Goal: Information Seeking & Learning: Learn about a topic

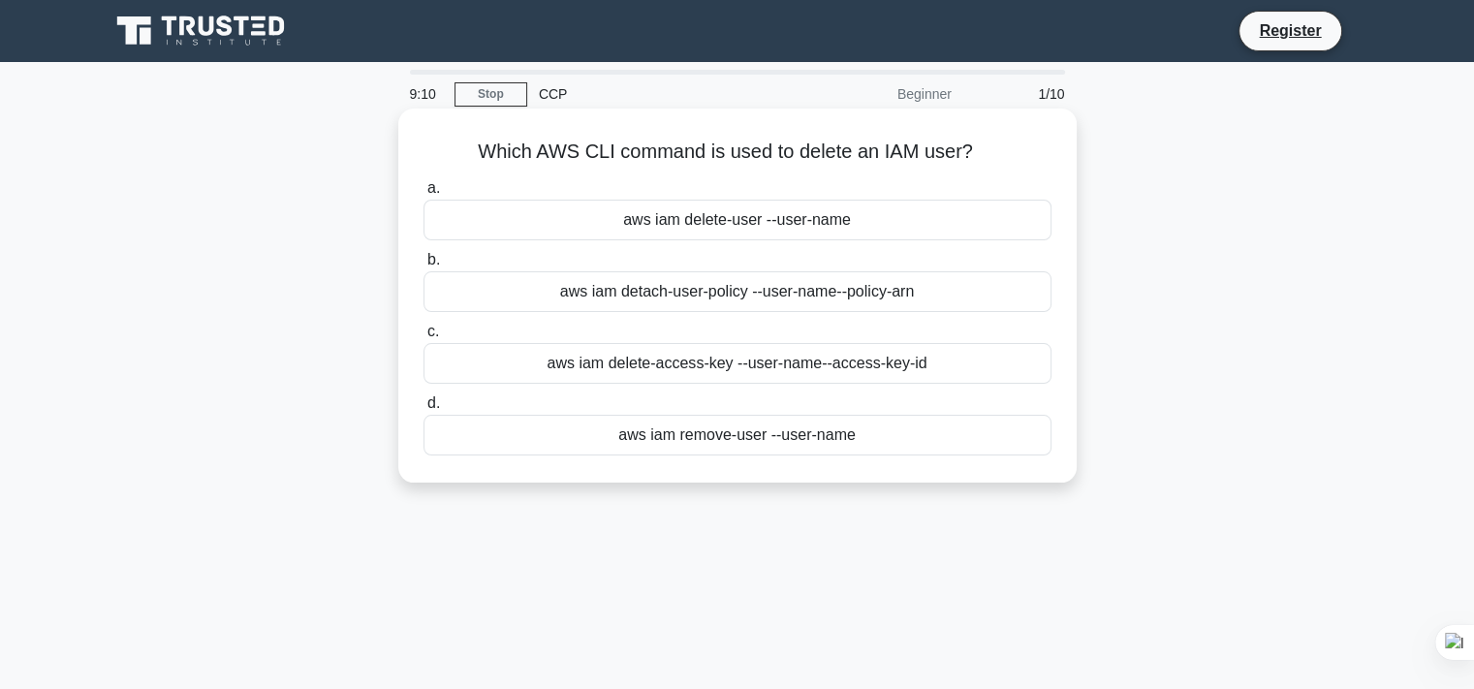
click at [725, 365] on div "aws iam delete-access-key --user-name --access-key-id" at bounding box center [738, 363] width 628 height 41
click at [424, 338] on input "c. aws iam delete-access-key --user-name --access-key-id" at bounding box center [424, 332] width 0 height 13
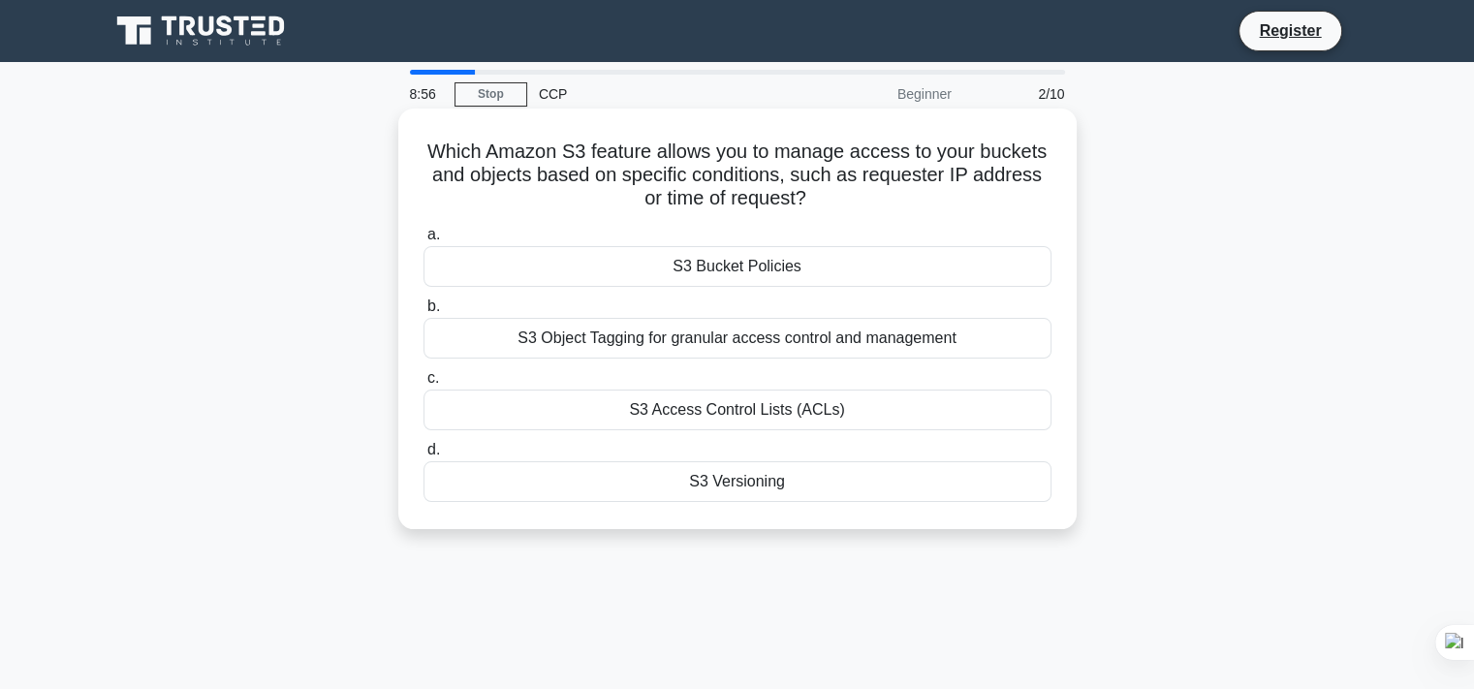
click at [779, 404] on div "S3 Access Control Lists (ACLs)" at bounding box center [738, 410] width 628 height 41
click at [424, 385] on input "c. S3 Access Control Lists (ACLs)" at bounding box center [424, 378] width 0 height 13
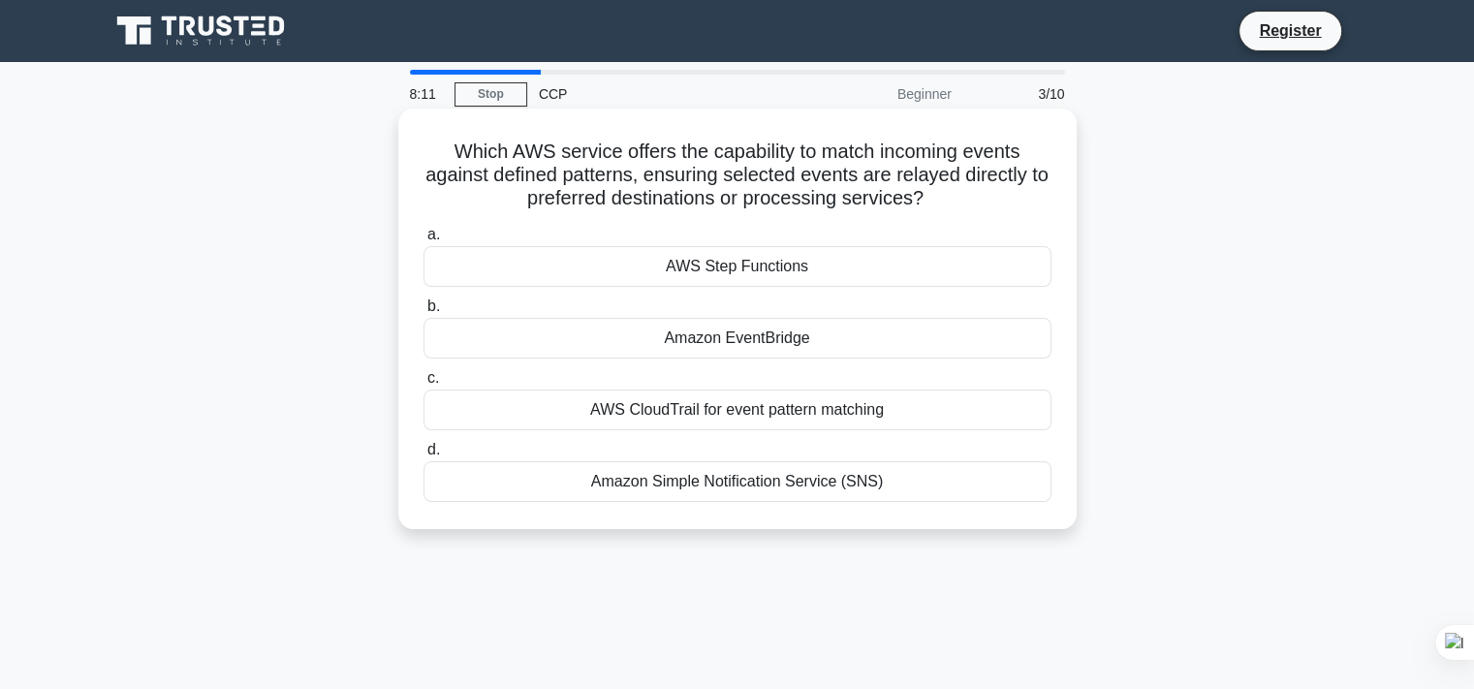
click at [748, 329] on div "Amazon EventBridge" at bounding box center [738, 338] width 628 height 41
click at [424, 313] on input "b. Amazon EventBridge" at bounding box center [424, 307] width 0 height 13
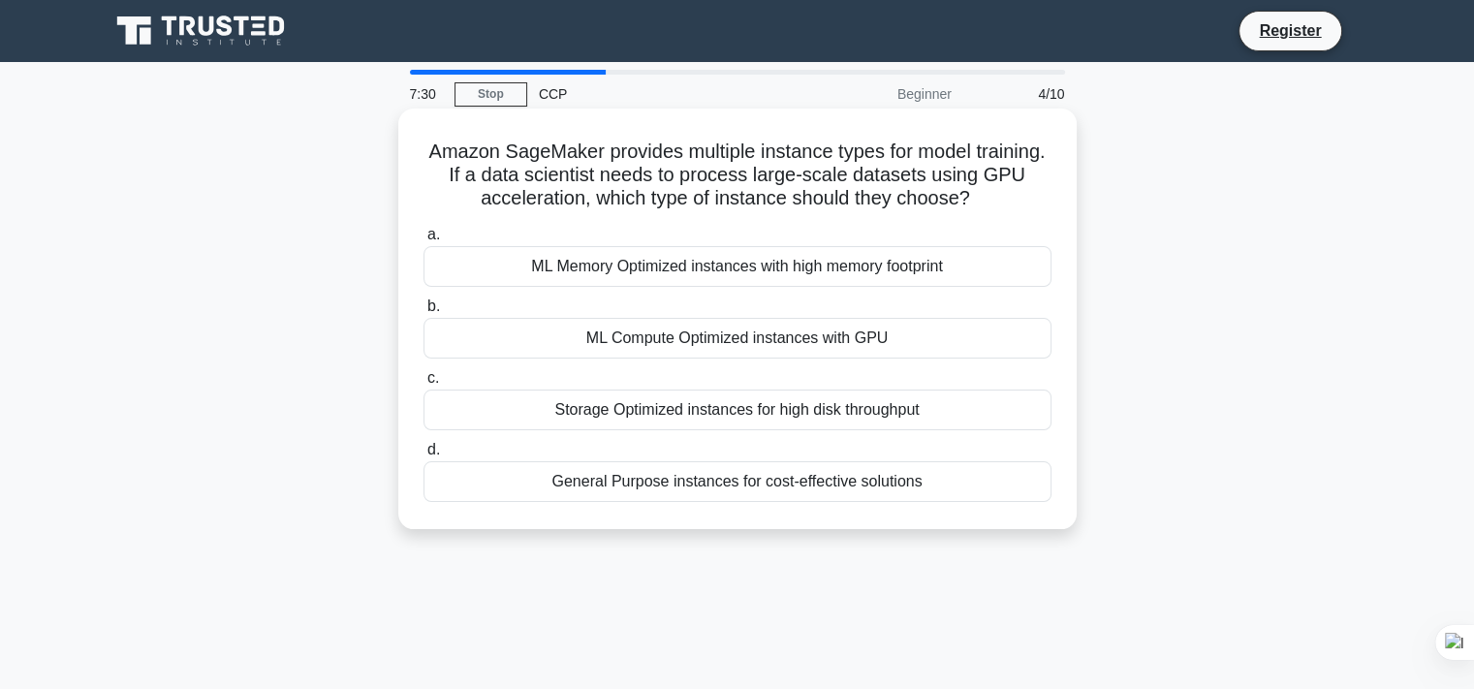
click at [877, 347] on div "ML Compute Optimized instances with GPU" at bounding box center [738, 338] width 628 height 41
click at [424, 313] on input "b. ML Compute Optimized instances with GPU" at bounding box center [424, 307] width 0 height 13
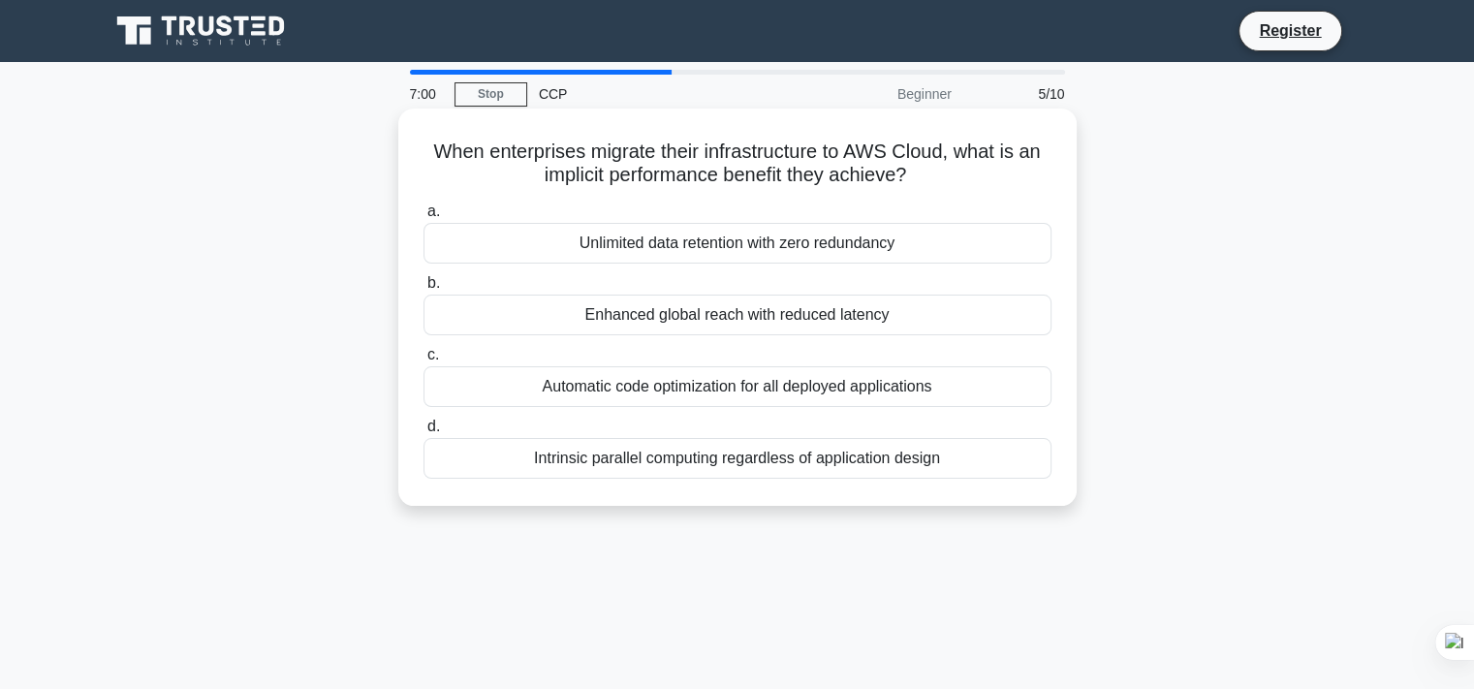
click at [702, 313] on div "Enhanced global reach with reduced latency" at bounding box center [738, 315] width 628 height 41
click at [424, 290] on input "b. Enhanced global reach with reduced latency" at bounding box center [424, 283] width 0 height 13
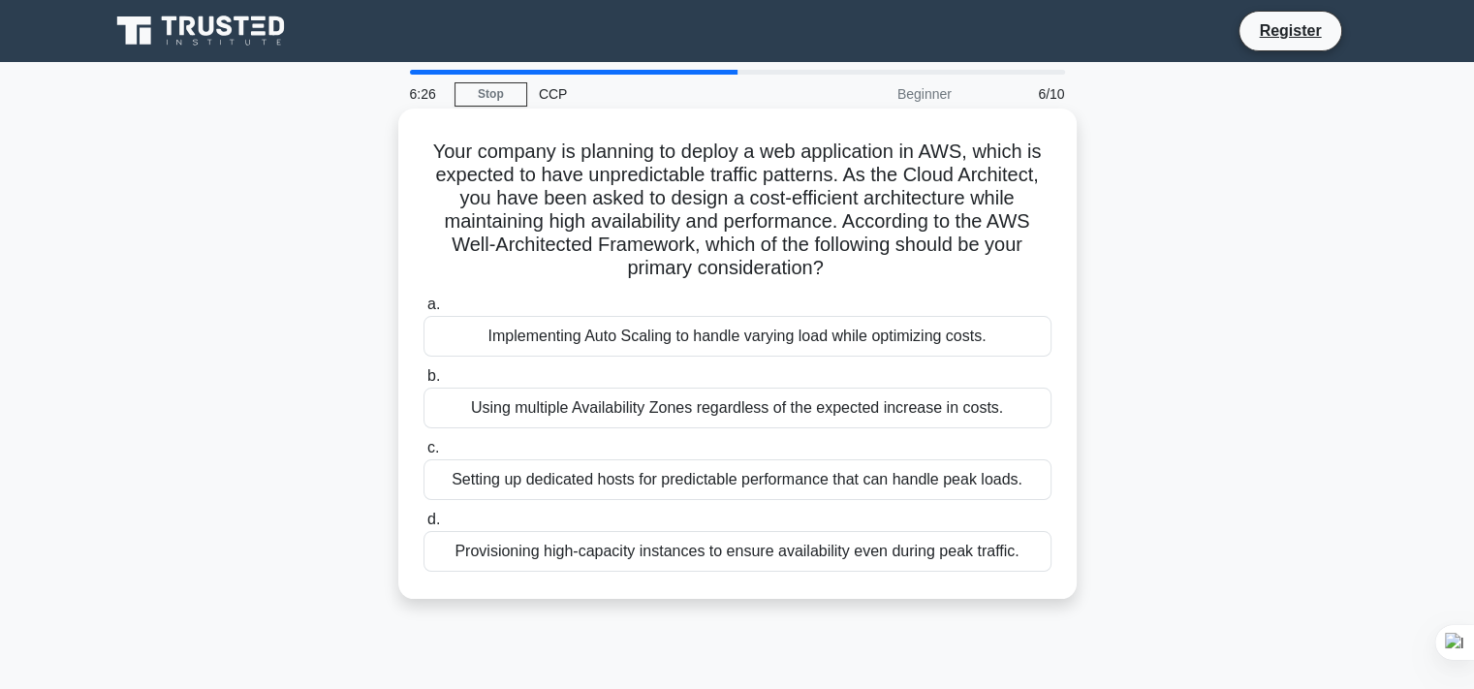
click at [773, 332] on div "Implementing Auto Scaling to handle varying load while optimizing costs." at bounding box center [738, 336] width 628 height 41
click at [424, 311] on input "a. Implementing Auto Scaling to handle varying load while optimizing costs." at bounding box center [424, 305] width 0 height 13
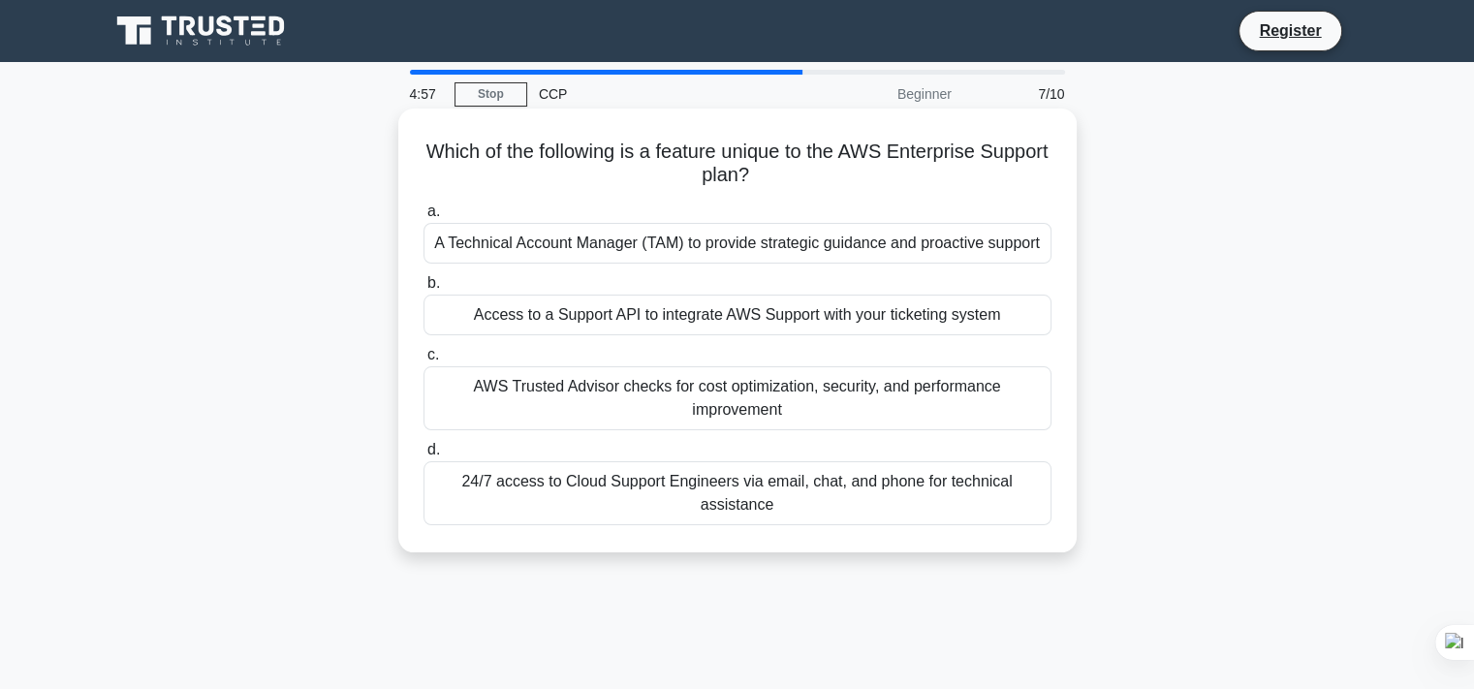
click at [565, 243] on div "A Technical Account Manager (TAM) to provide strategic guidance and proactive s…" at bounding box center [738, 243] width 628 height 41
click at [424, 218] on input "a. A Technical Account Manager (TAM) to provide strategic guidance and proactiv…" at bounding box center [424, 212] width 0 height 13
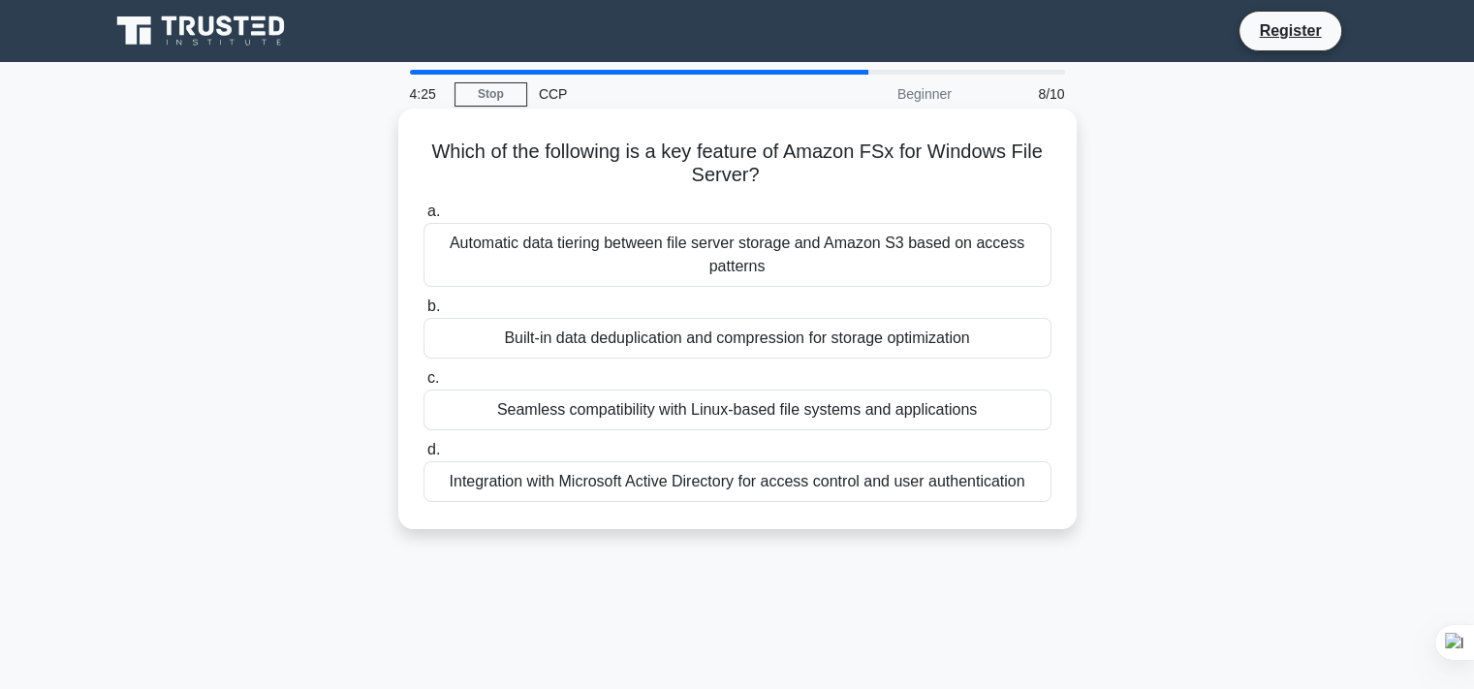
click at [692, 337] on div "Built-in data deduplication and compression for storage optimization" at bounding box center [738, 338] width 628 height 41
click at [424, 313] on input "b. Built-in data deduplication and compression for storage optimization" at bounding box center [424, 307] width 0 height 13
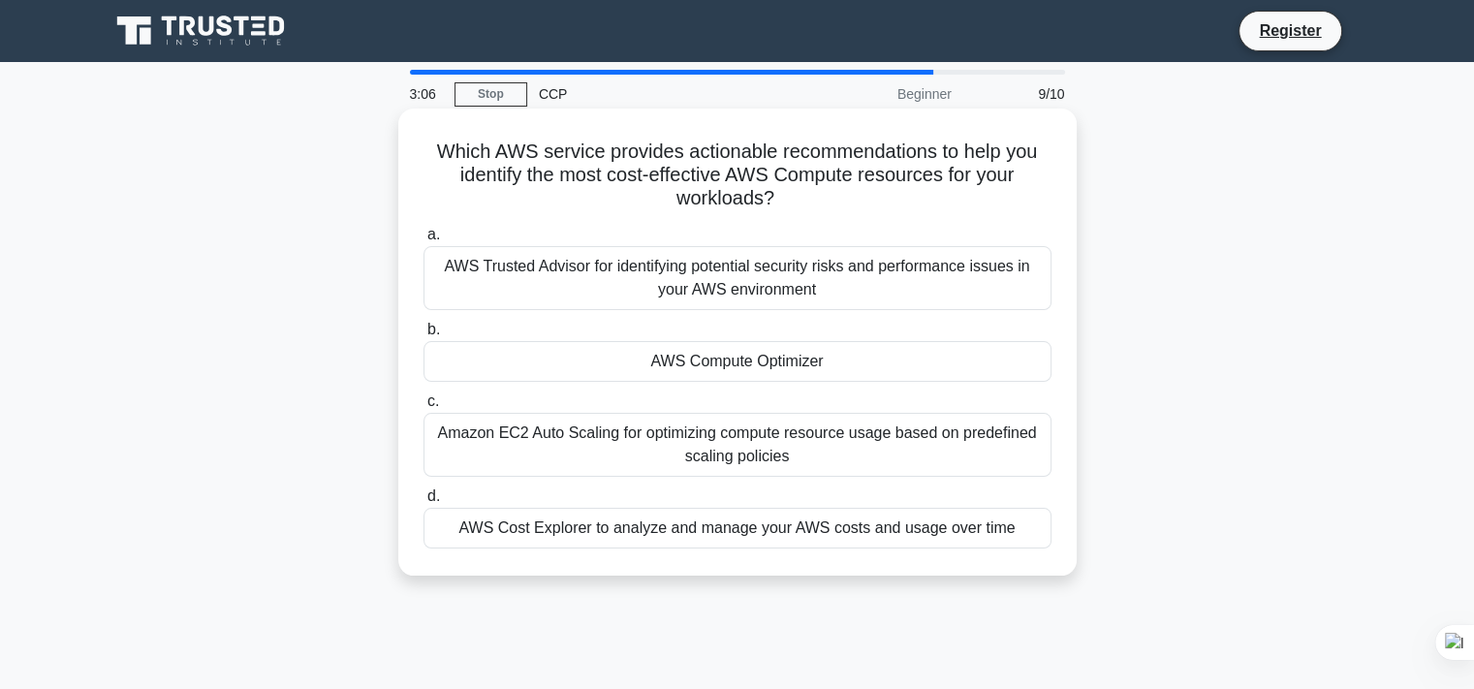
click at [879, 527] on div "AWS Cost Explorer to analyze and manage your AWS costs and usage over time" at bounding box center [738, 528] width 628 height 41
click at [424, 503] on input "d. AWS Cost Explorer to analyze and manage your AWS costs and usage over time" at bounding box center [424, 497] width 0 height 13
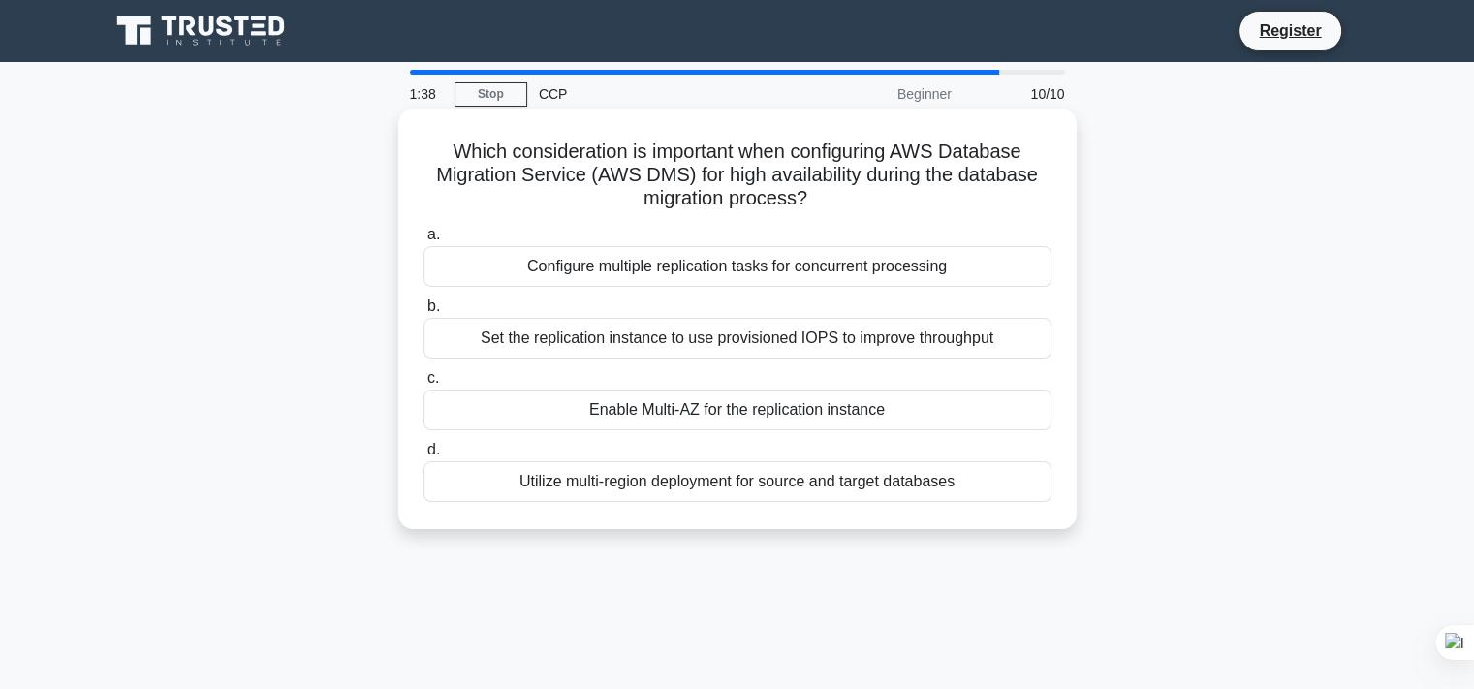
click at [615, 491] on div "Utilize multi-region deployment for source and target databases" at bounding box center [738, 481] width 628 height 41
click at [424, 457] on input "d. Utilize multi-region deployment for source and target databases" at bounding box center [424, 450] width 0 height 13
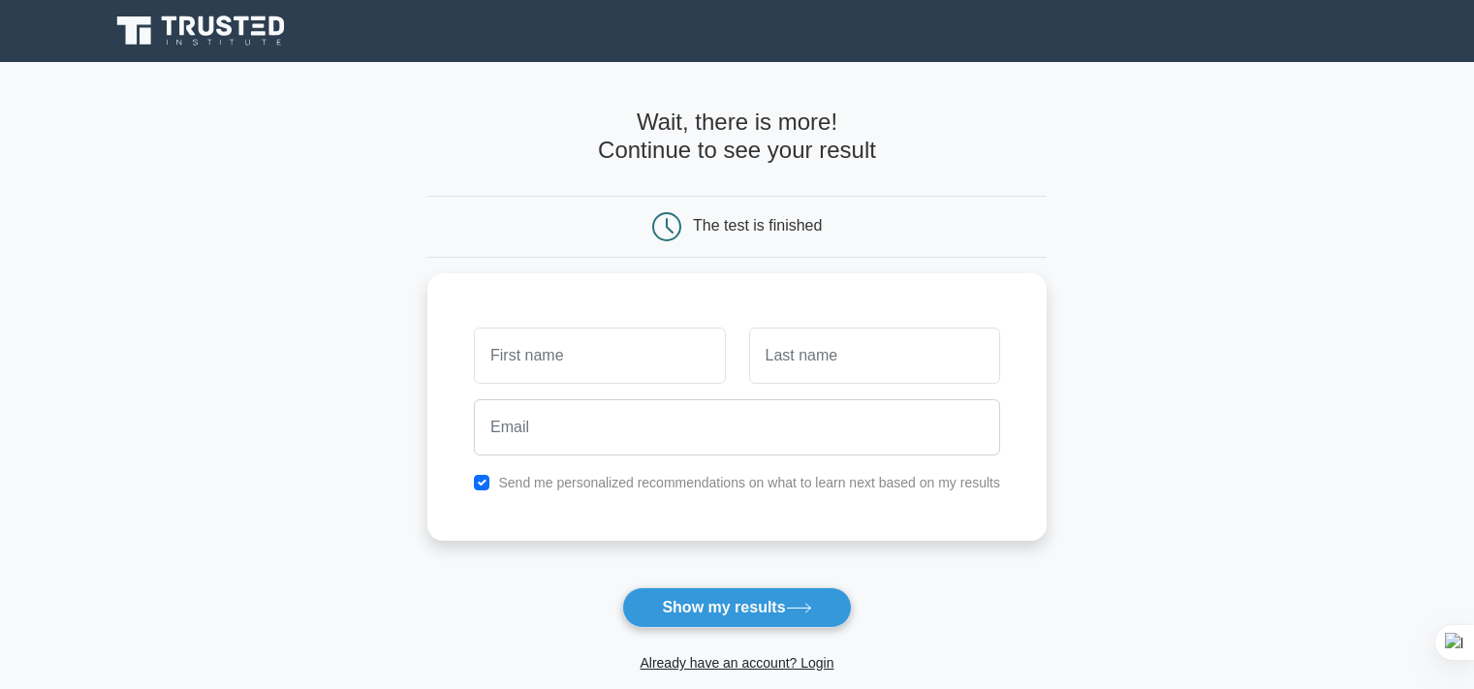
scroll to position [233, 0]
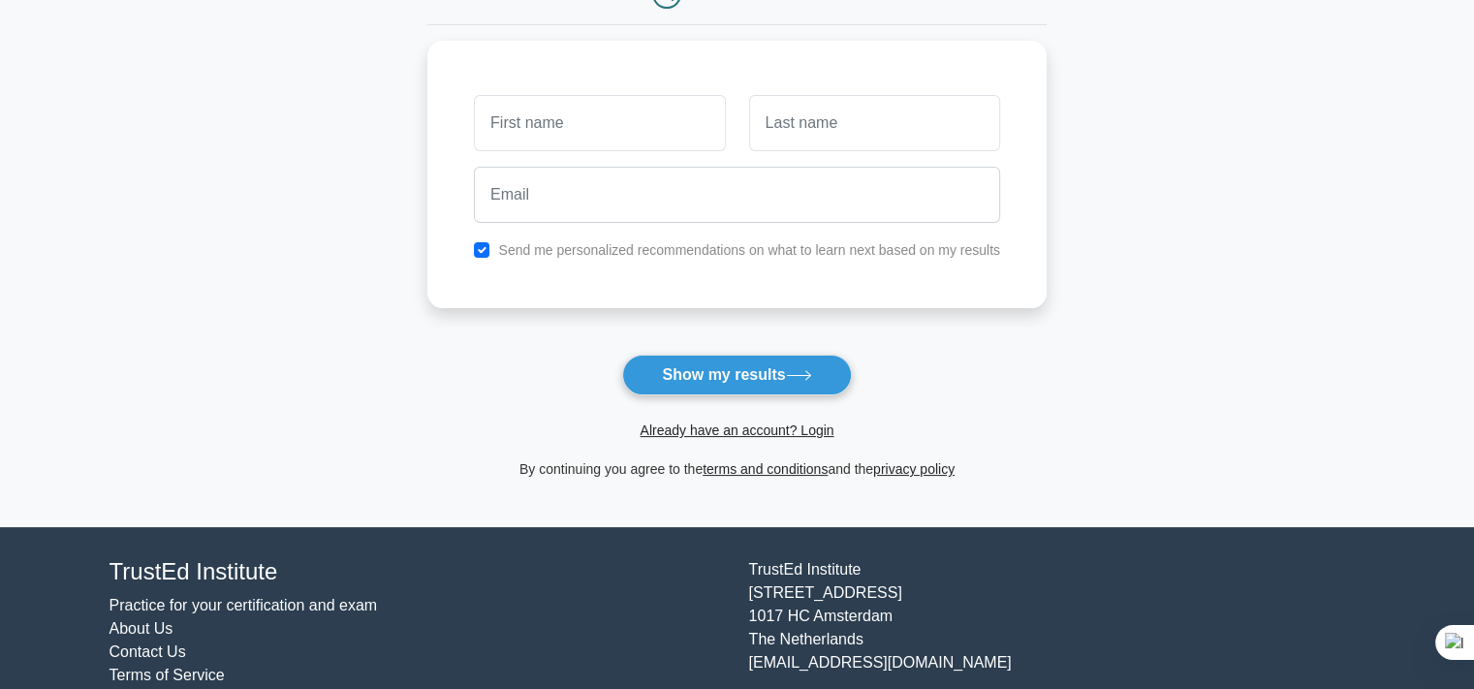
click at [807, 370] on icon at bounding box center [799, 375] width 26 height 11
click at [631, 119] on input "text" at bounding box center [599, 118] width 251 height 56
type input "Jish"
type input "Anwar"
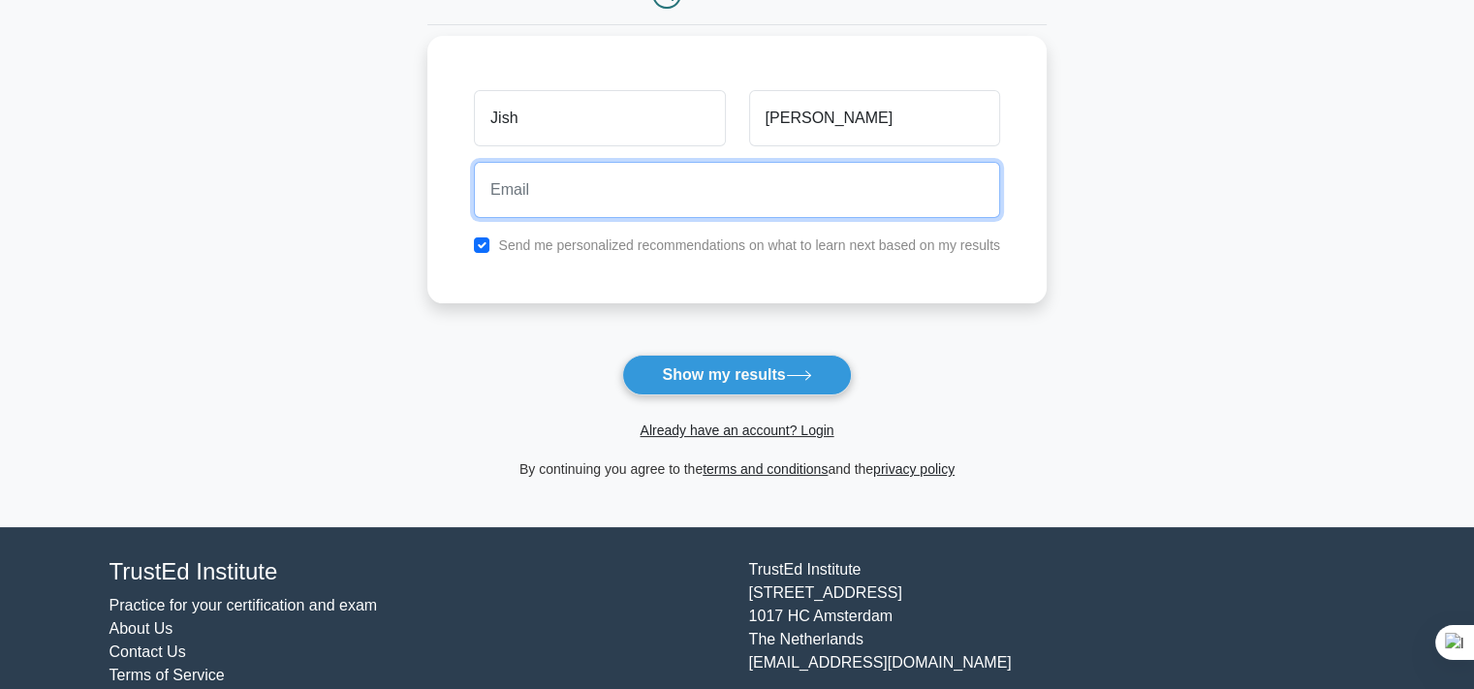
click at [601, 182] on input "email" at bounding box center [737, 190] width 526 height 56
paste input "lu.ci.fe.r2.31.9.87@googlemail.com"
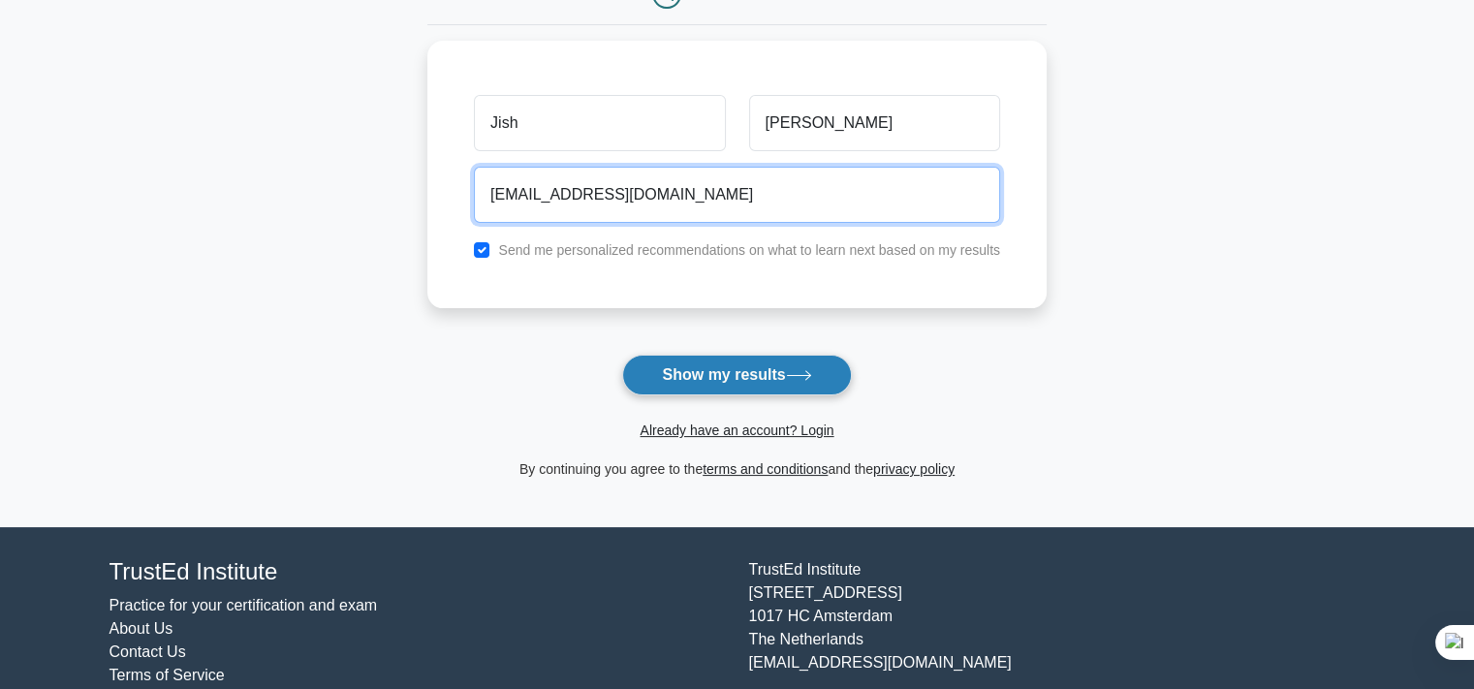
type input "lu.ci.fe.r2.31.9.87@googlemail.com"
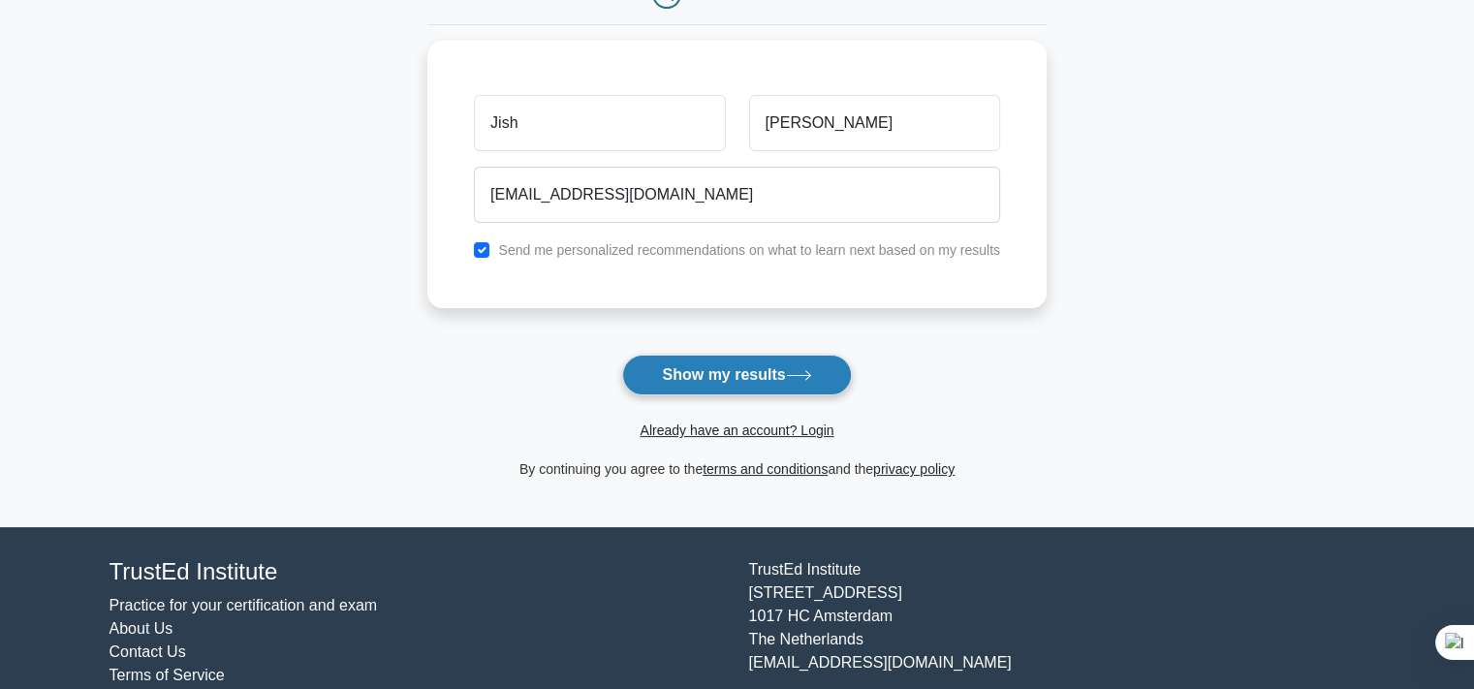
click at [734, 366] on button "Show my results" at bounding box center [736, 375] width 229 height 41
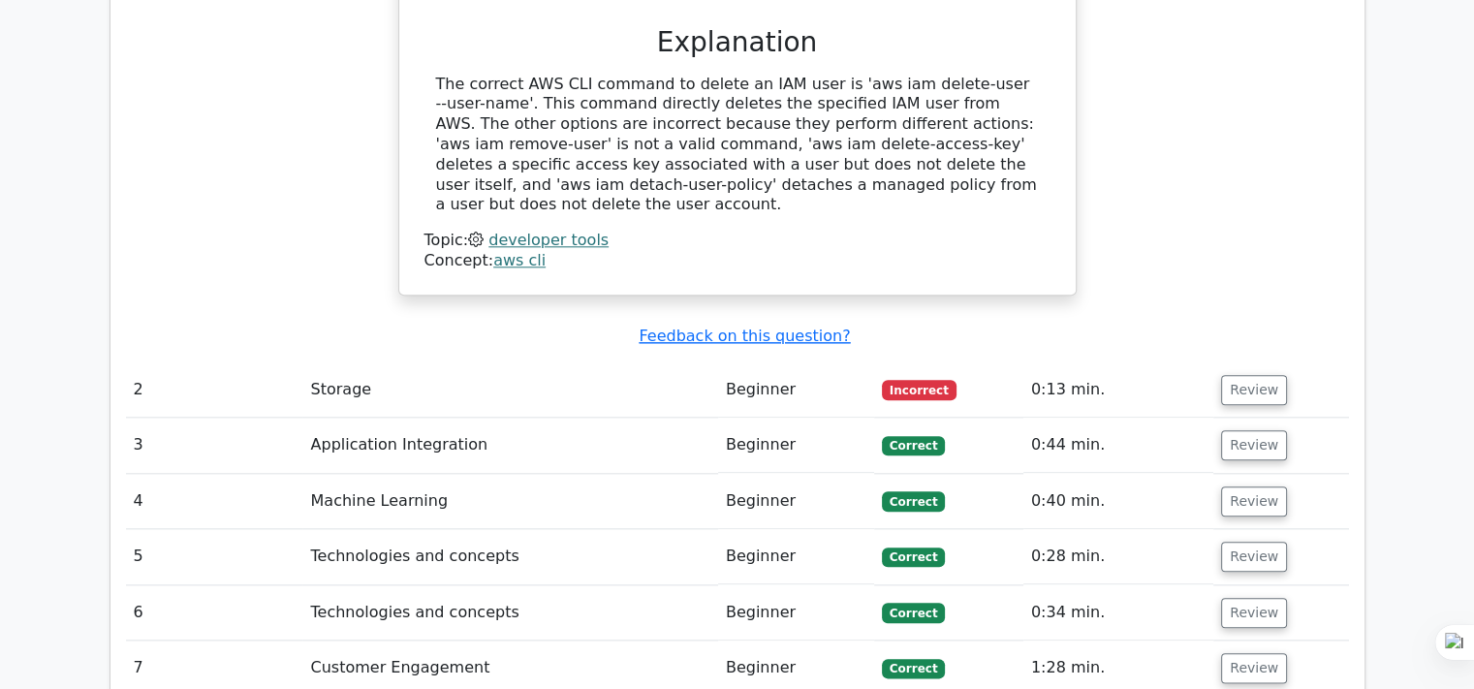
scroll to position [2094, 0]
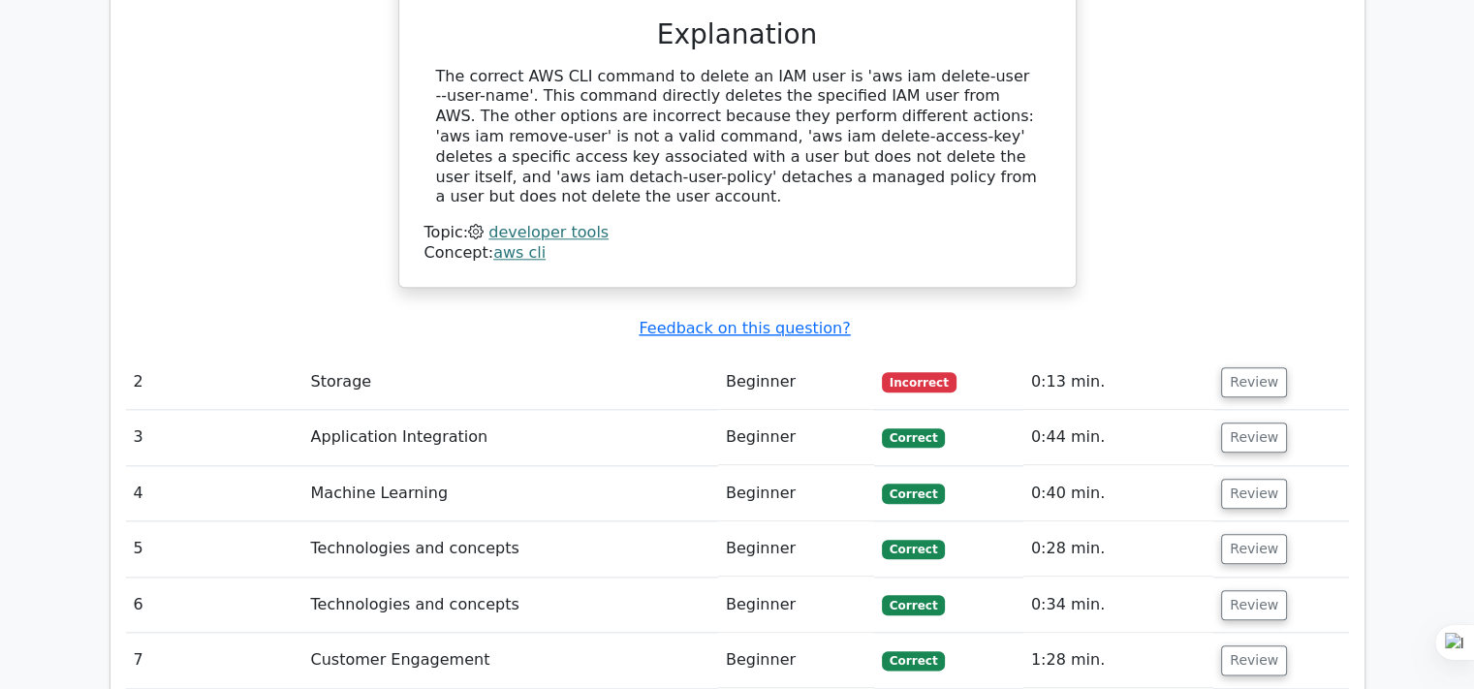
click at [892, 372] on span "Incorrect" at bounding box center [919, 381] width 75 height 19
click at [1012, 355] on td "Incorrect" at bounding box center [948, 382] width 149 height 55
click at [659, 355] on td "Storage" at bounding box center [509, 382] width 415 height 55
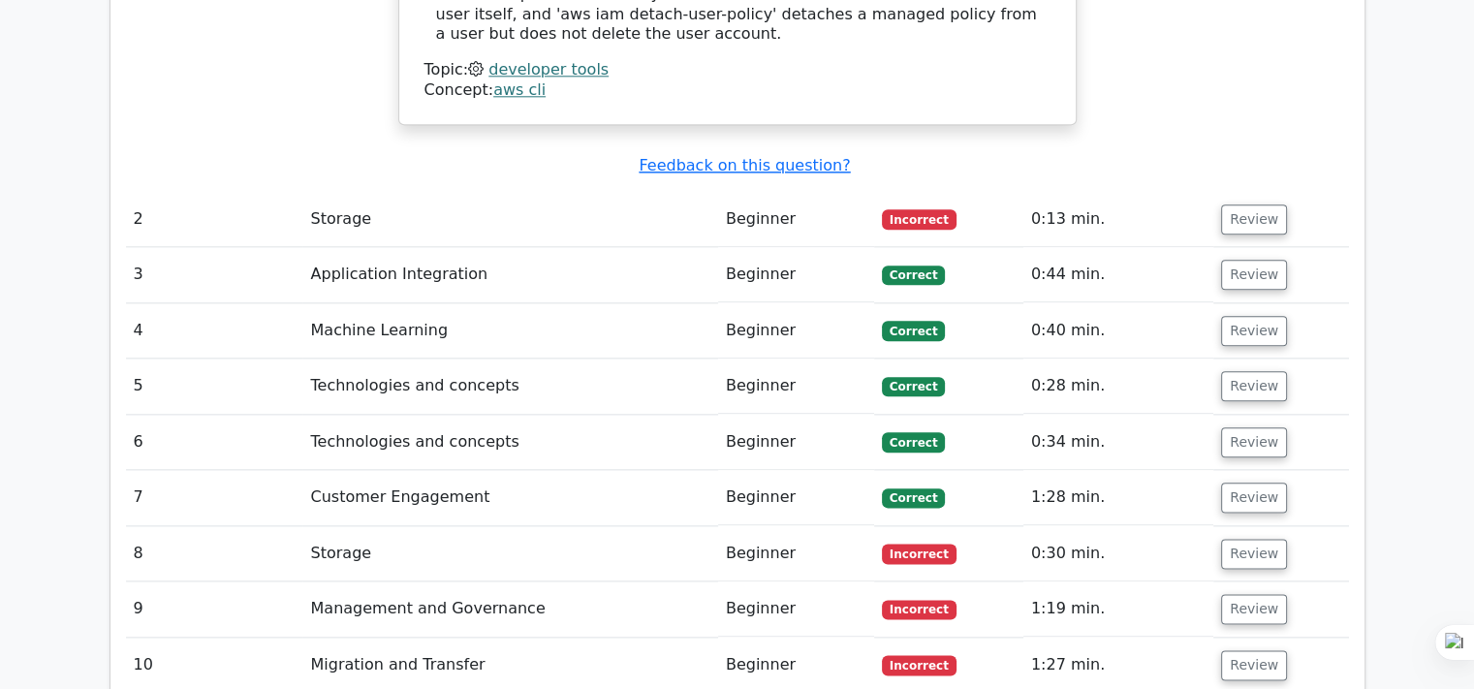
scroll to position [2210, 0]
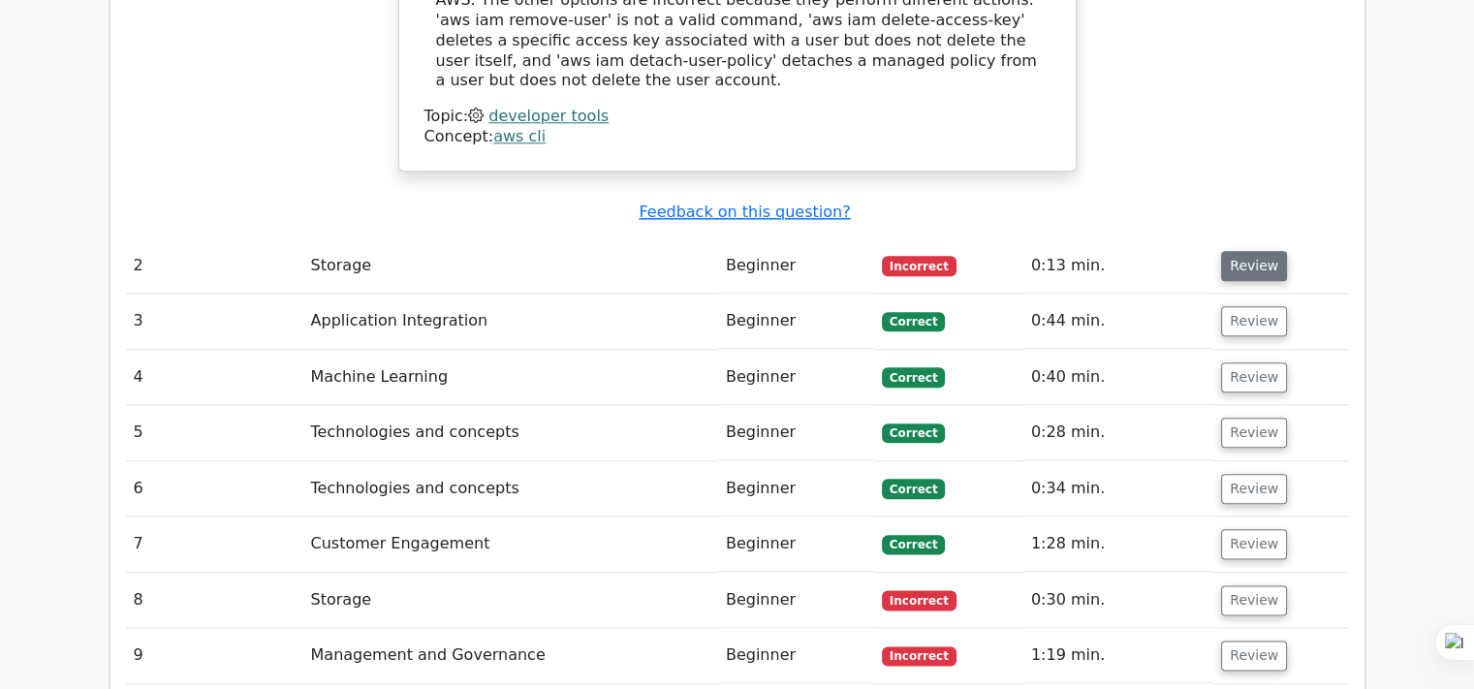
click at [1245, 251] on button "Review" at bounding box center [1254, 266] width 66 height 30
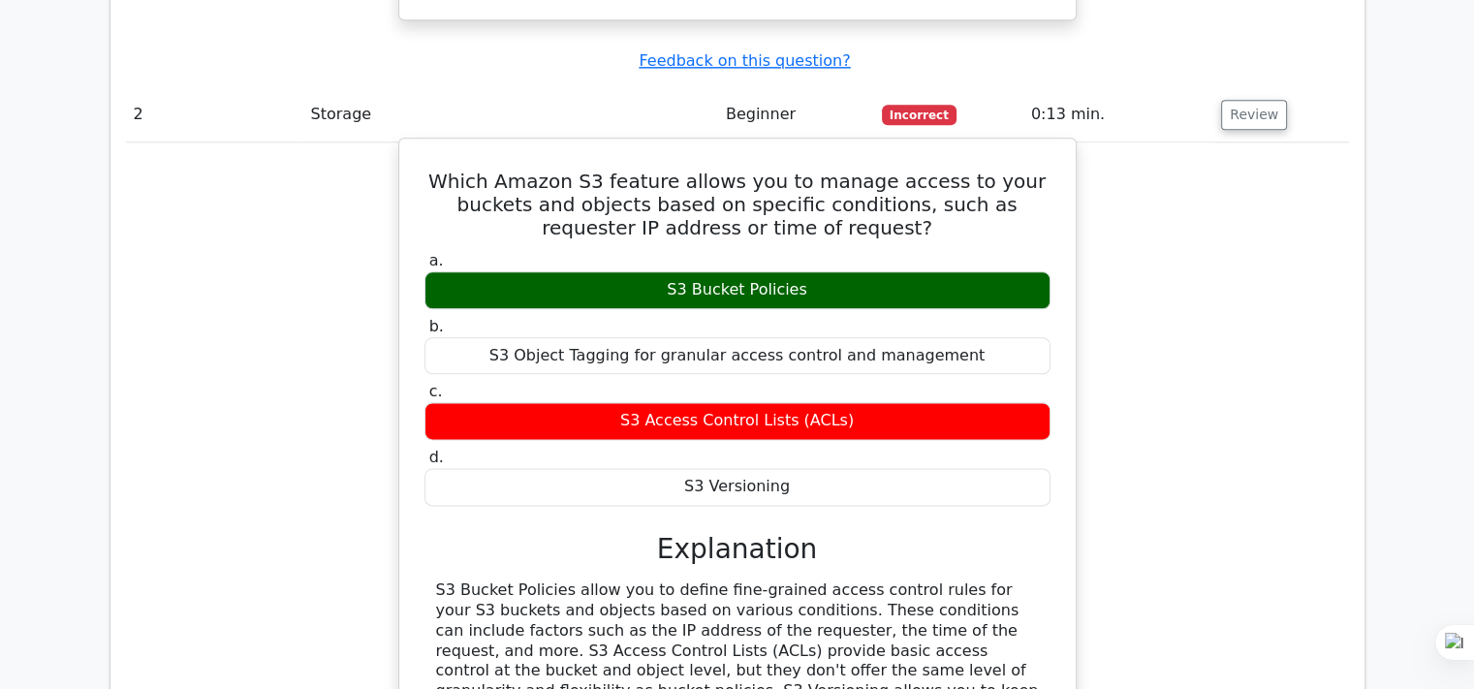
scroll to position [2327, 0]
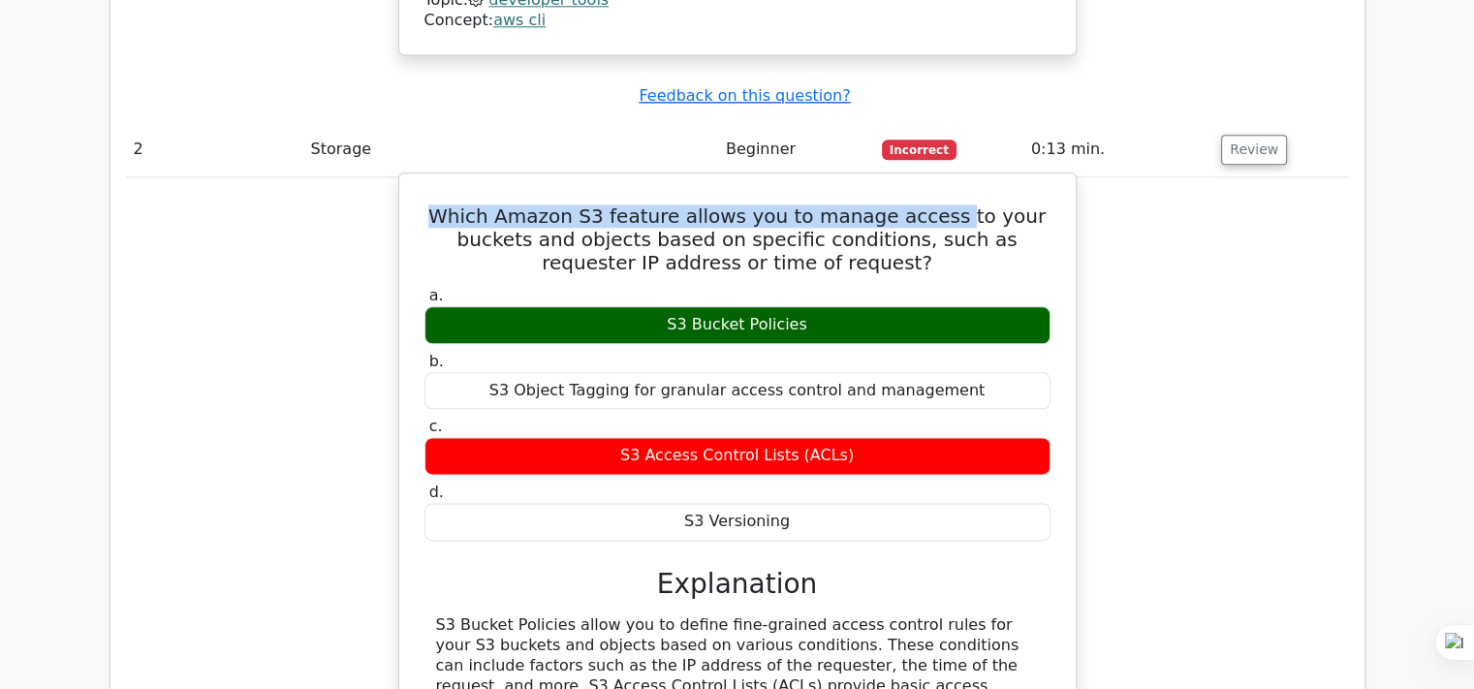
drag, startPoint x: 460, startPoint y: 136, endPoint x: 954, endPoint y: 139, distance: 493.4
click at [954, 205] on h5 "Which Amazon S3 feature allows you to manage access to your buckets and objects…" at bounding box center [738, 240] width 630 height 70
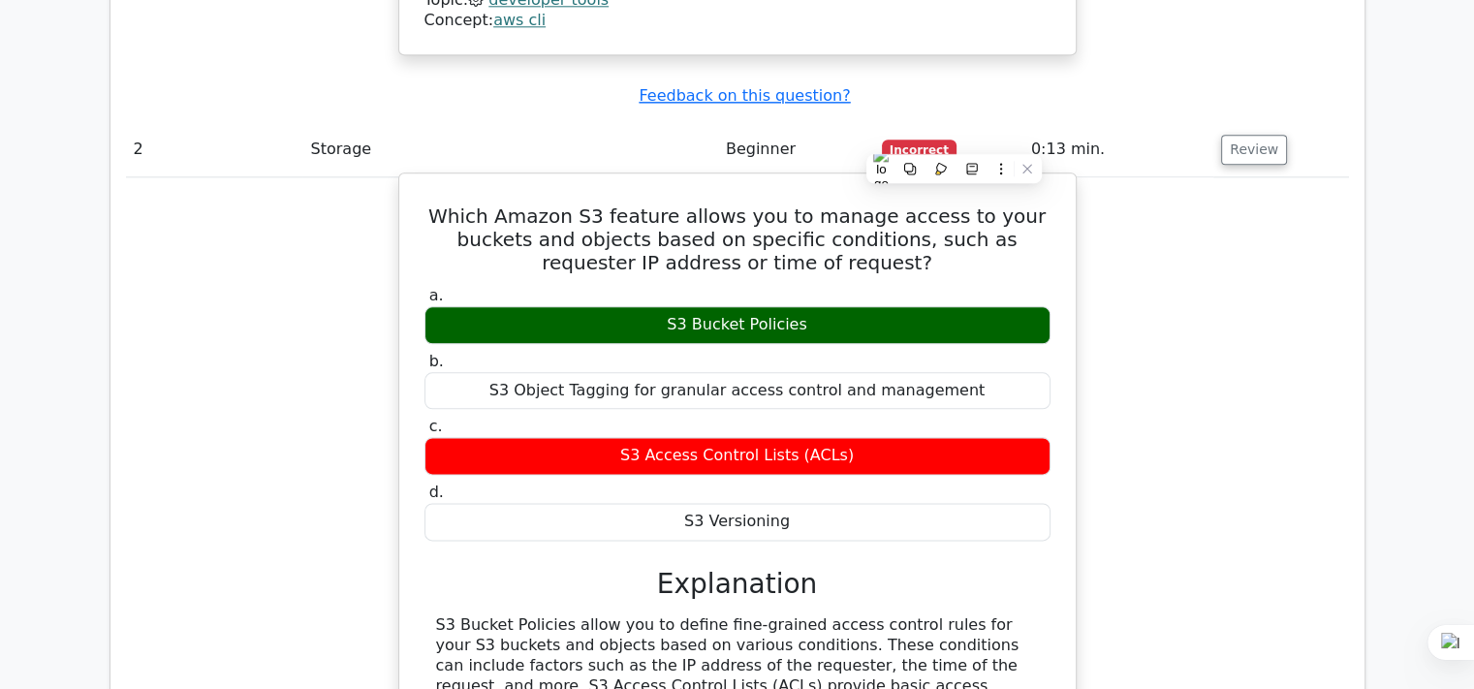
click at [427, 205] on h5 "Which Amazon S3 feature allows you to manage access to your buckets and objects…" at bounding box center [738, 240] width 630 height 70
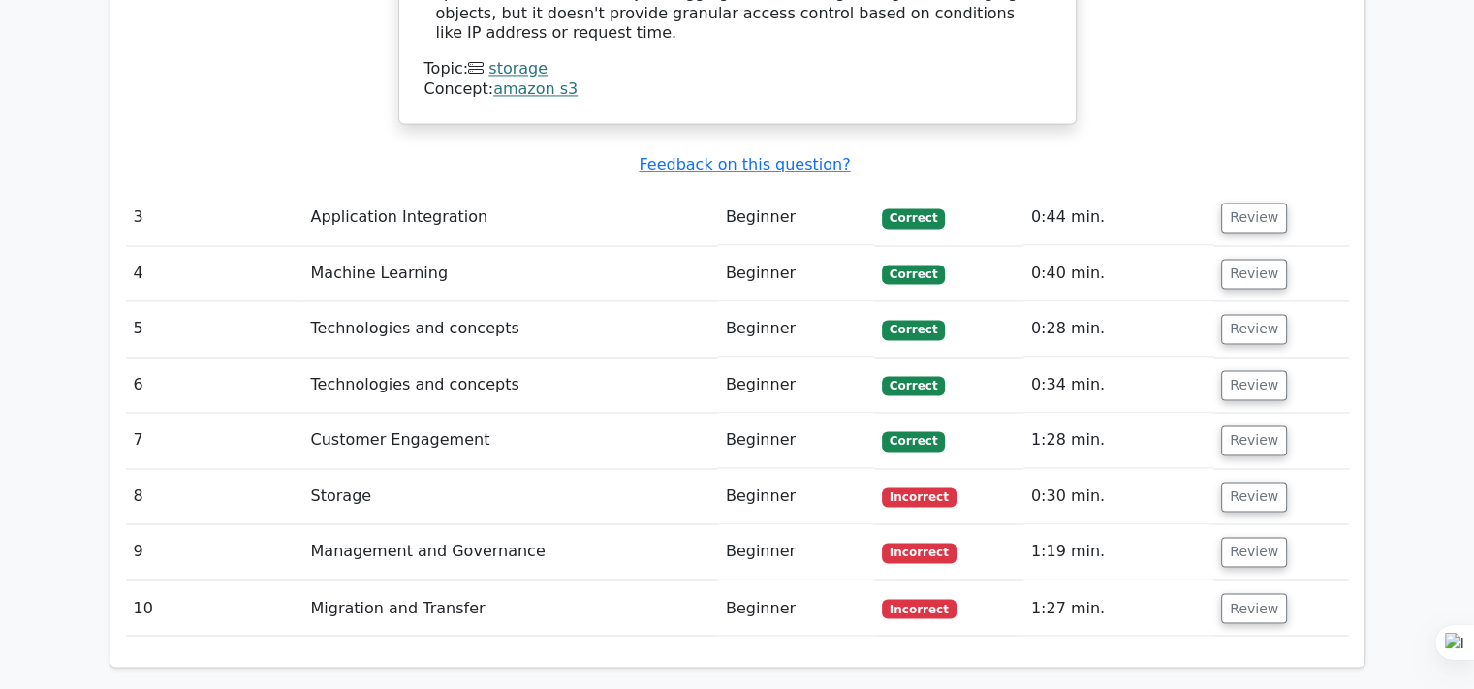
scroll to position [3141, 0]
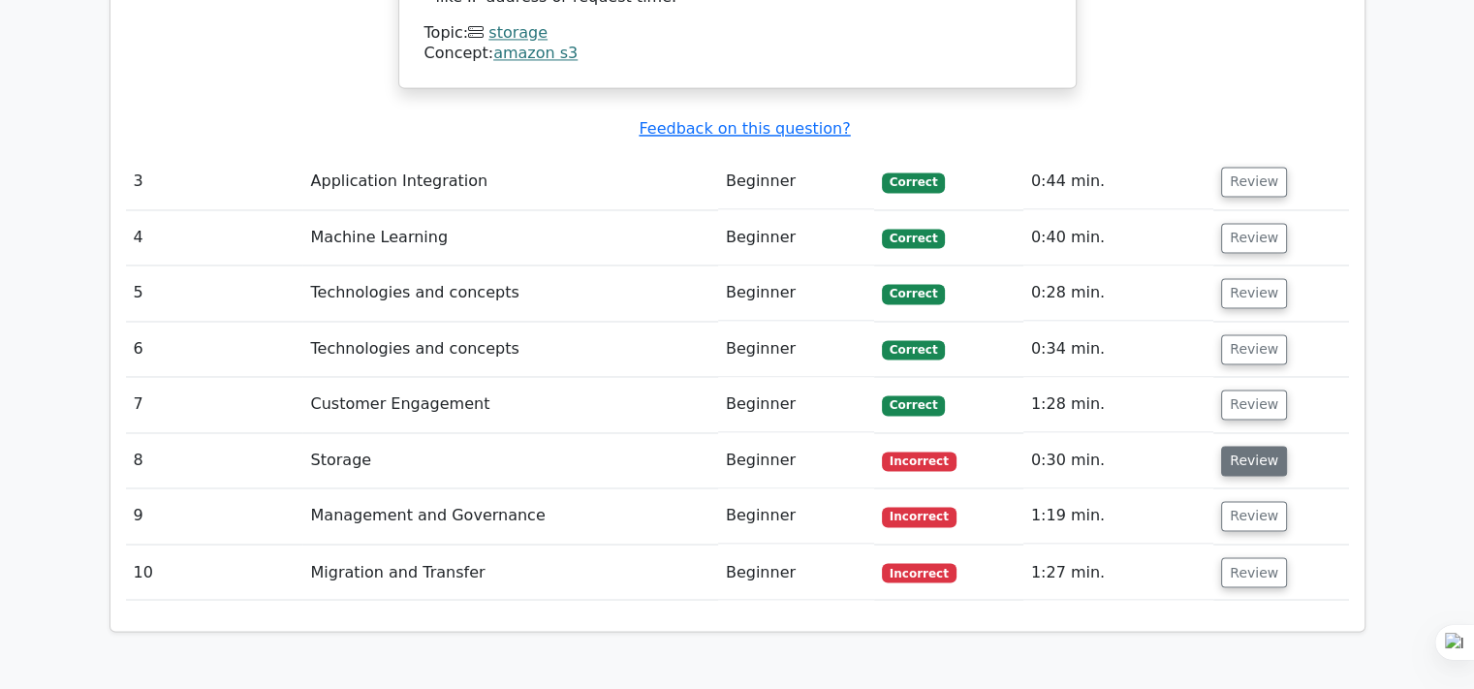
click at [1221, 446] on button "Review" at bounding box center [1254, 461] width 66 height 30
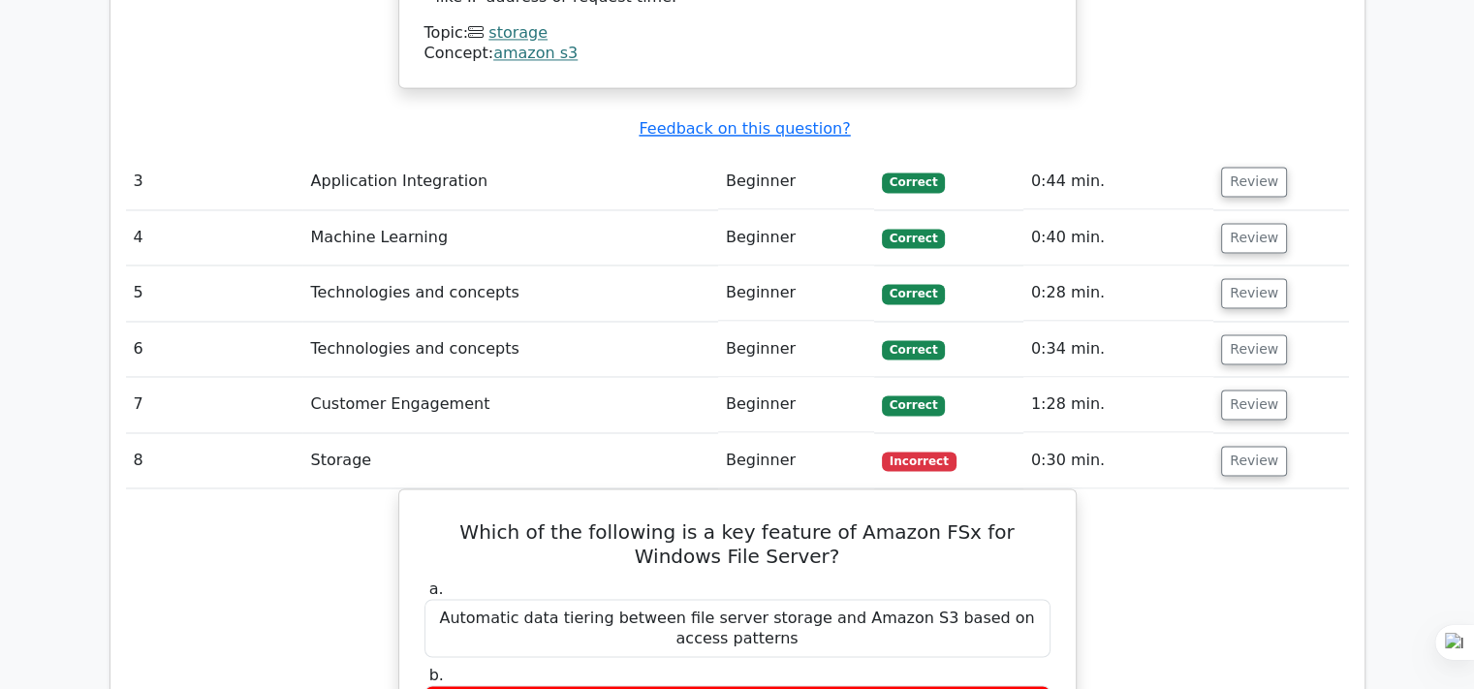
scroll to position [3373, 0]
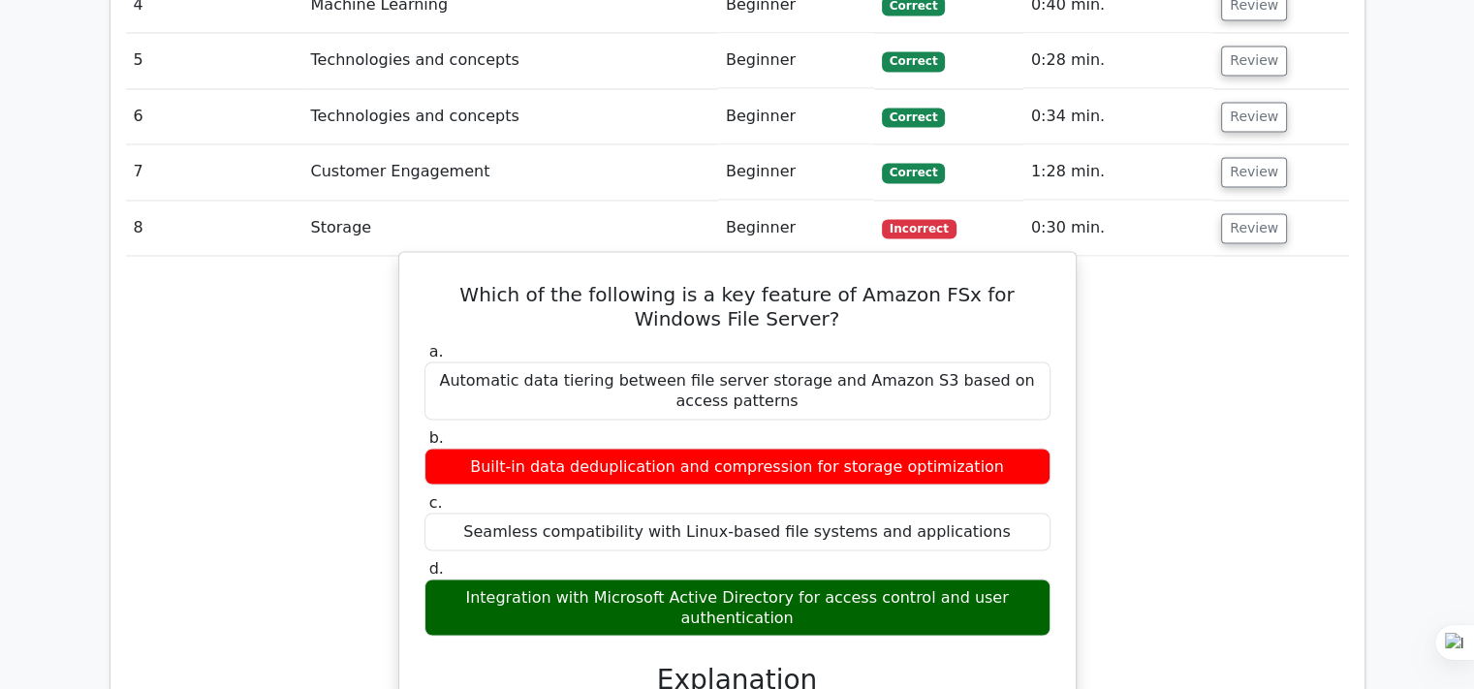
drag, startPoint x: 500, startPoint y: 491, endPoint x: 785, endPoint y: 492, distance: 285.0
click at [785, 579] on div "Integration with Microsoft Active Directory for access control and user authent…" at bounding box center [738, 608] width 626 height 58
drag, startPoint x: 487, startPoint y: 483, endPoint x: 742, endPoint y: 484, distance: 254.9
click at [742, 579] on div "Integration with Microsoft Active Directory for access control and user authent…" at bounding box center [738, 608] width 626 height 58
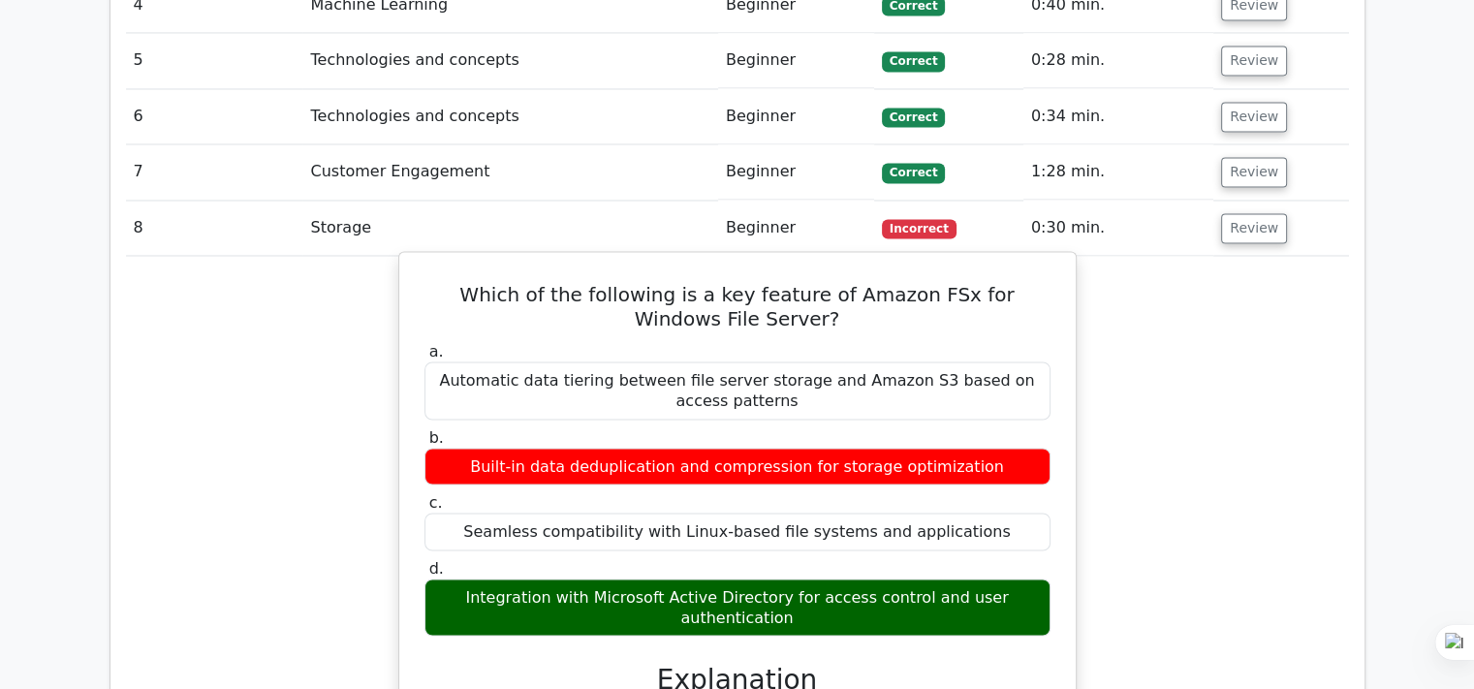
drag, startPoint x: 795, startPoint y: 510, endPoint x: 454, endPoint y: 490, distance: 341.8
click at [425, 579] on div "Integration with Microsoft Active Directory for access control and user authent…" at bounding box center [738, 608] width 626 height 58
click at [468, 579] on div "Integration with Microsoft Active Directory for access control and user authent…" at bounding box center [738, 608] width 626 height 58
drag, startPoint x: 516, startPoint y: 490, endPoint x: 826, endPoint y: 515, distance: 311.2
click at [826, 579] on div "Integration with Microsoft Active Directory for access control and user authent…" at bounding box center [738, 608] width 626 height 58
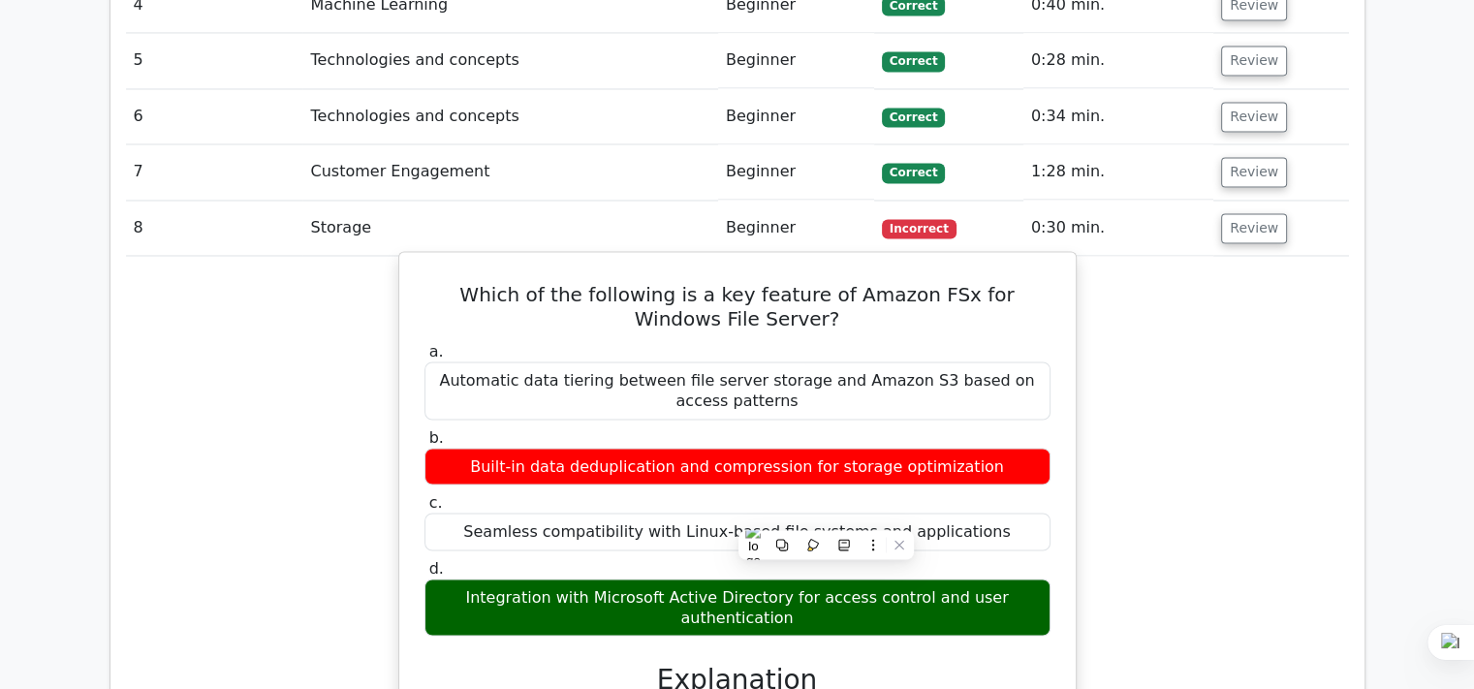
click at [826, 579] on div "Integration with Microsoft Active Directory for access control and user authent…" at bounding box center [738, 608] width 626 height 58
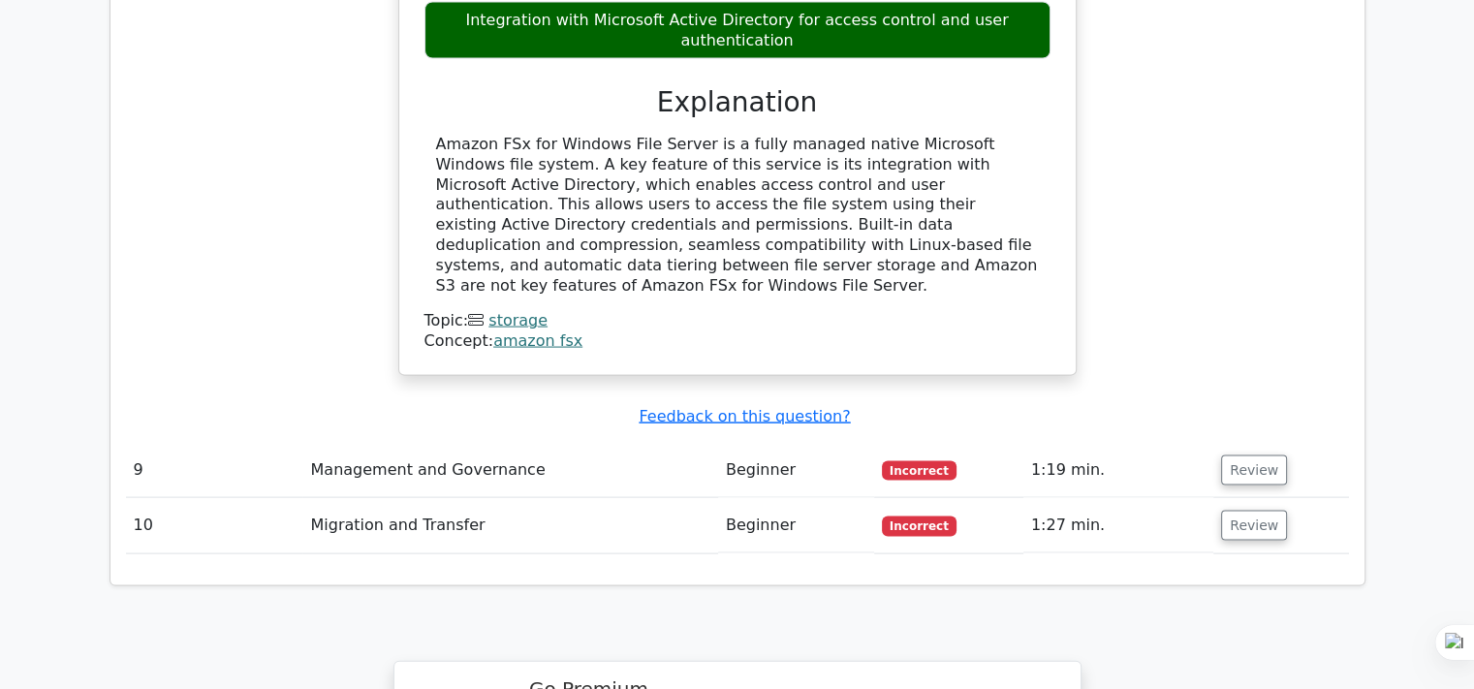
scroll to position [4188, 0]
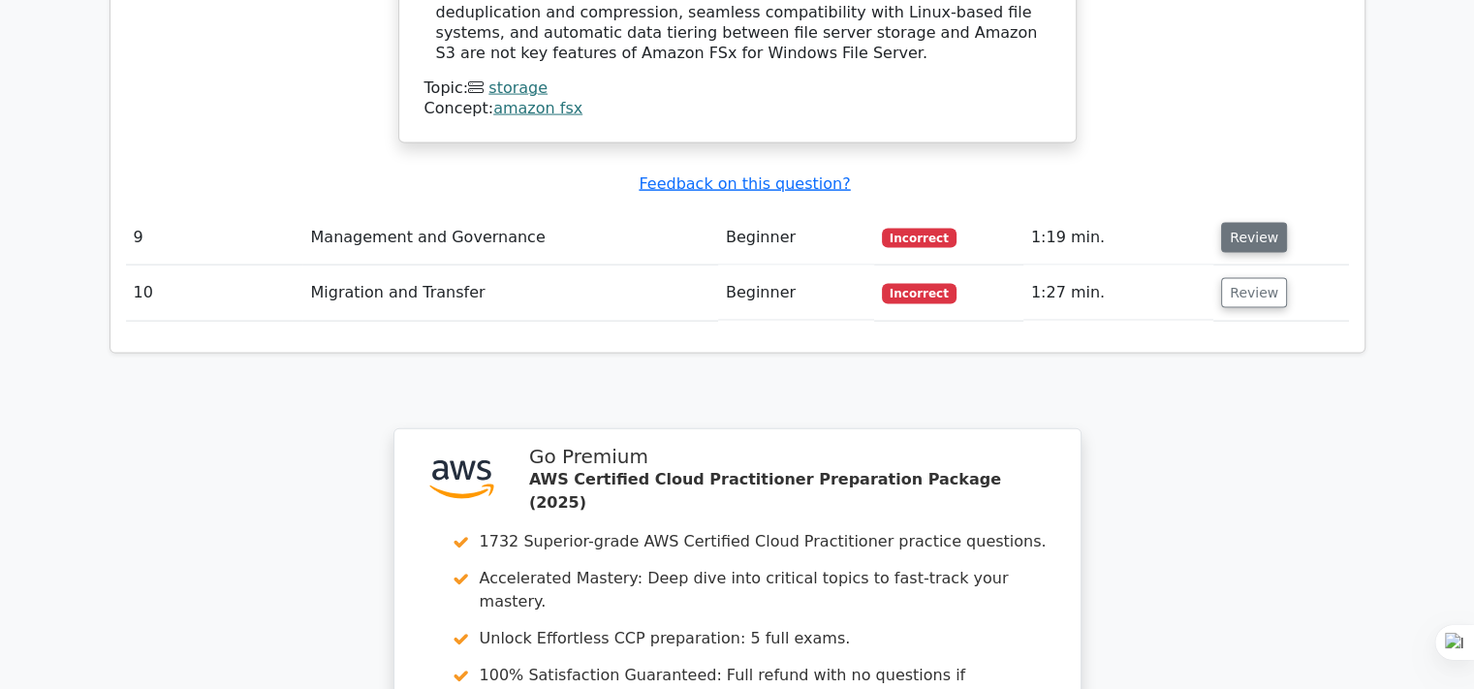
click at [1237, 223] on button "Review" at bounding box center [1254, 238] width 66 height 30
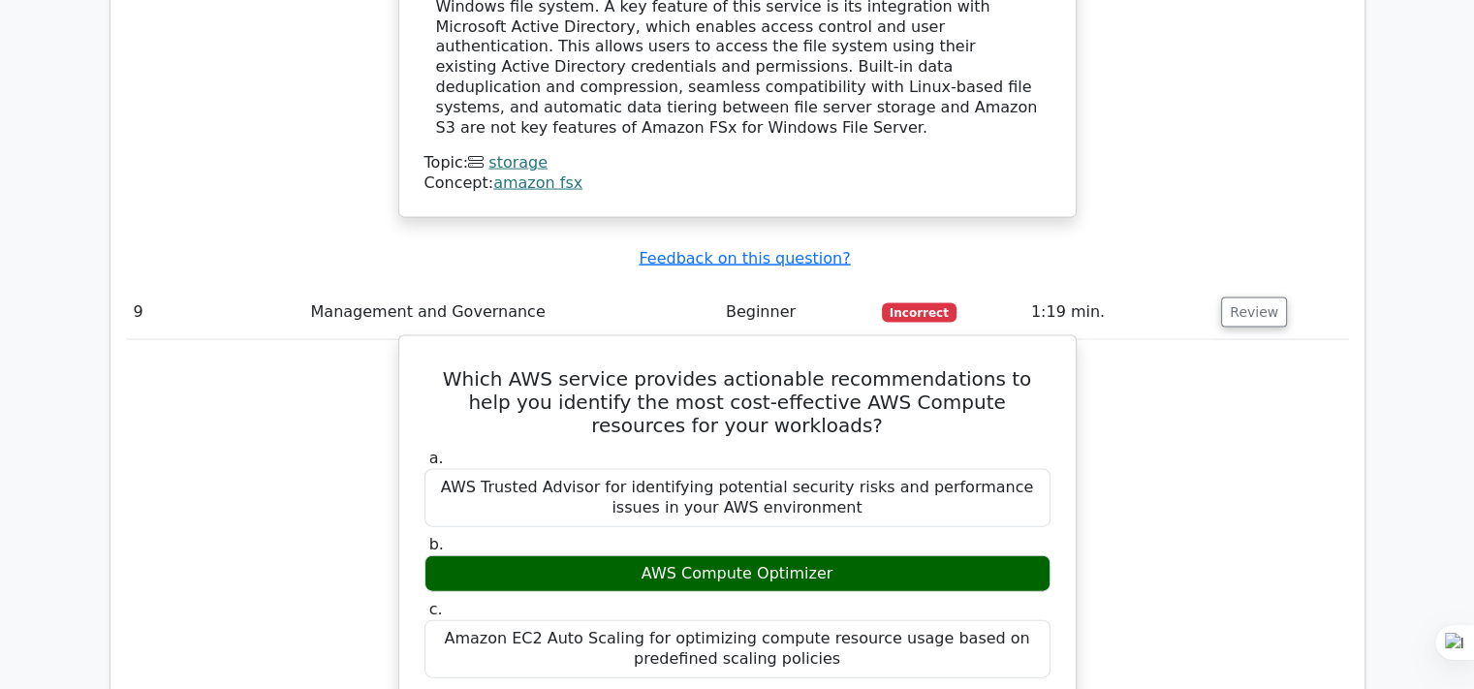
scroll to position [4071, 0]
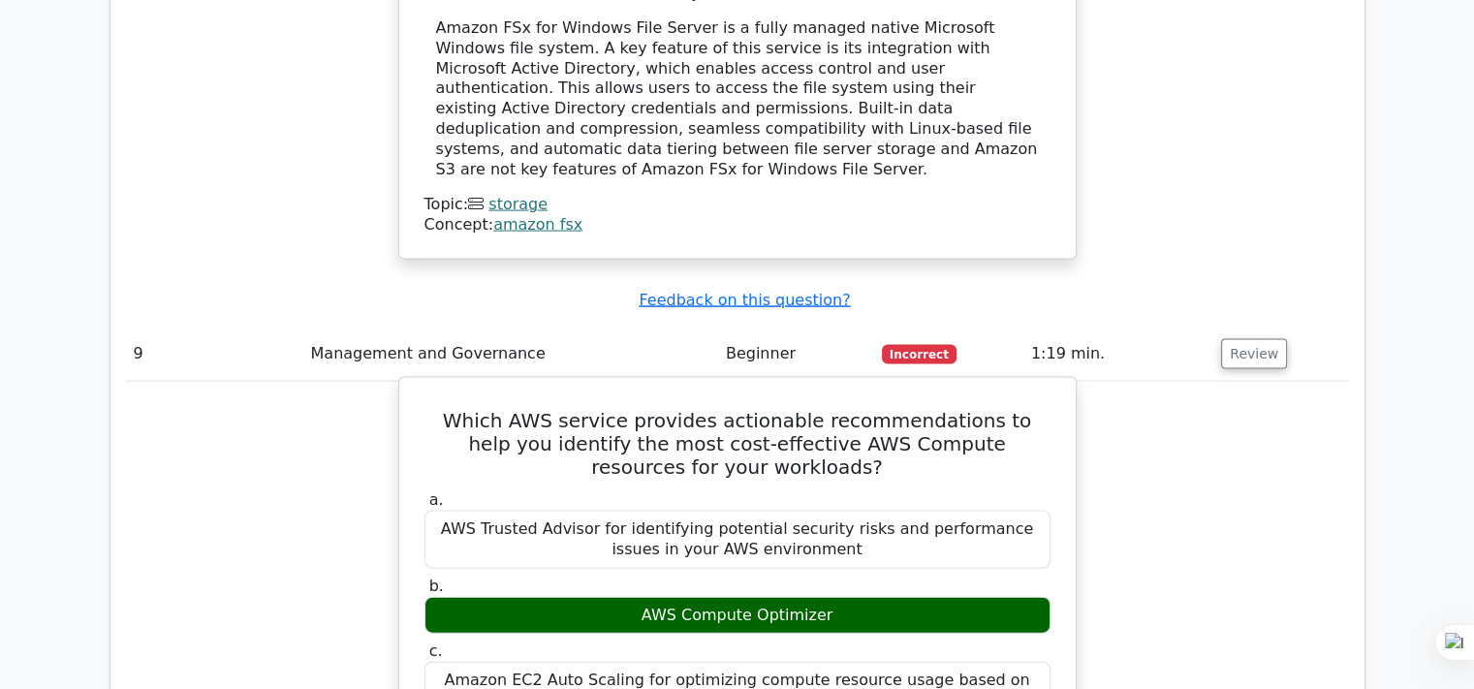
drag, startPoint x: 640, startPoint y: 483, endPoint x: 822, endPoint y: 495, distance: 182.7
click at [822, 597] on div "AWS Compute Optimizer" at bounding box center [738, 616] width 626 height 38
click at [836, 597] on div "AWS Compute Optimizer" at bounding box center [738, 616] width 626 height 38
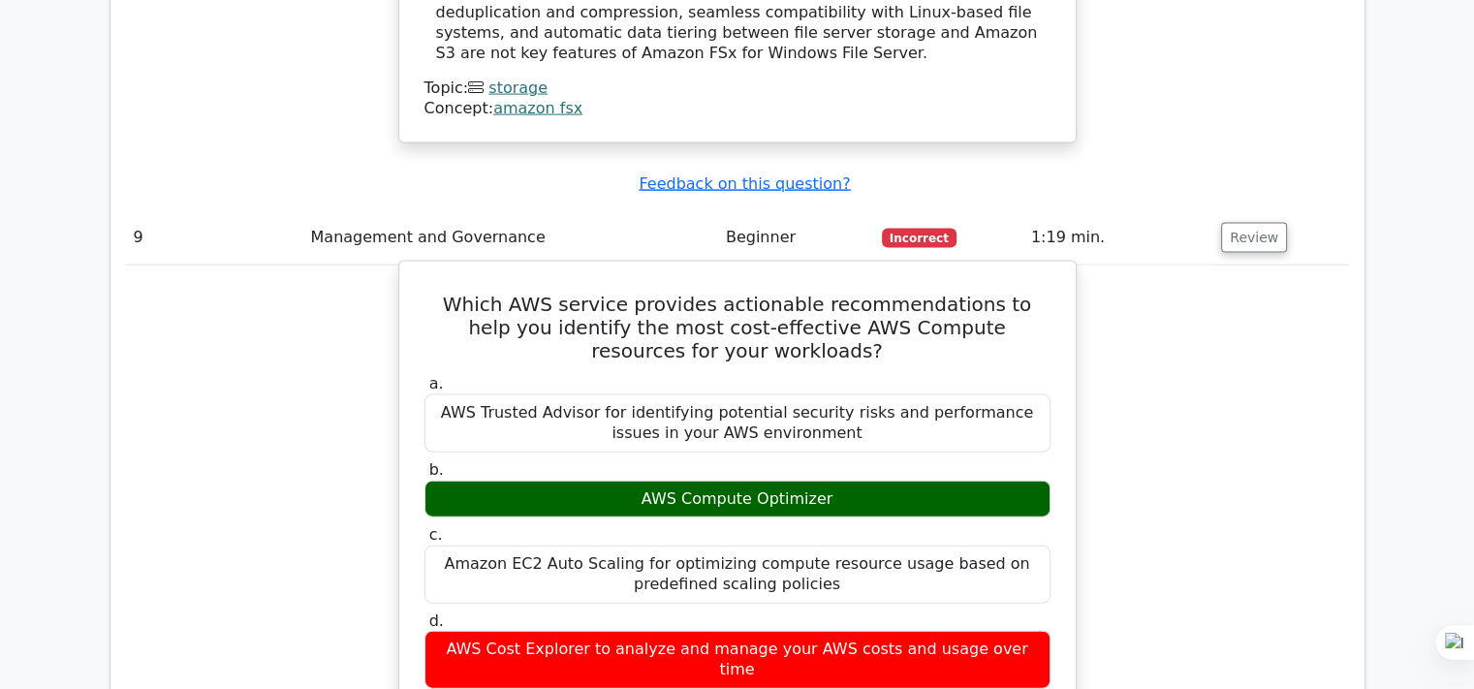
drag, startPoint x: 492, startPoint y: 529, endPoint x: 597, endPoint y: 522, distance: 104.9
click at [597, 631] on div "AWS Cost Explorer to analyze and manage your AWS costs and usage over time" at bounding box center [738, 660] width 626 height 58
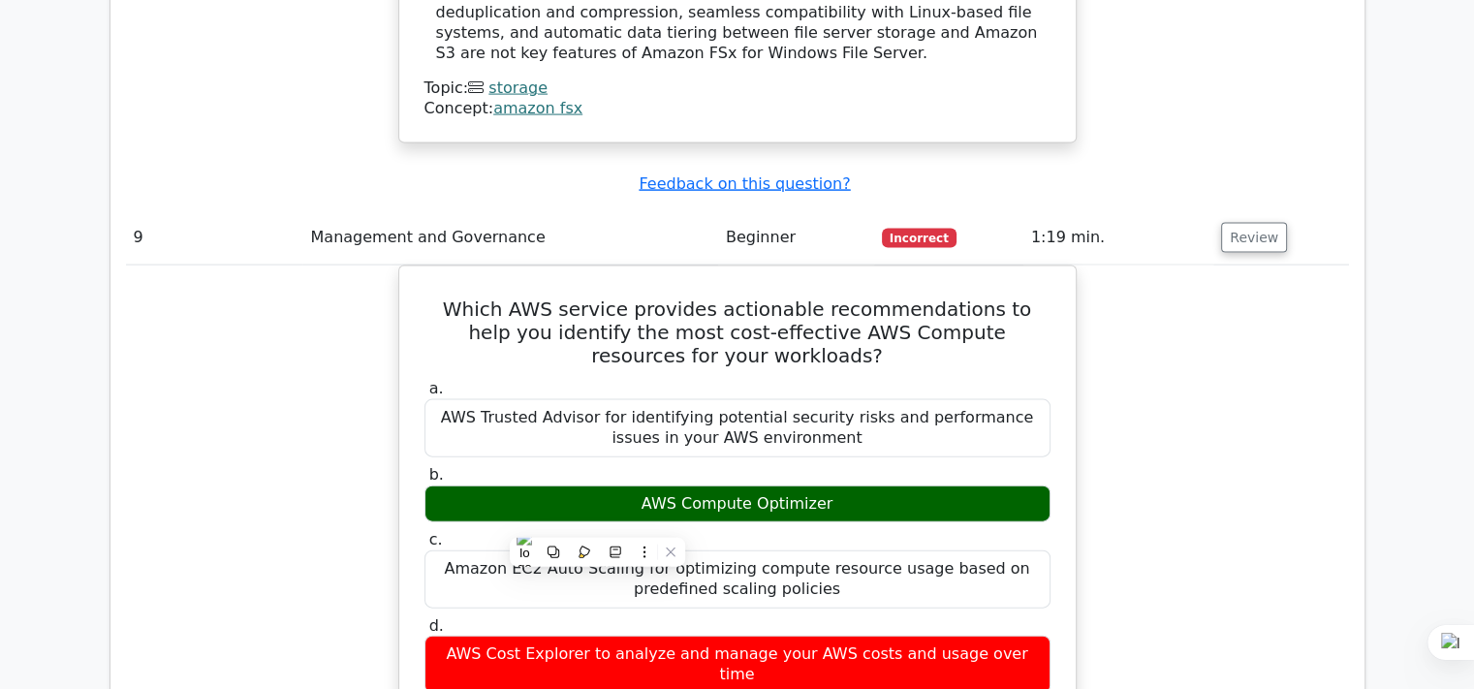
click at [1225, 442] on div "Which AWS service provides actionable recommendations to help you identify the …" at bounding box center [737, 677] width 1223 height 822
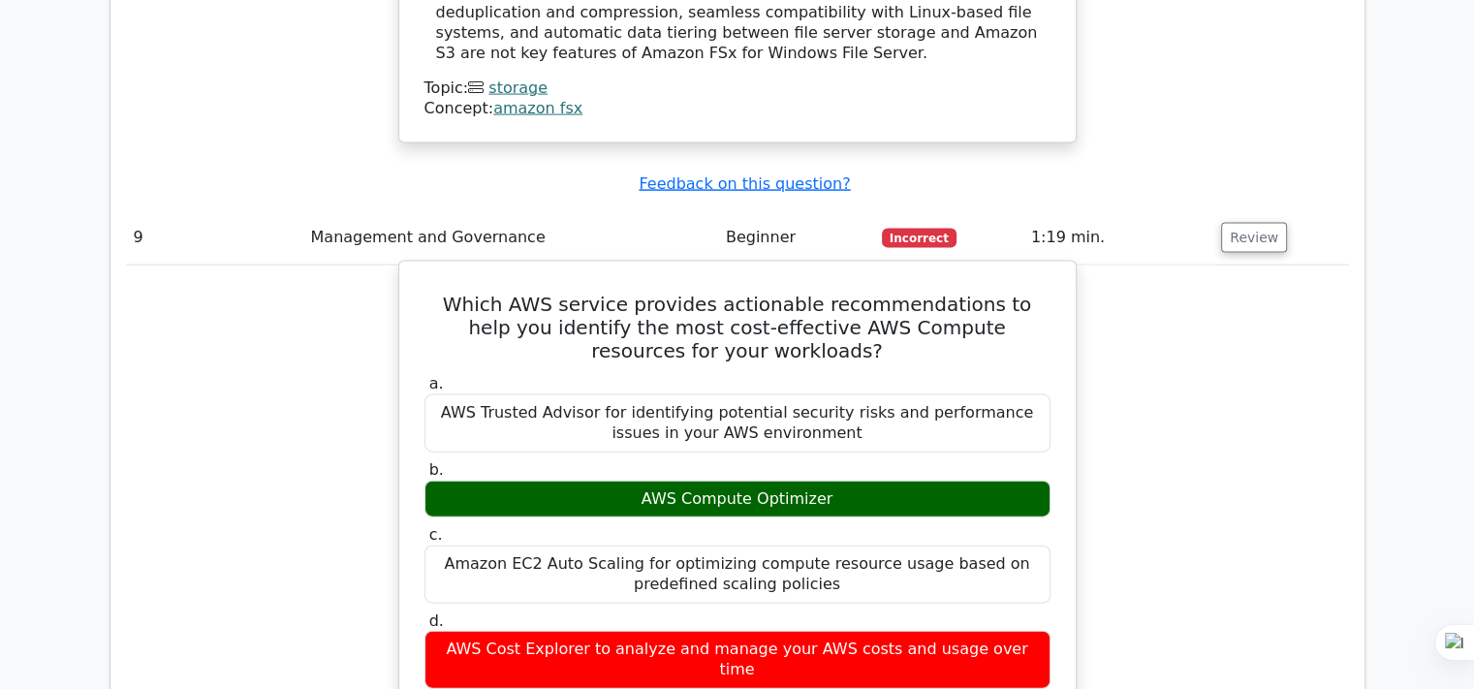
drag, startPoint x: 496, startPoint y: 519, endPoint x: 586, endPoint y: 523, distance: 89.3
click at [586, 631] on div "AWS Cost Explorer to analyze and manage your AWS costs and usage over time" at bounding box center [738, 660] width 626 height 58
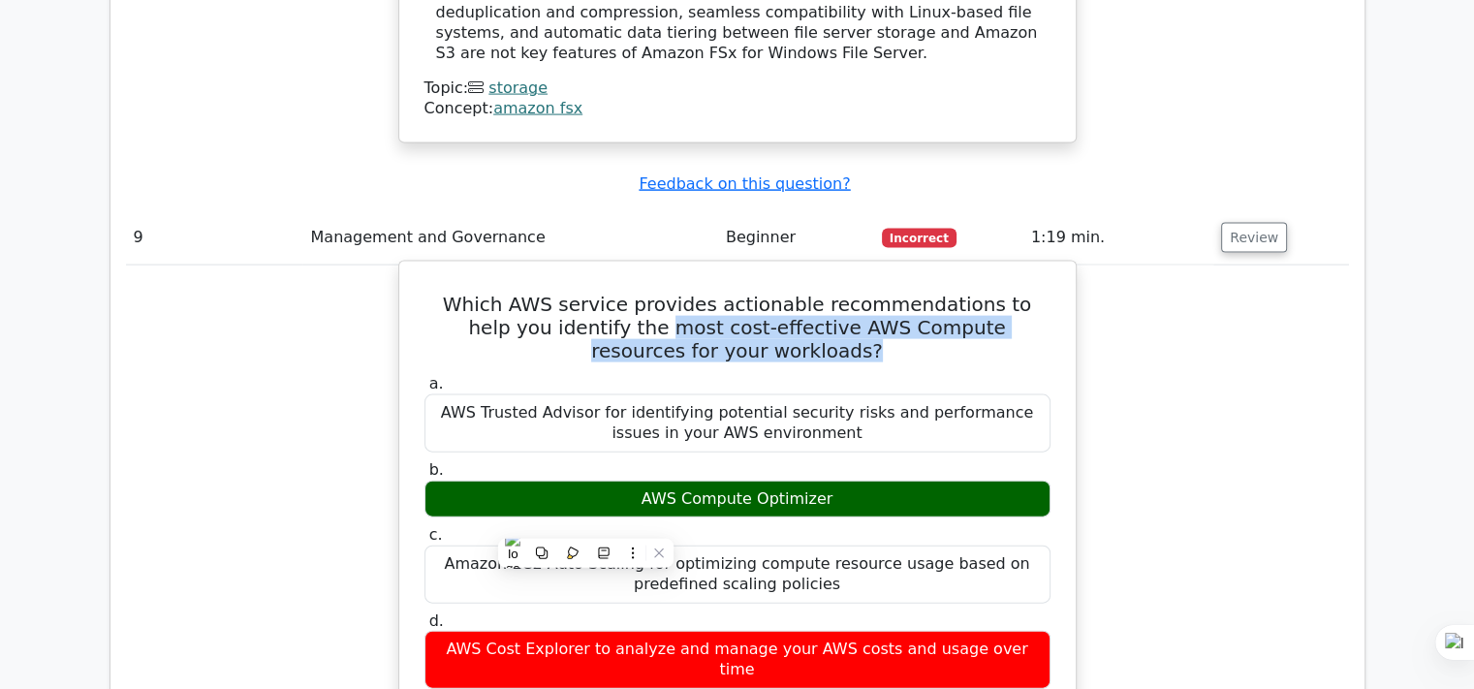
drag, startPoint x: 553, startPoint y: 205, endPoint x: 807, endPoint y: 246, distance: 258.3
click at [807, 269] on div "Which AWS service provides actionable recommendations to help you identify the …" at bounding box center [737, 659] width 661 height 781
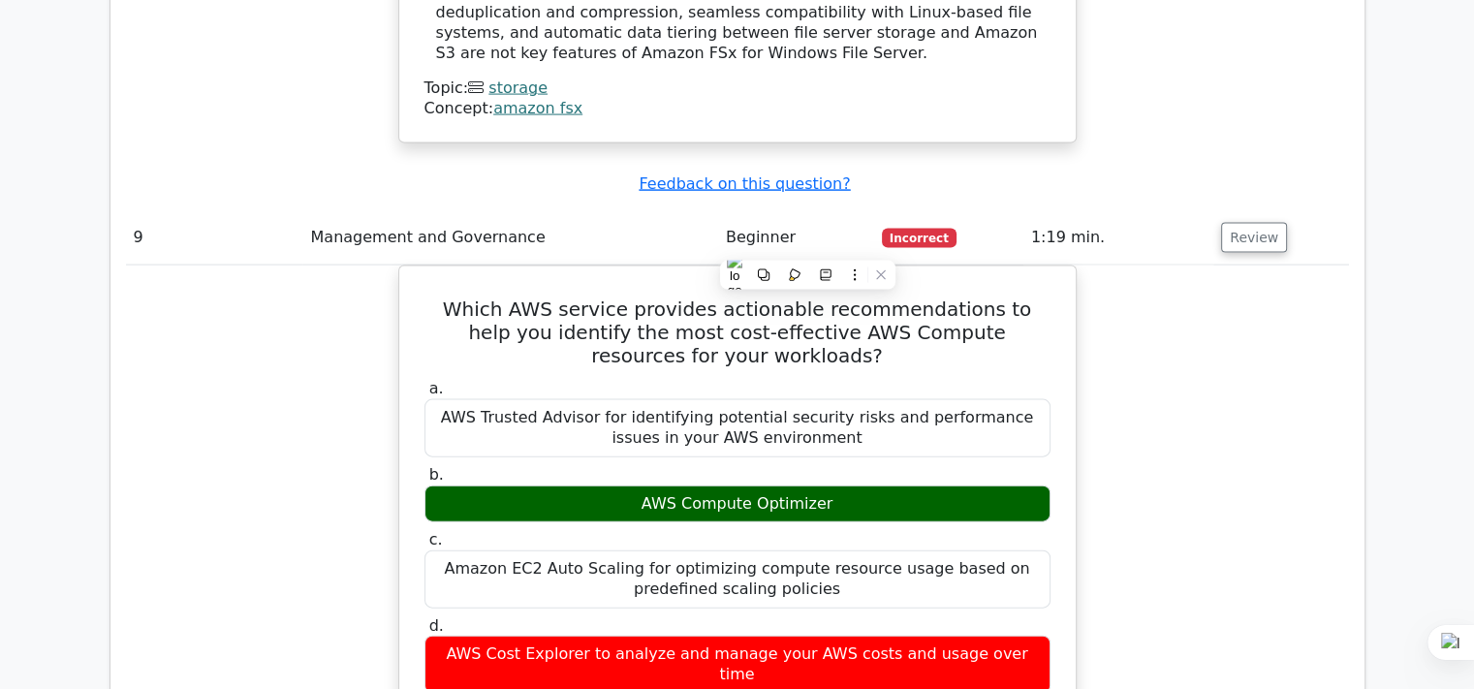
click at [1278, 266] on div "Which AWS service provides actionable recommendations to help you identify the …" at bounding box center [737, 677] width 1223 height 822
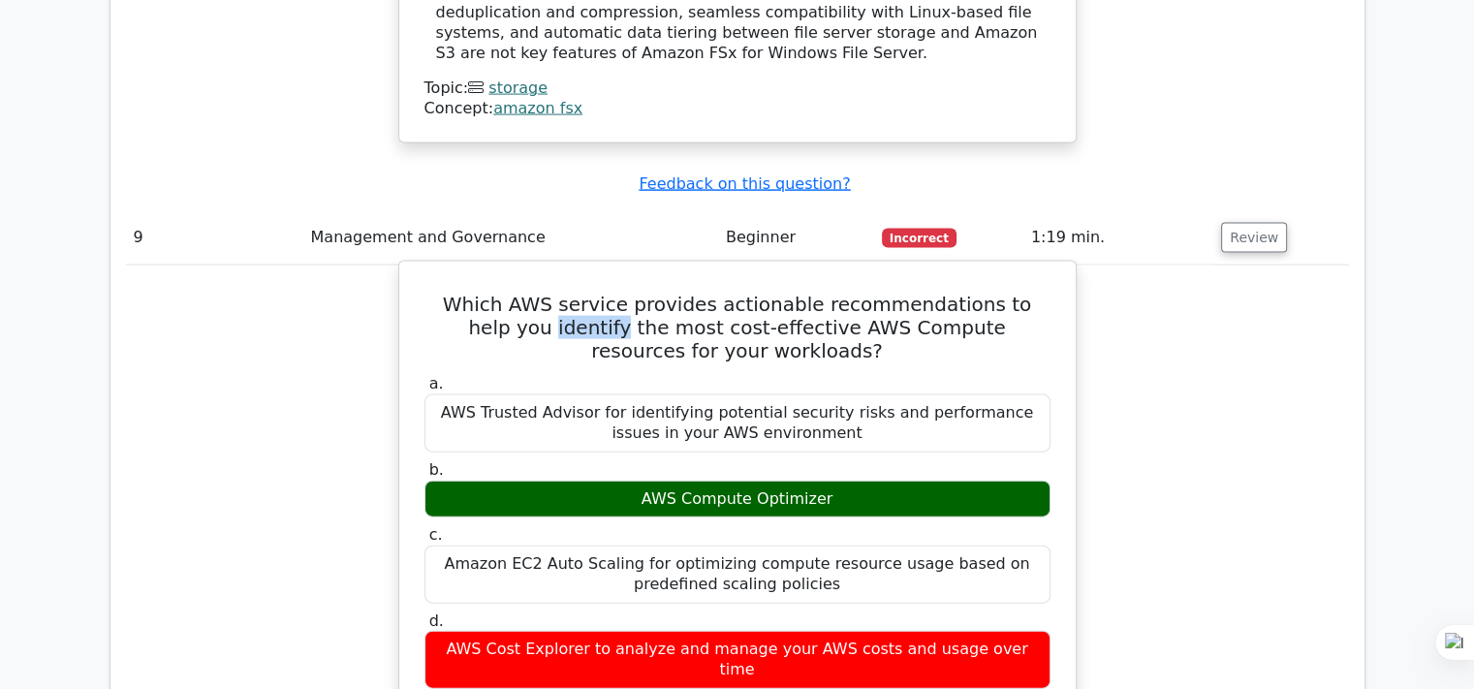
drag, startPoint x: 436, startPoint y: 198, endPoint x: 516, endPoint y: 208, distance: 80.2
click at [516, 293] on h5 "Which AWS service provides actionable recommendations to help you identify the …" at bounding box center [738, 328] width 630 height 70
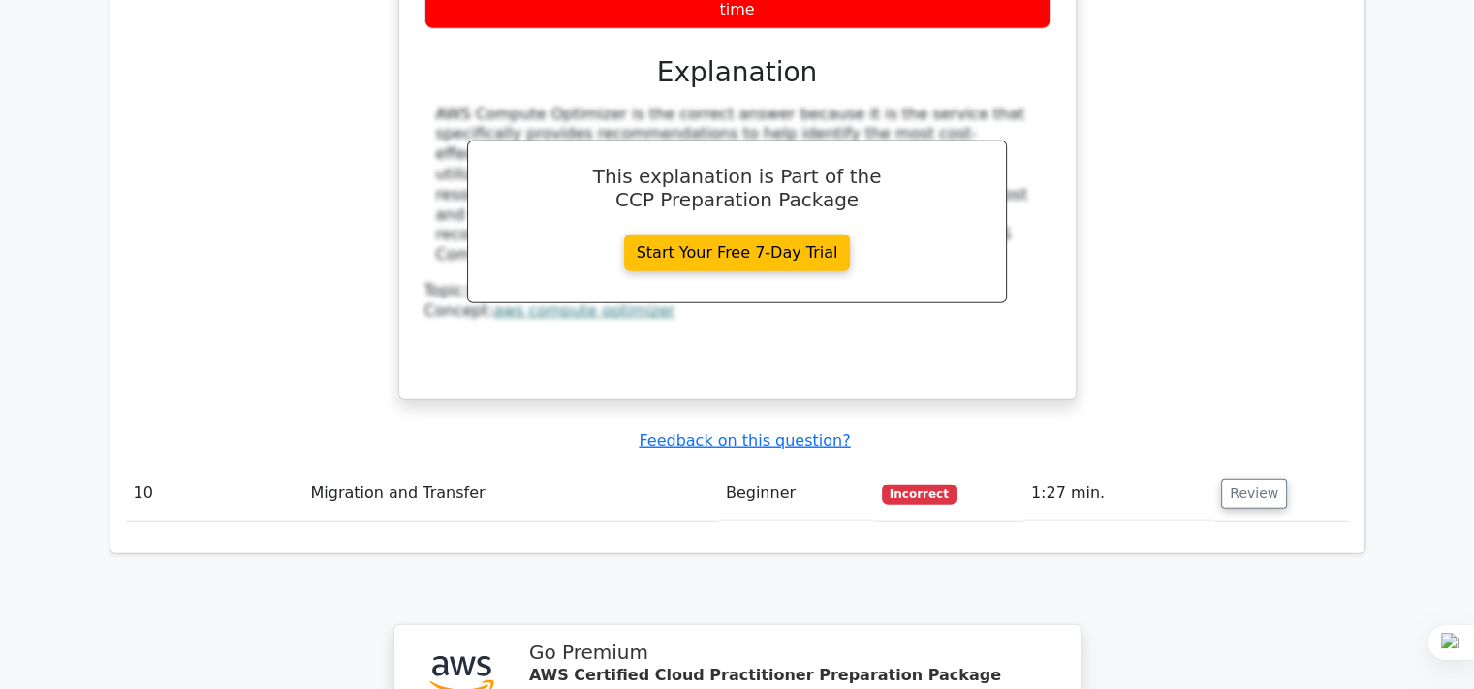
scroll to position [5002, 0]
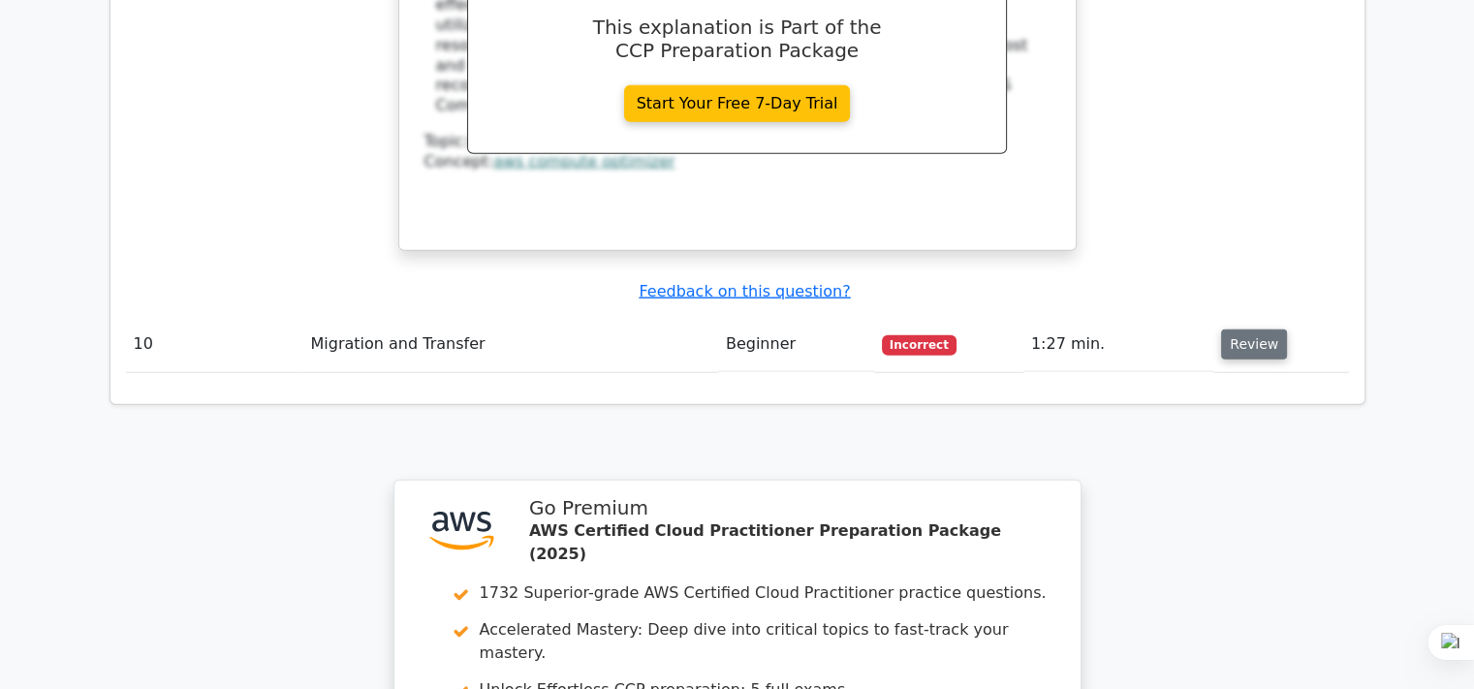
click at [1245, 330] on button "Review" at bounding box center [1254, 345] width 66 height 30
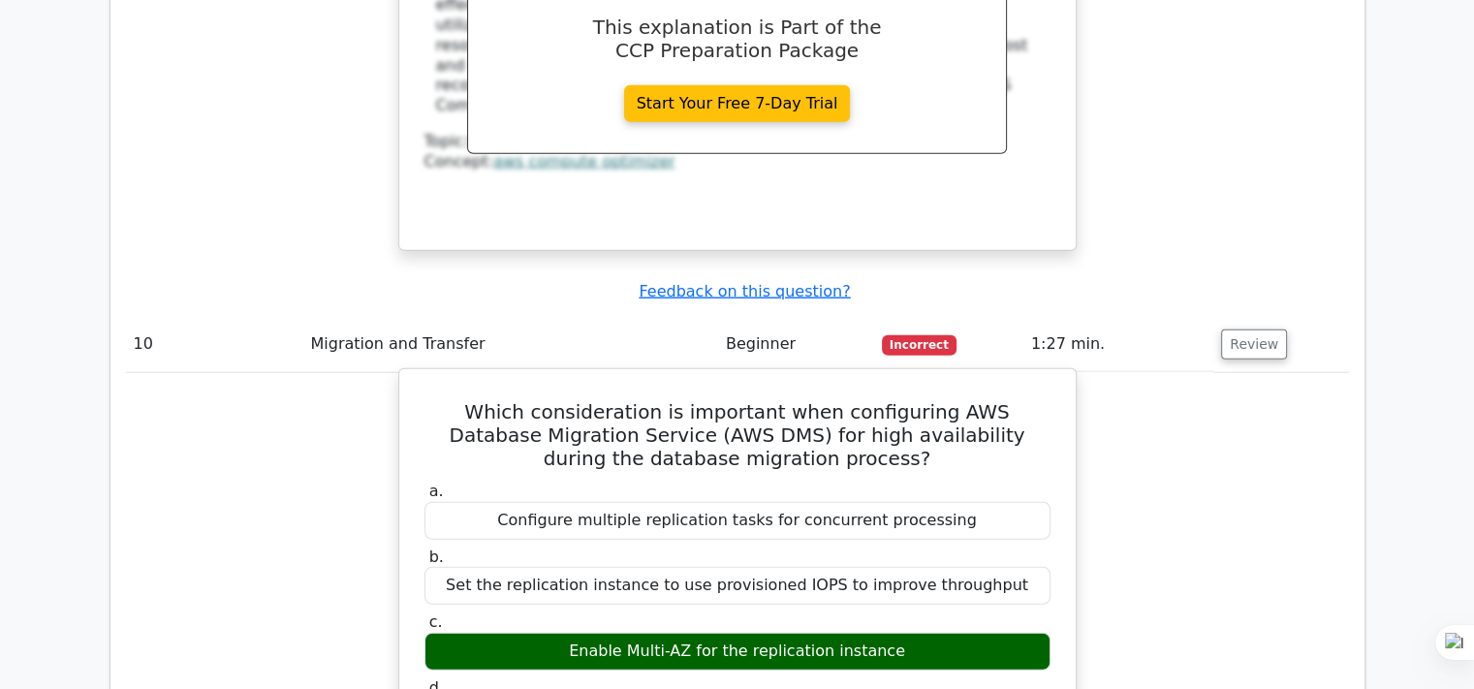
scroll to position [5235, 0]
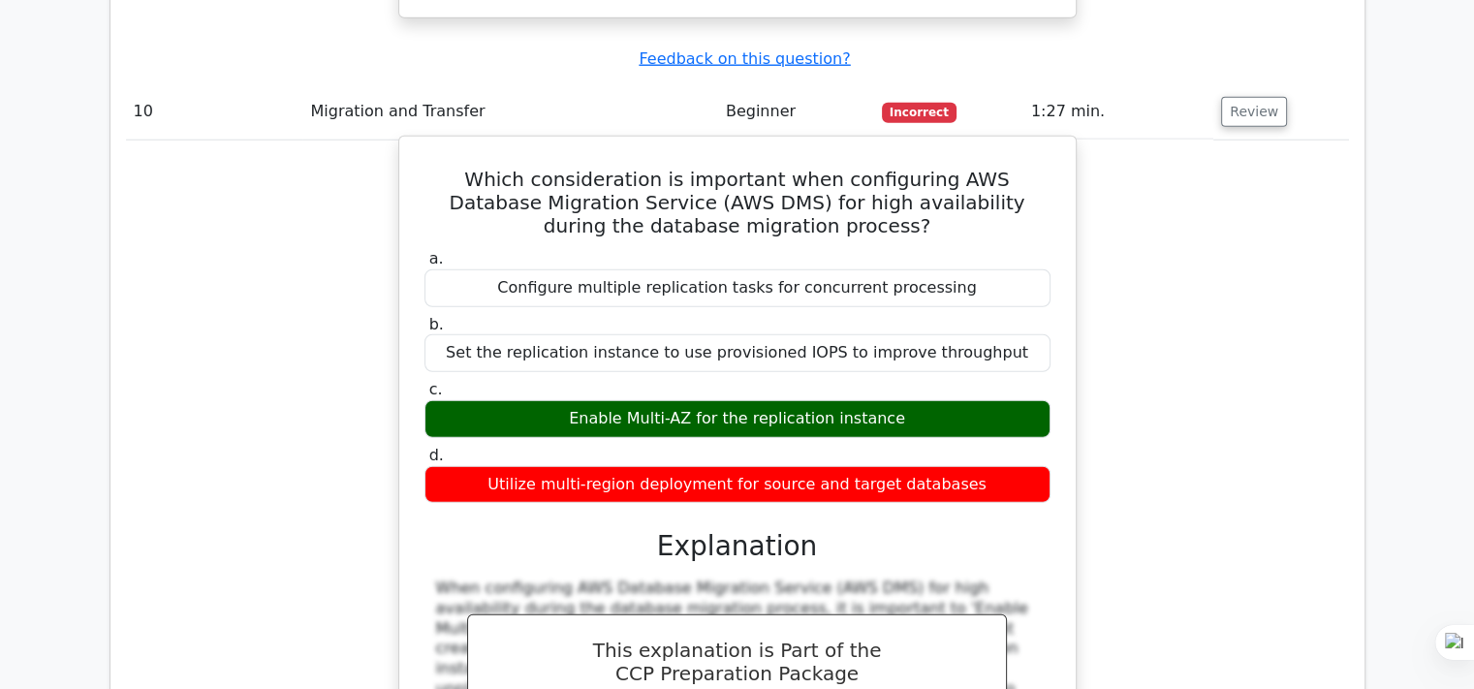
drag, startPoint x: 562, startPoint y: 266, endPoint x: 891, endPoint y: 267, distance: 328.6
click at [891, 400] on div "Enable Multi-AZ for the replication instance" at bounding box center [738, 419] width 626 height 38
drag, startPoint x: 892, startPoint y: 267, endPoint x: 893, endPoint y: 257, distance: 9.7
click at [893, 400] on div "Enable Multi-AZ for the replication instance" at bounding box center [738, 419] width 626 height 38
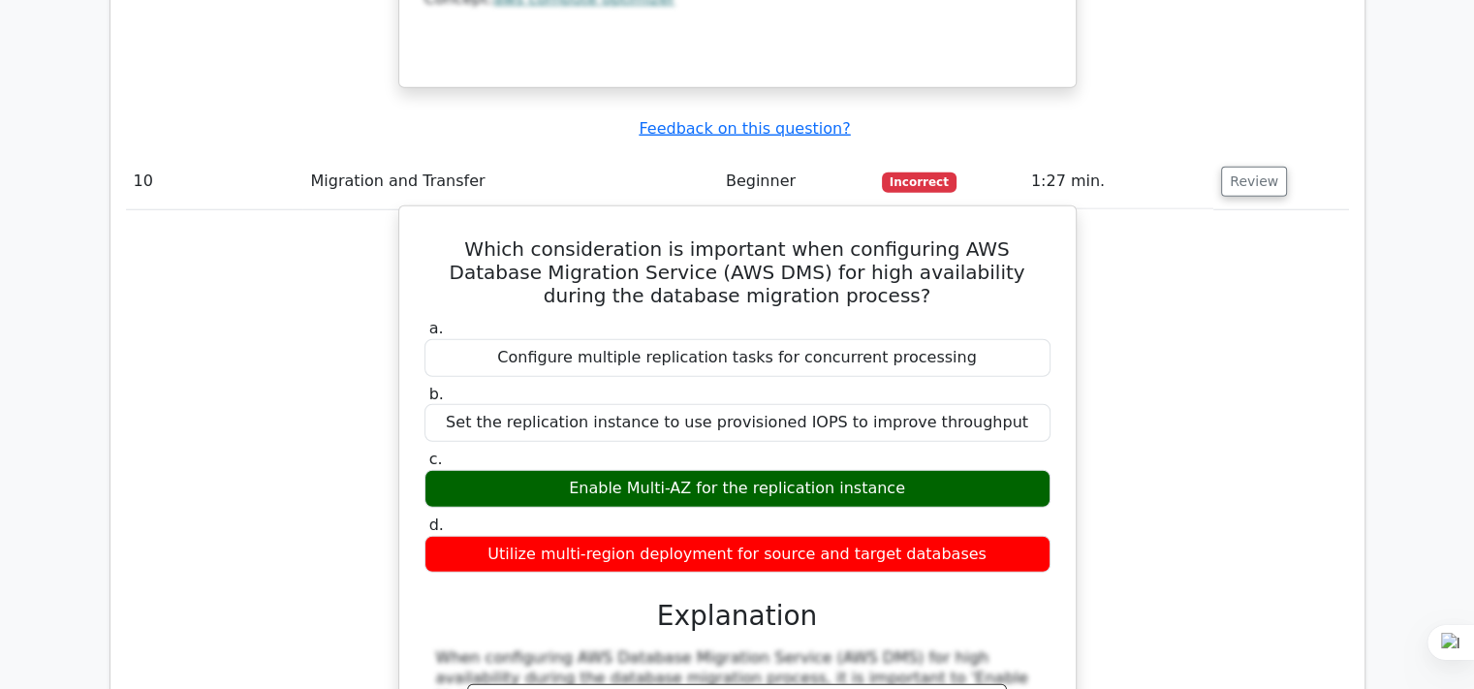
scroll to position [5118, 0]
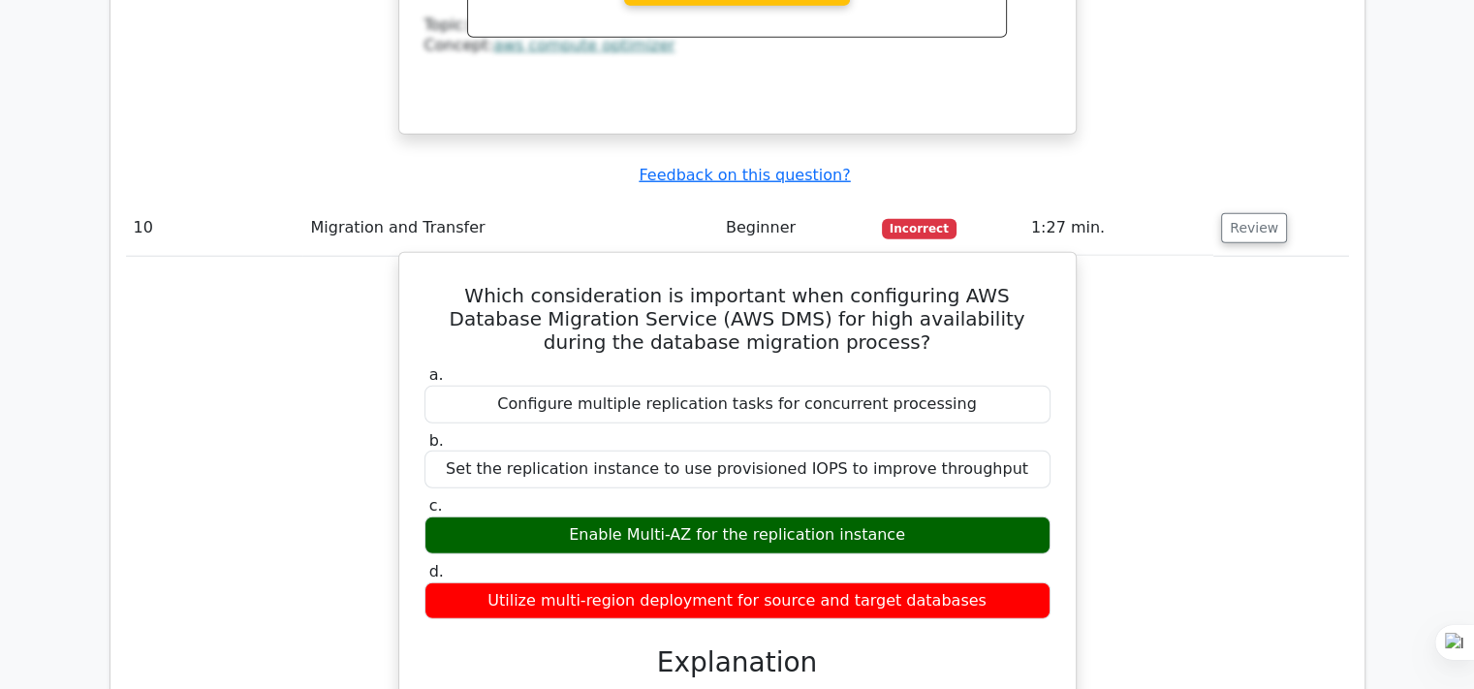
click at [769, 517] on div "Enable Multi-AZ for the replication instance" at bounding box center [738, 536] width 626 height 38
drag, startPoint x: 560, startPoint y: 385, endPoint x: 910, endPoint y: 383, distance: 350.0
click at [910, 517] on div "Enable Multi-AZ for the replication instance" at bounding box center [738, 536] width 626 height 38
click at [602, 517] on div "Enable Multi-AZ for the replication instance" at bounding box center [738, 536] width 626 height 38
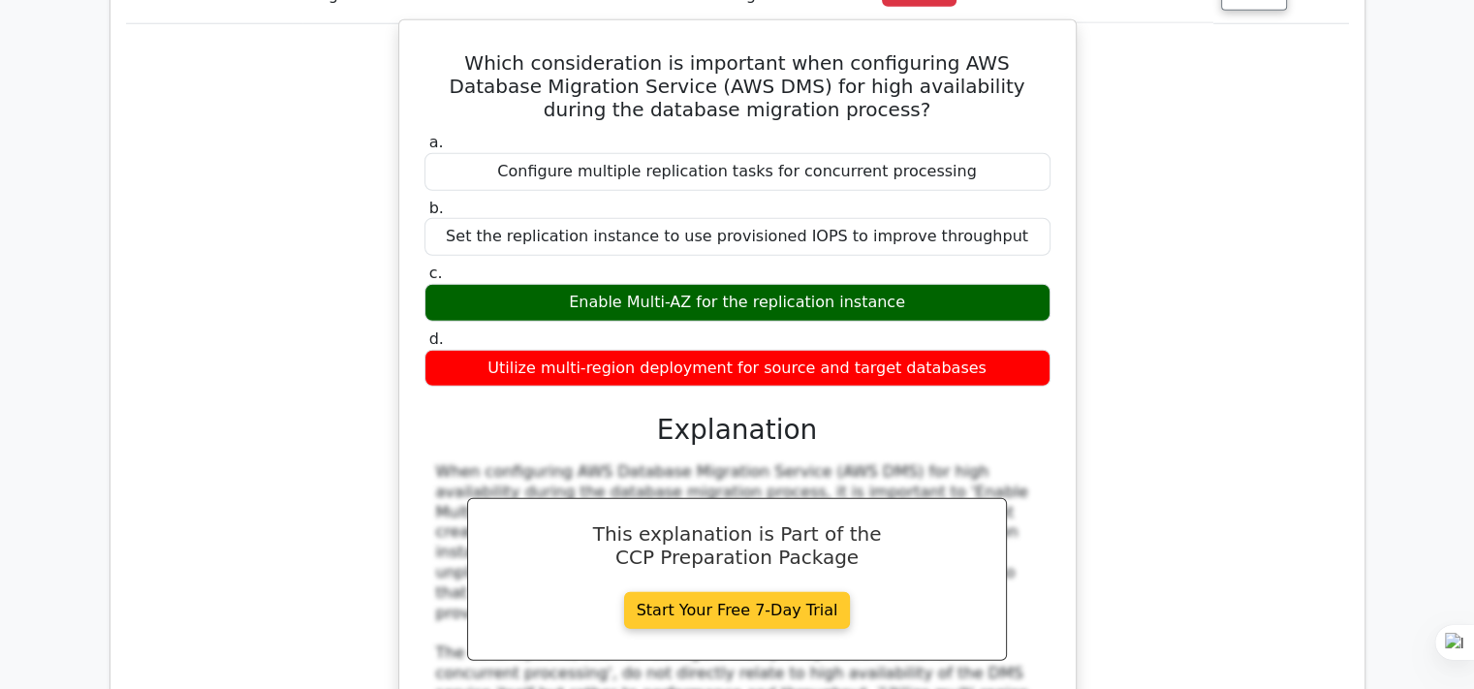
click at [708, 592] on link "Start Your Free 7-Day Trial" at bounding box center [737, 610] width 227 height 37
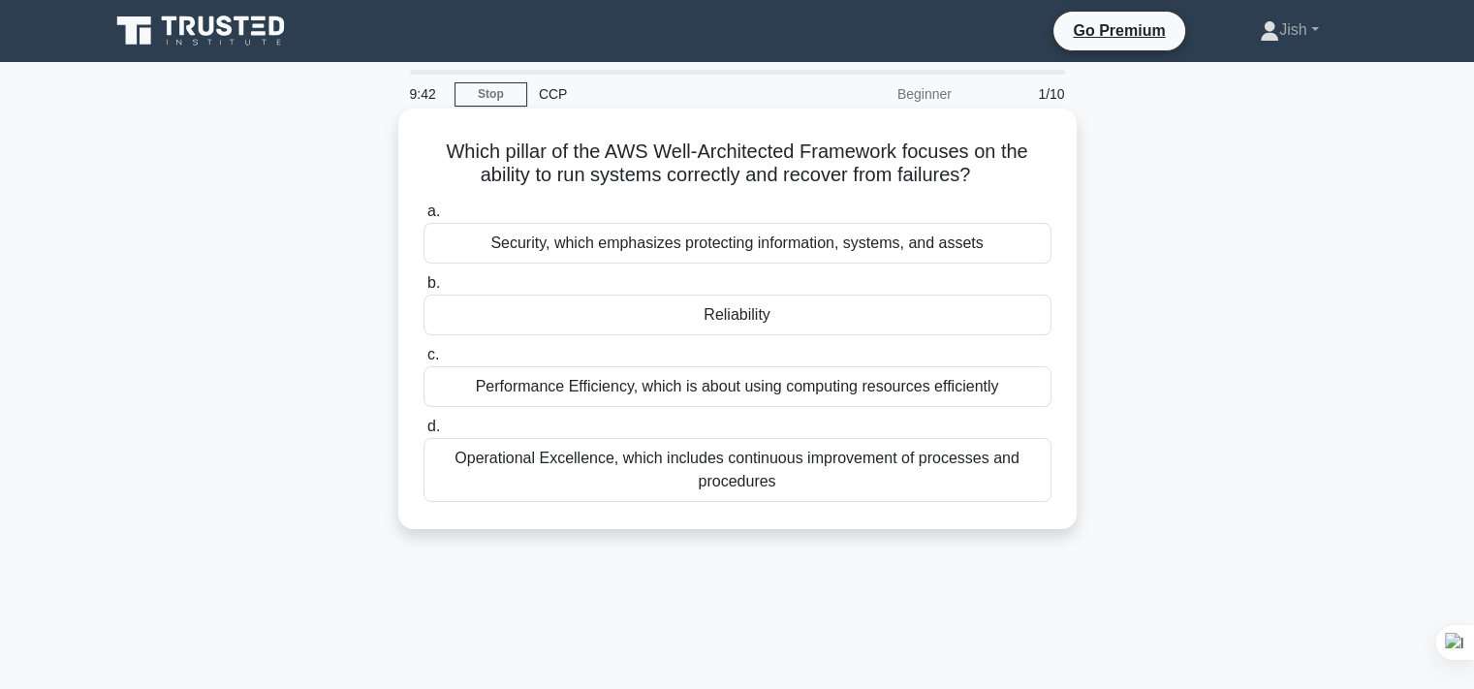
click at [819, 467] on div "Operational Excellence, which includes continuous improvement of processes and …" at bounding box center [738, 470] width 628 height 64
click at [424, 433] on input "d. Operational Excellence, which includes continuous improvement of processes a…" at bounding box center [424, 427] width 0 height 13
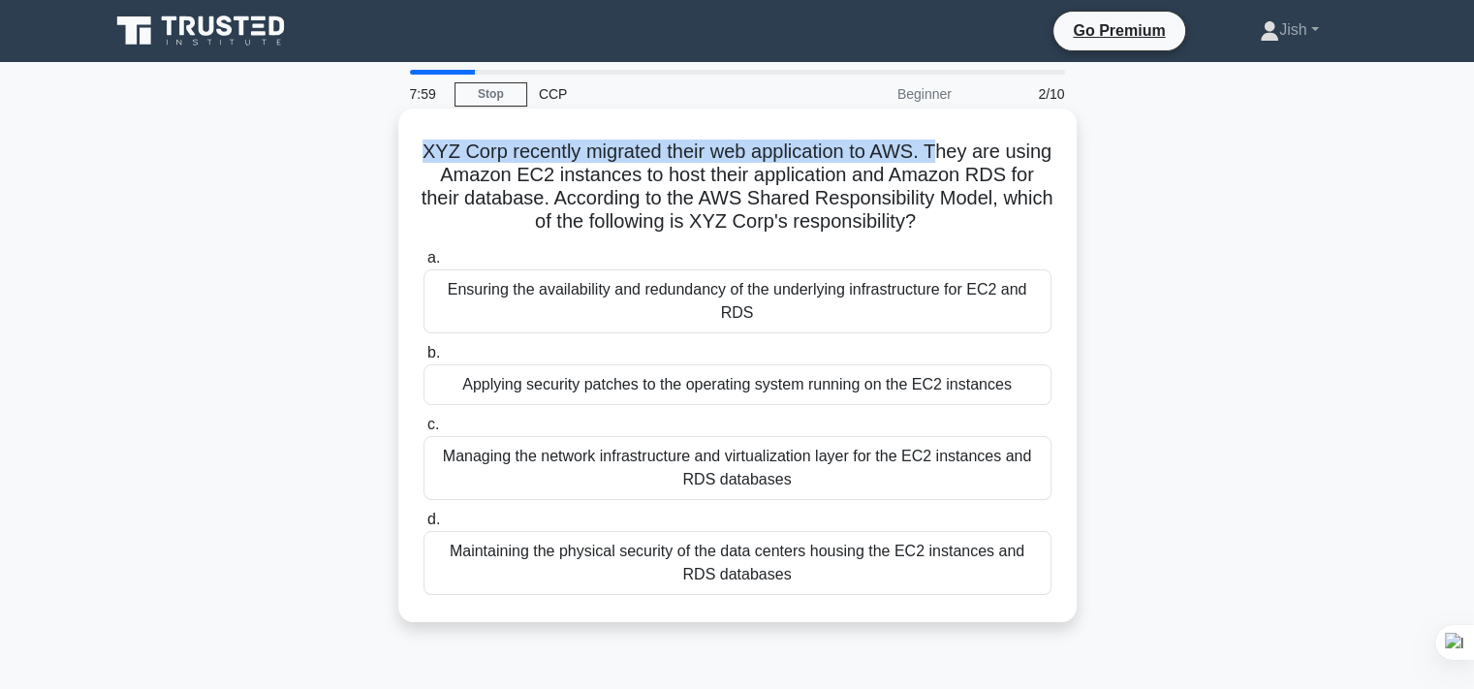
drag, startPoint x: 426, startPoint y: 153, endPoint x: 938, endPoint y: 153, distance: 512.8
click at [938, 158] on h5 "XYZ Corp recently migrated their web application to AWS. They are using Amazon …" at bounding box center [738, 187] width 632 height 95
click at [849, 159] on h5 "XYZ Corp recently migrated their web application to AWS. They are using Amazon …" at bounding box center [738, 187] width 632 height 95
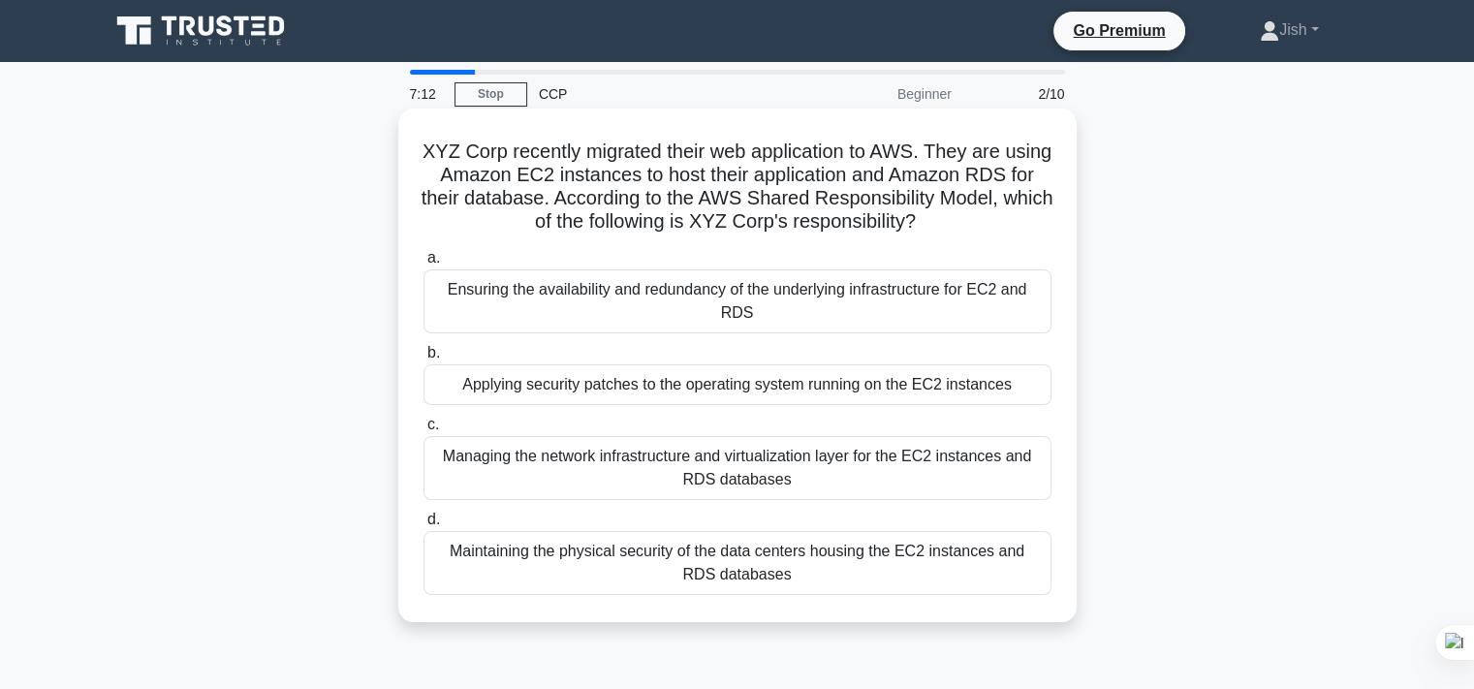
click at [549, 368] on div "Applying security patches to the operating system running on the EC2 instances" at bounding box center [738, 384] width 628 height 41
click at [424, 360] on input "b. Applying security patches to the operating system running on the EC2 instanc…" at bounding box center [424, 353] width 0 height 13
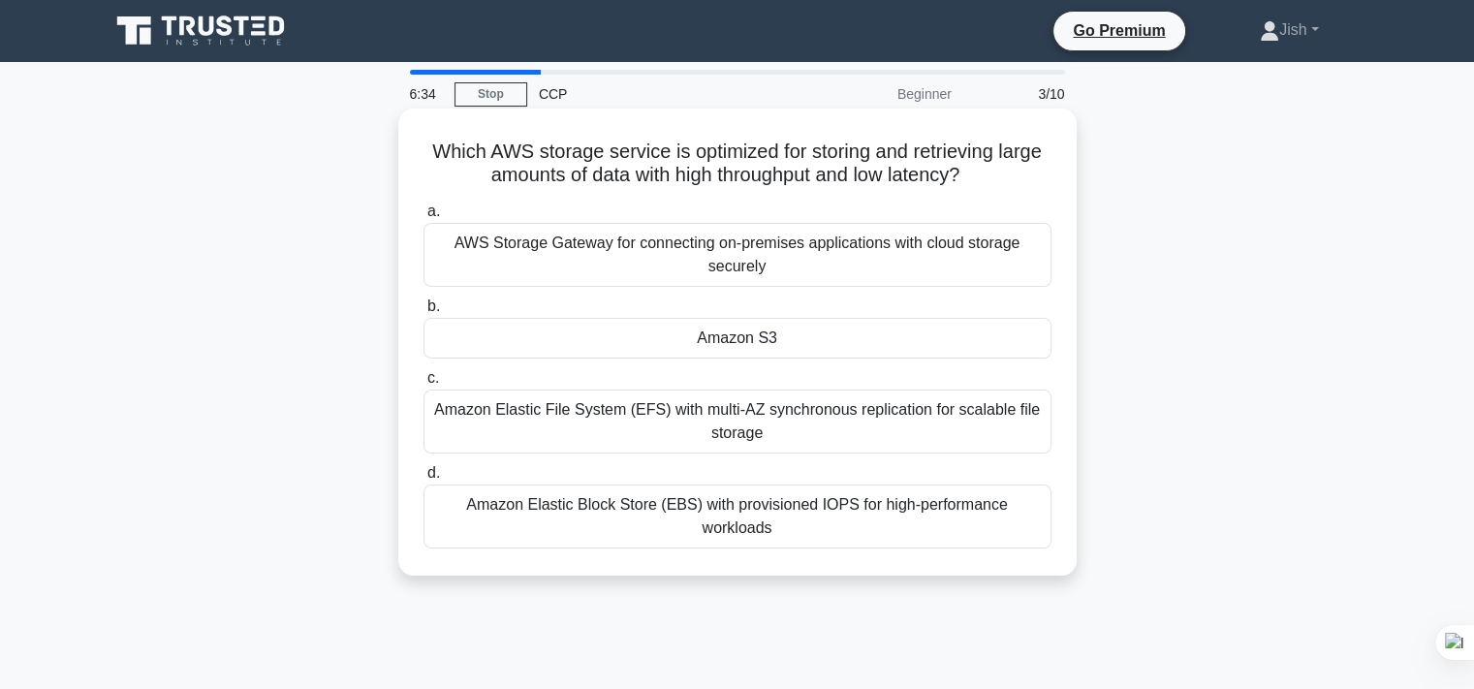
click at [733, 515] on div "Amazon Elastic Block Store (EBS) with provisioned IOPS for high-performance wor…" at bounding box center [738, 517] width 628 height 64
click at [424, 480] on input "d. Amazon Elastic Block Store (EBS) with provisioned IOPS for high-performance …" at bounding box center [424, 473] width 0 height 13
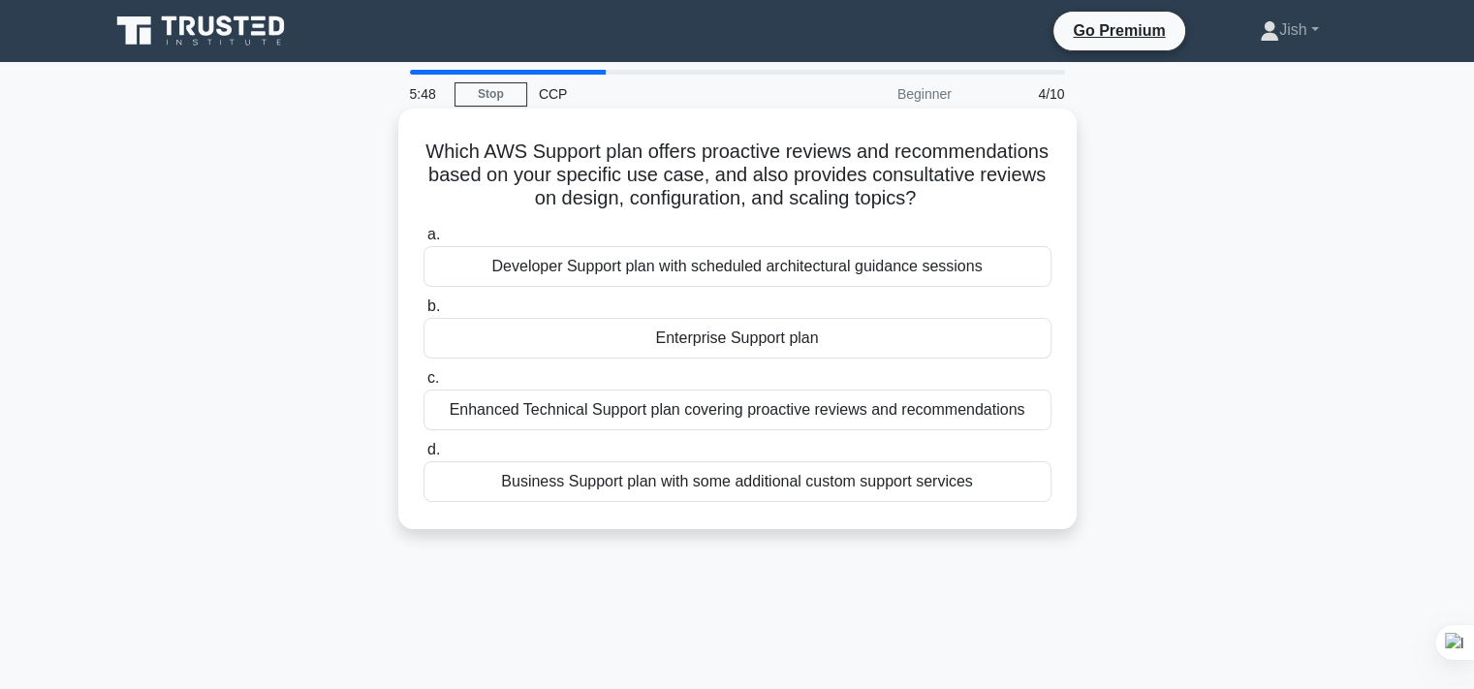
click at [908, 271] on div "Developer Support plan with scheduled architectural guidance sessions" at bounding box center [738, 266] width 628 height 41
click at [424, 241] on input "a. Developer Support plan with scheduled architectural guidance sessions" at bounding box center [424, 235] width 0 height 13
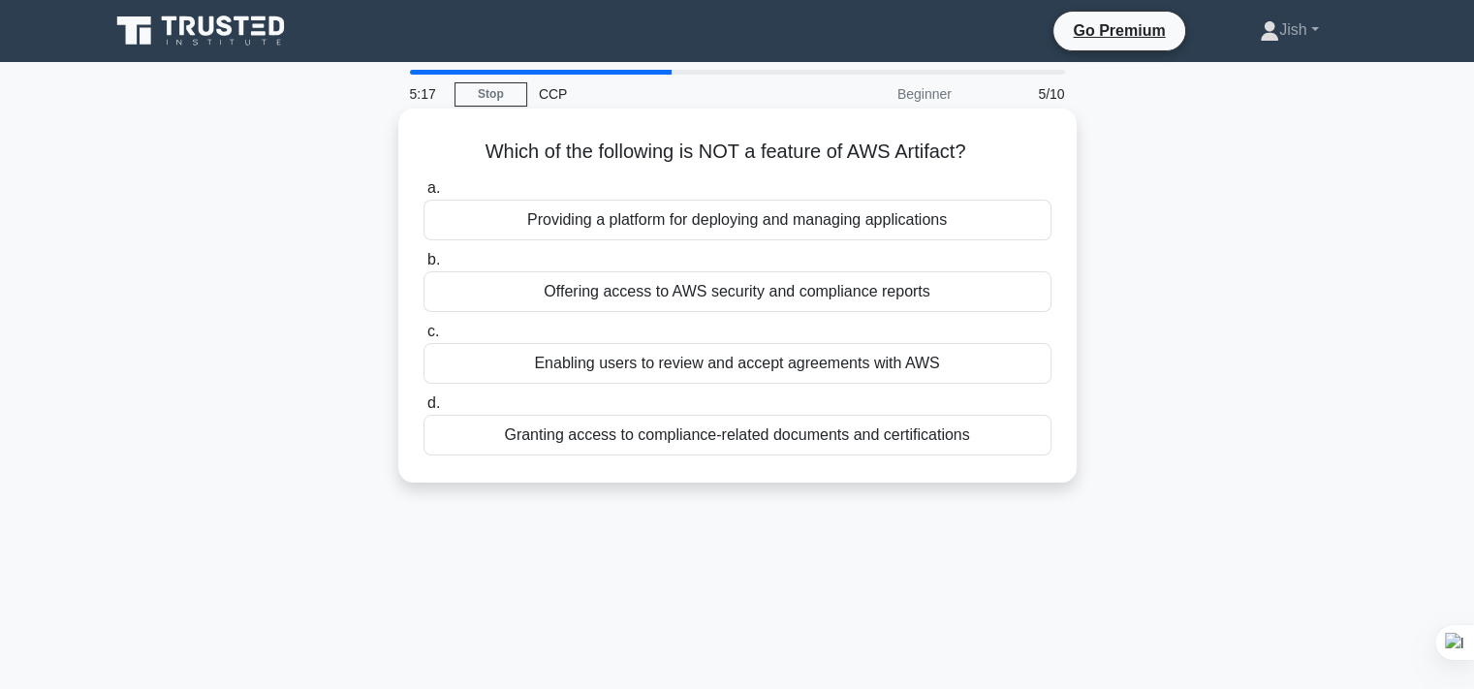
click at [751, 218] on div "Providing a platform for deploying and managing applications" at bounding box center [738, 220] width 628 height 41
click at [424, 195] on input "a. Providing a platform for deploying and managing applications" at bounding box center [424, 188] width 0 height 13
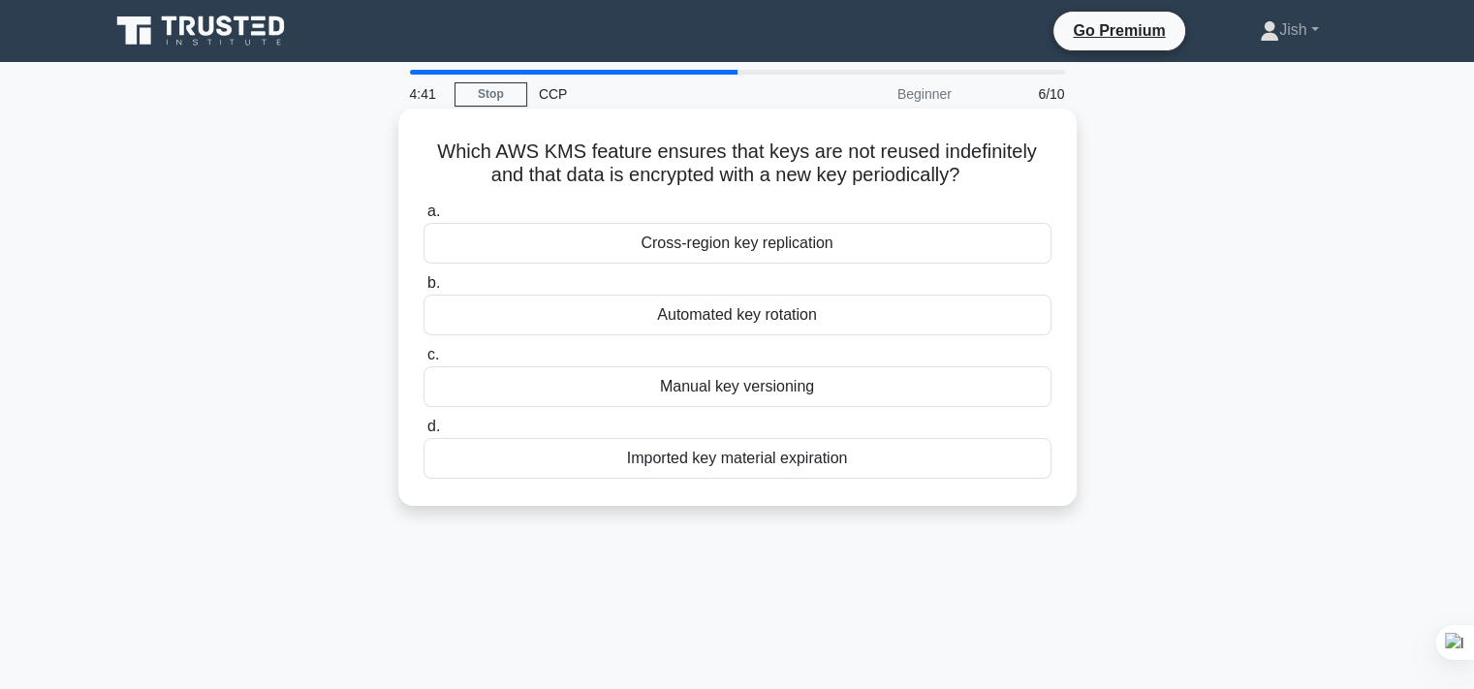
click at [834, 224] on div "Cross-region key replication" at bounding box center [738, 243] width 628 height 41
click at [424, 218] on input "a. Cross-region key replication" at bounding box center [424, 212] width 0 height 13
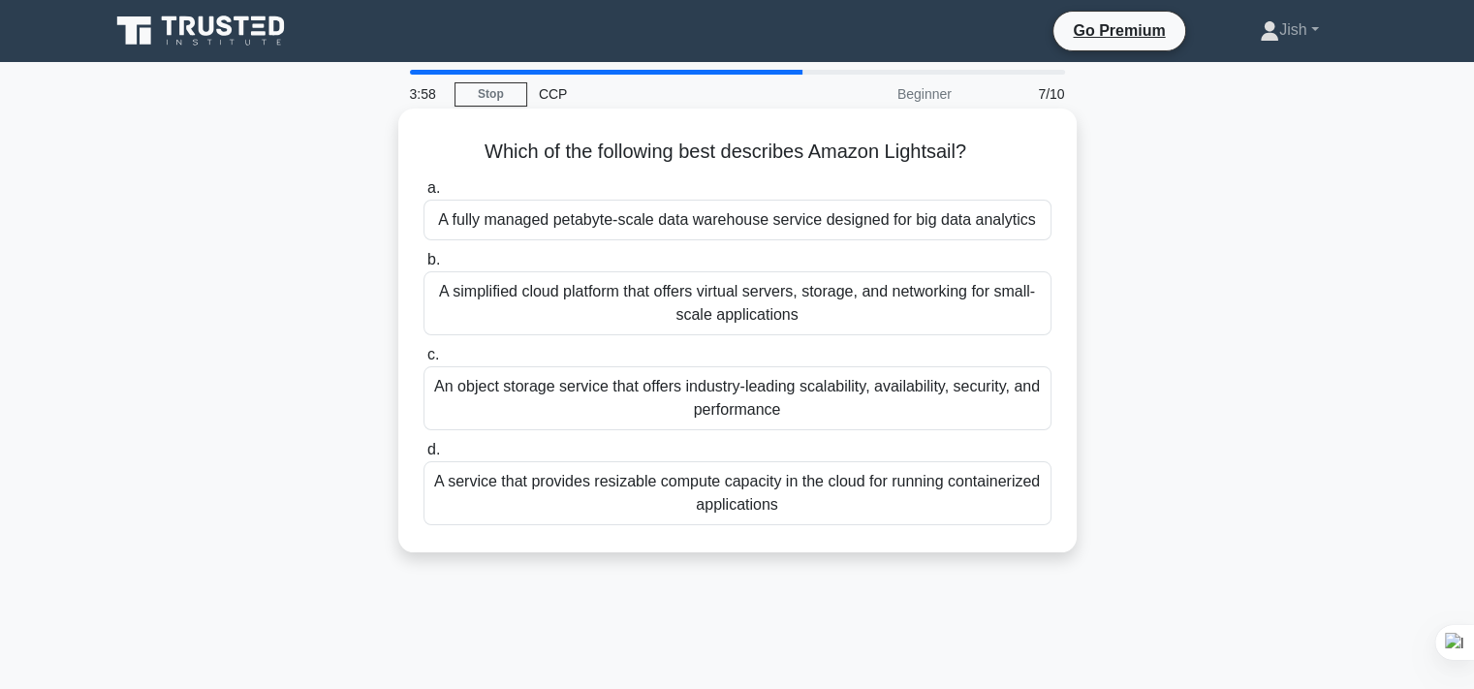
click at [893, 212] on div "A fully managed petabyte-scale data warehouse service designed for big data ana…" at bounding box center [738, 220] width 628 height 41
click at [424, 195] on input "a. A fully managed petabyte-scale data warehouse service designed for big data …" at bounding box center [424, 188] width 0 height 13
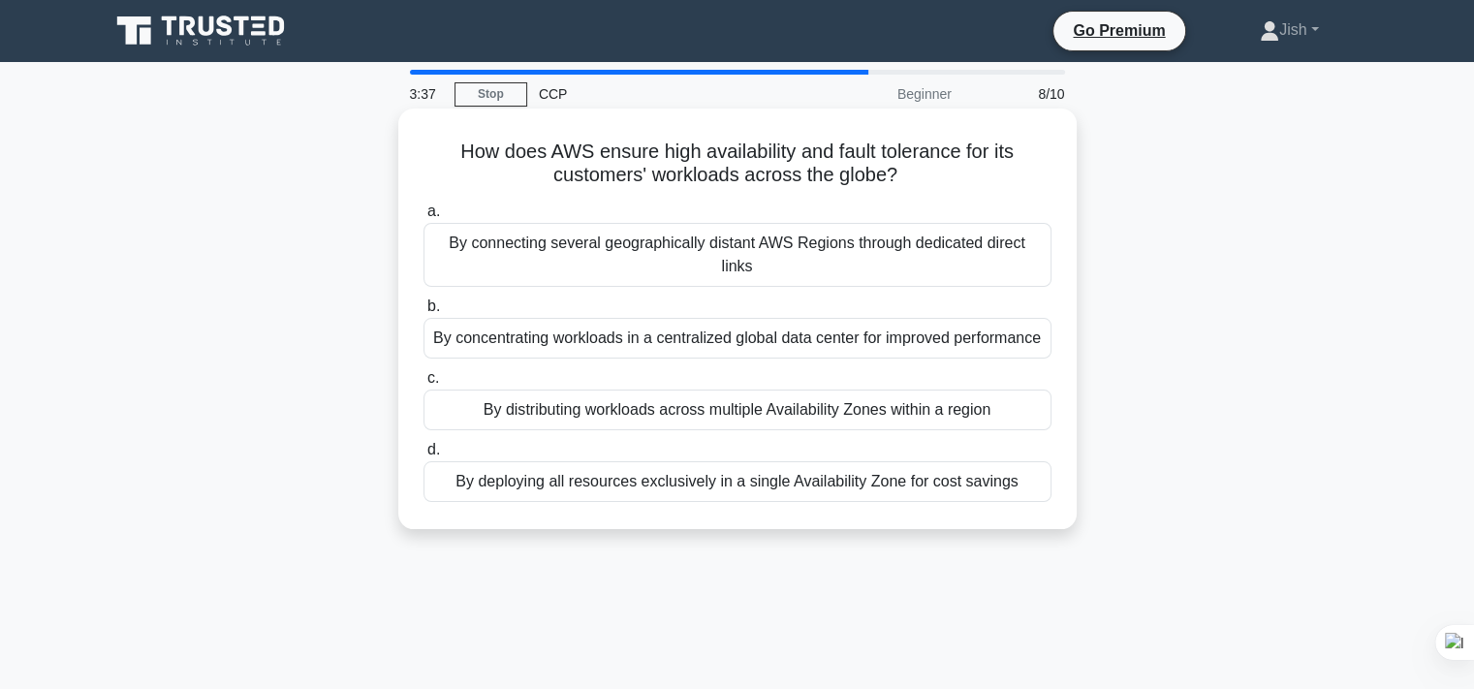
click at [1017, 400] on div "By distributing workloads across multiple Availability Zones within a region" at bounding box center [738, 410] width 628 height 41
click at [424, 385] on input "c. By distributing workloads across multiple Availability Zones within a region" at bounding box center [424, 378] width 0 height 13
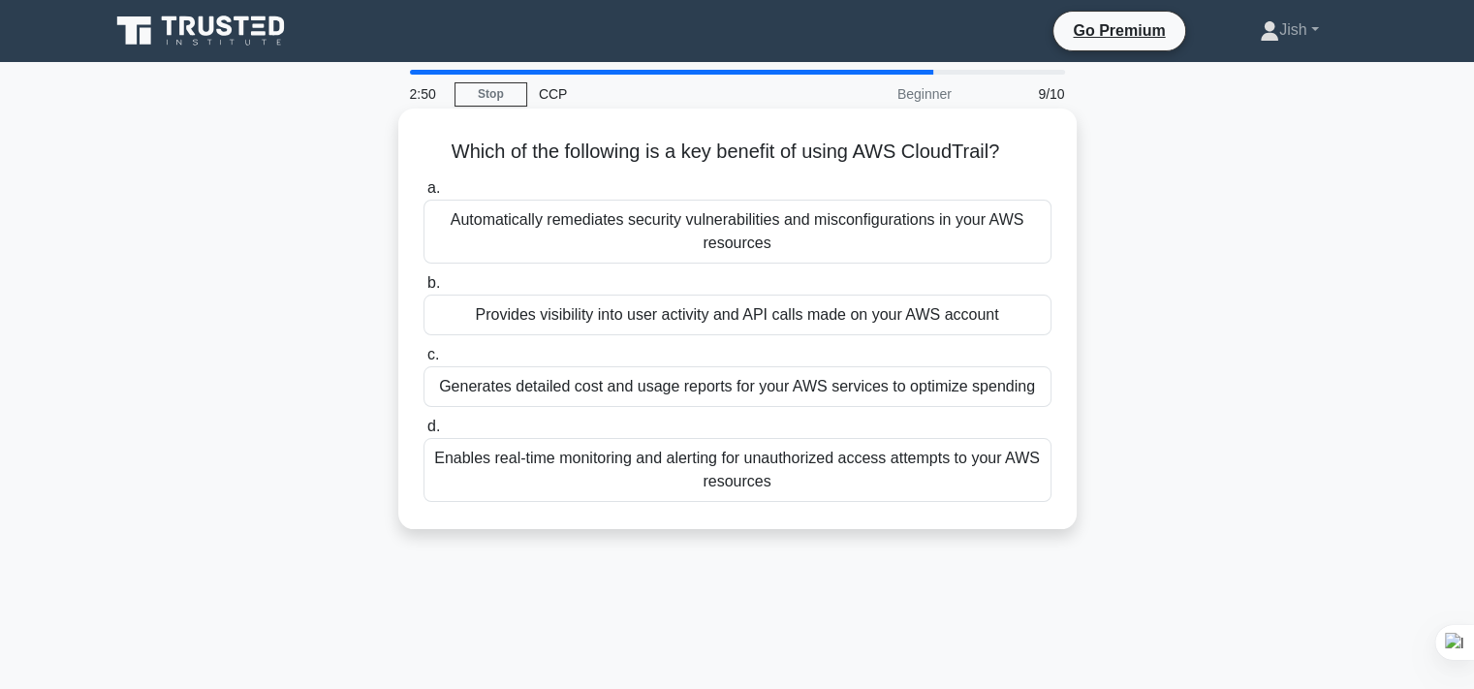
click at [728, 321] on div "Provides visibility into user activity and API calls made on your AWS account" at bounding box center [738, 315] width 628 height 41
click at [424, 290] on input "b. Provides visibility into user activity and API calls made on your AWS account" at bounding box center [424, 283] width 0 height 13
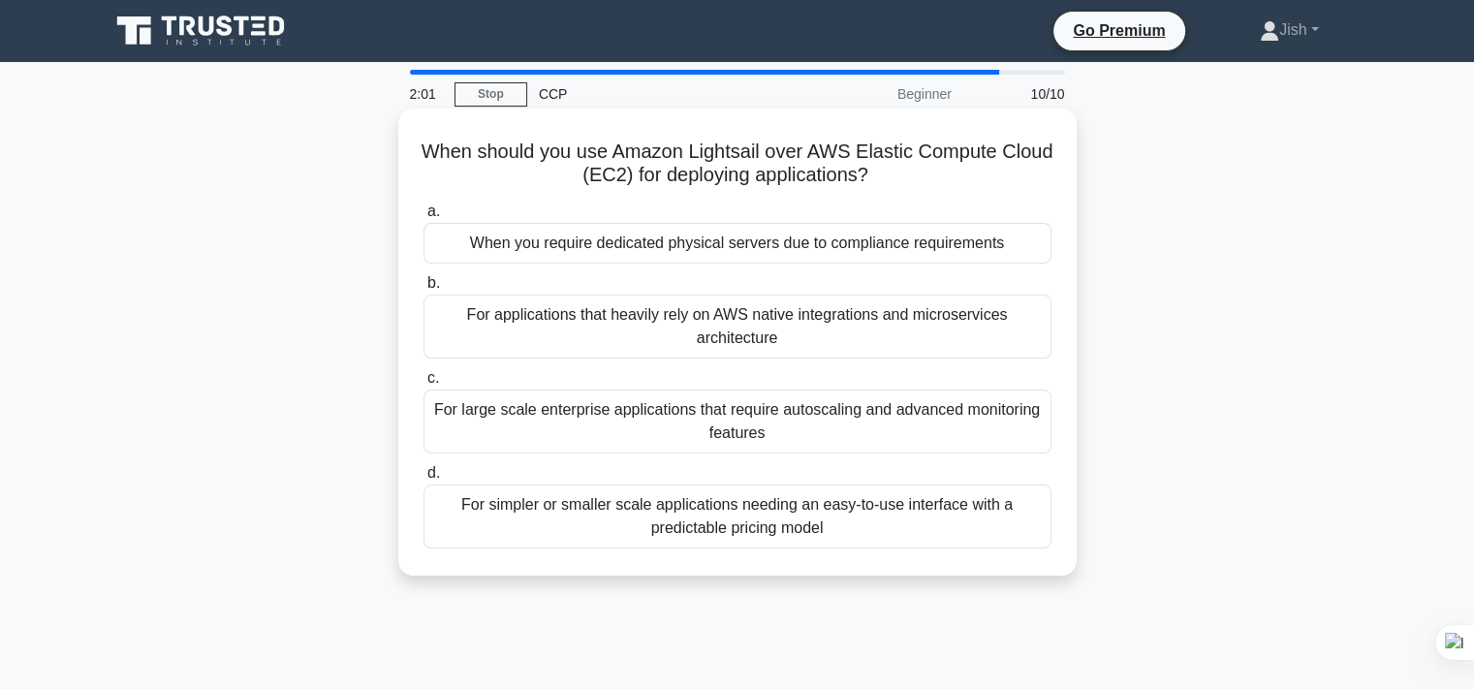
click at [858, 522] on div "For simpler or smaller scale applications needing an easy-to-use interface with…" at bounding box center [738, 517] width 628 height 64
click at [424, 480] on input "d. For simpler or smaller scale applications needing an easy-to-use interface w…" at bounding box center [424, 473] width 0 height 13
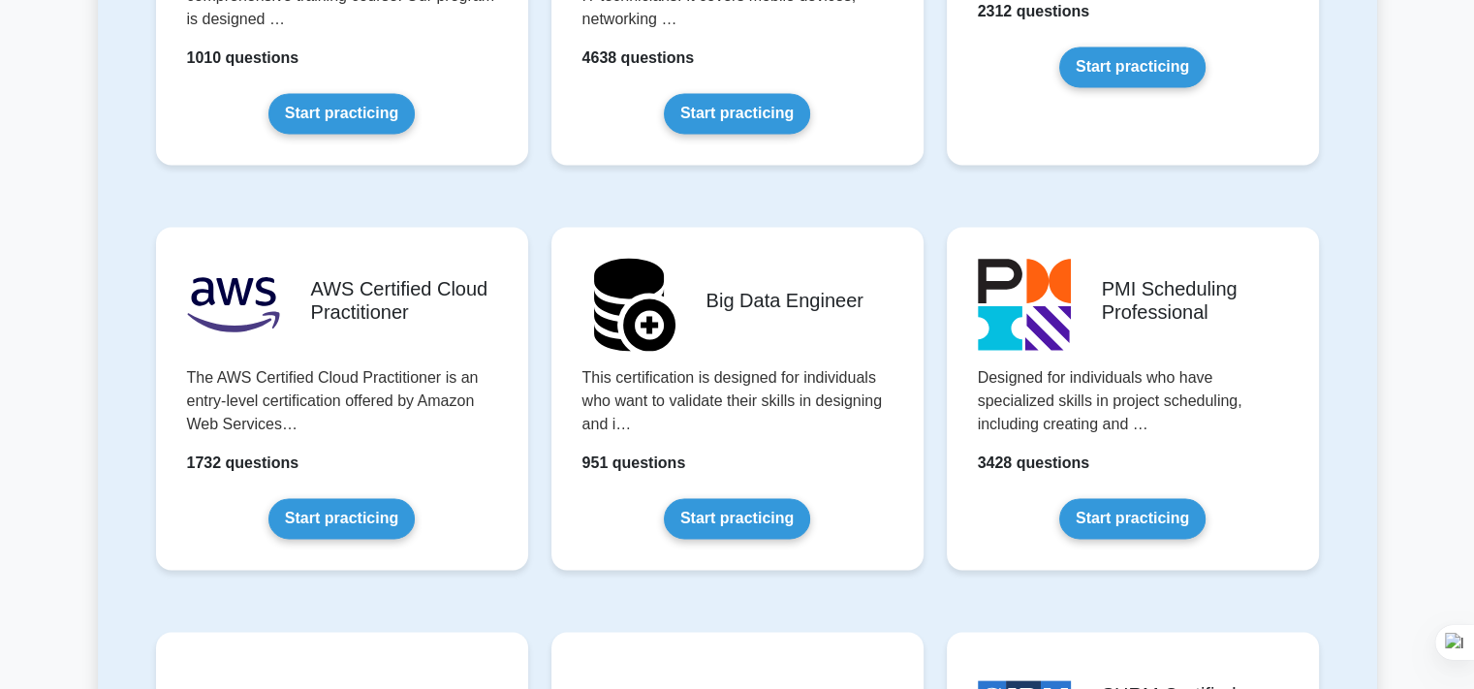
scroll to position [3141, 0]
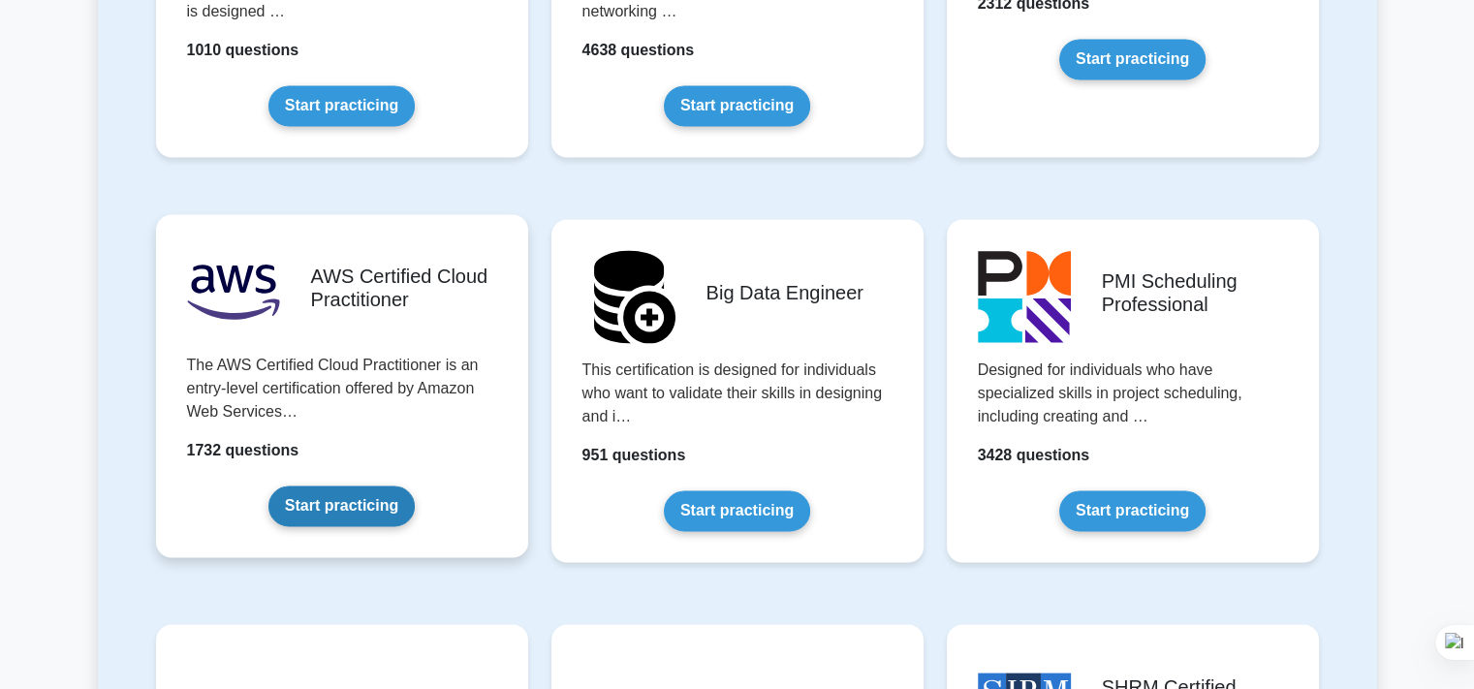
click at [363, 503] on link "Start practicing" at bounding box center [342, 506] width 146 height 41
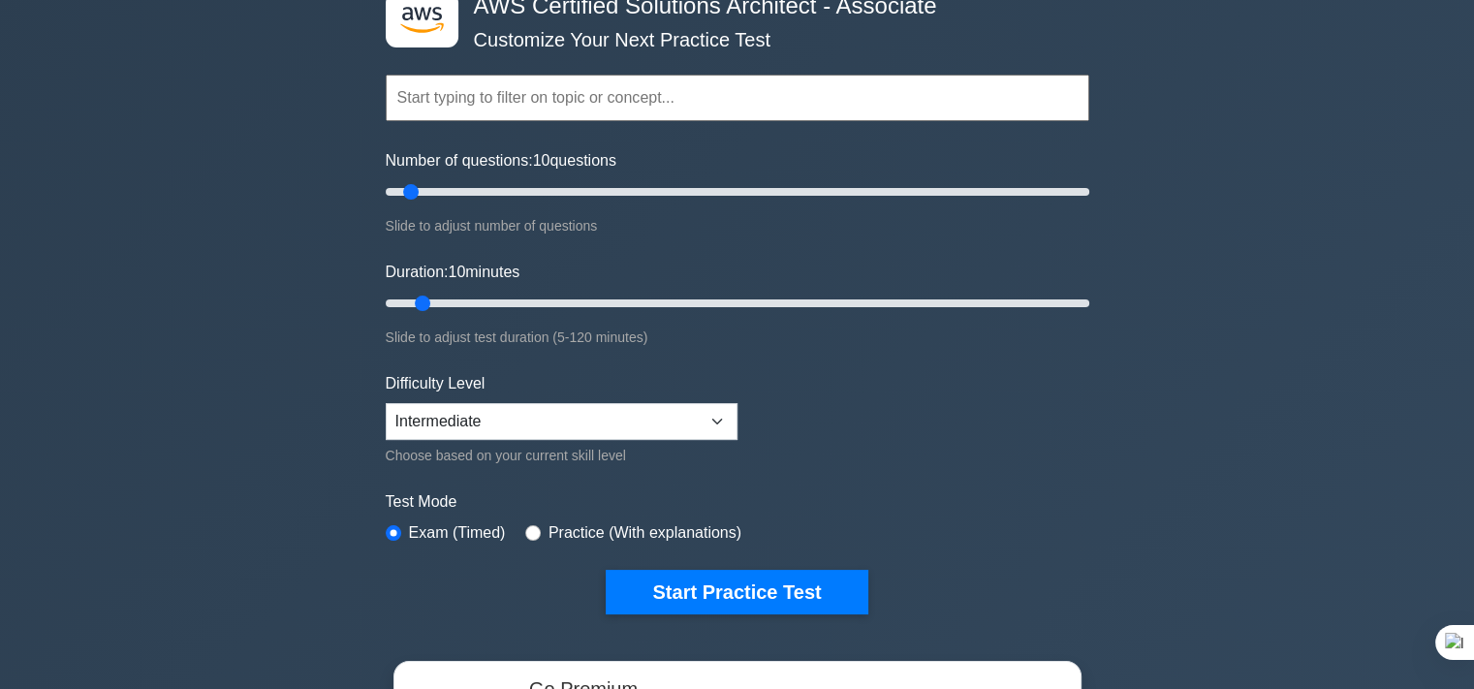
scroll to position [233, 0]
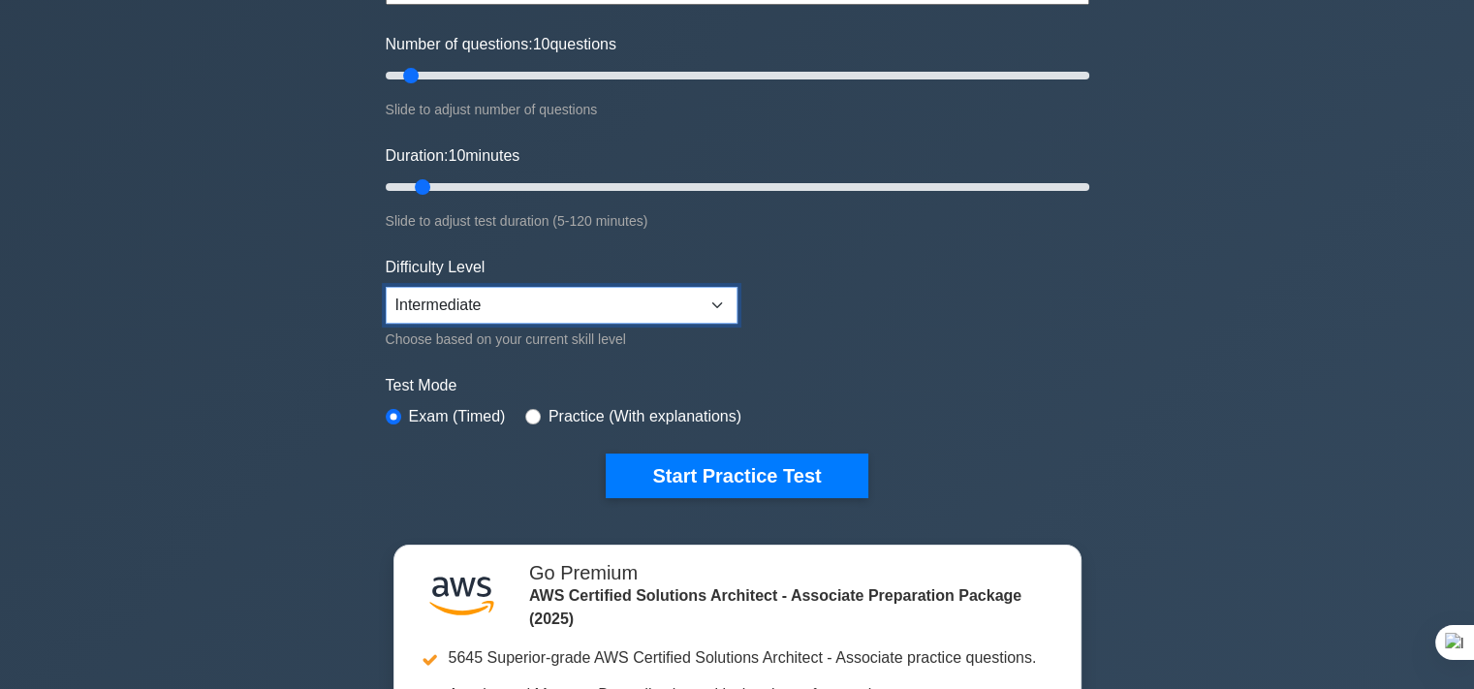
click at [527, 320] on select "Beginner Intermediate Expert" at bounding box center [562, 305] width 352 height 37
select select "expert"
click at [386, 287] on select "Beginner Intermediate Expert" at bounding box center [562, 305] width 352 height 37
drag, startPoint x: 470, startPoint y: 193, endPoint x: 712, endPoint y: 212, distance: 243.1
type input "60"
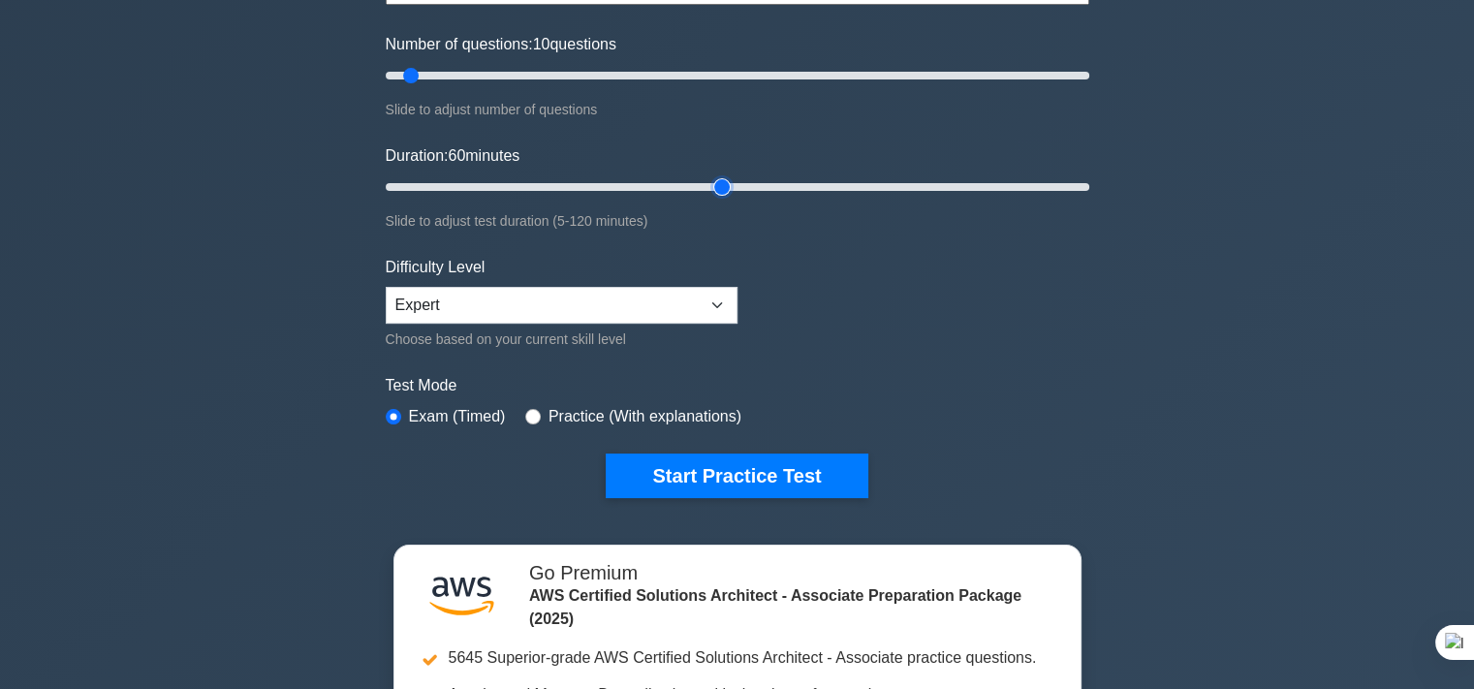
click at [712, 199] on input "Duration: 60 minutes" at bounding box center [738, 186] width 704 height 23
drag, startPoint x: 492, startPoint y: 86, endPoint x: 1157, endPoint y: 90, distance: 665.0
click at [1090, 87] on input "Number of questions: 200 questions" at bounding box center [738, 75] width 704 height 23
click at [755, 78] on input "Number of questions: 200 questions" at bounding box center [738, 75] width 704 height 23
click at [748, 77] on input "Number of questions: 110 questions" at bounding box center [738, 75] width 704 height 23
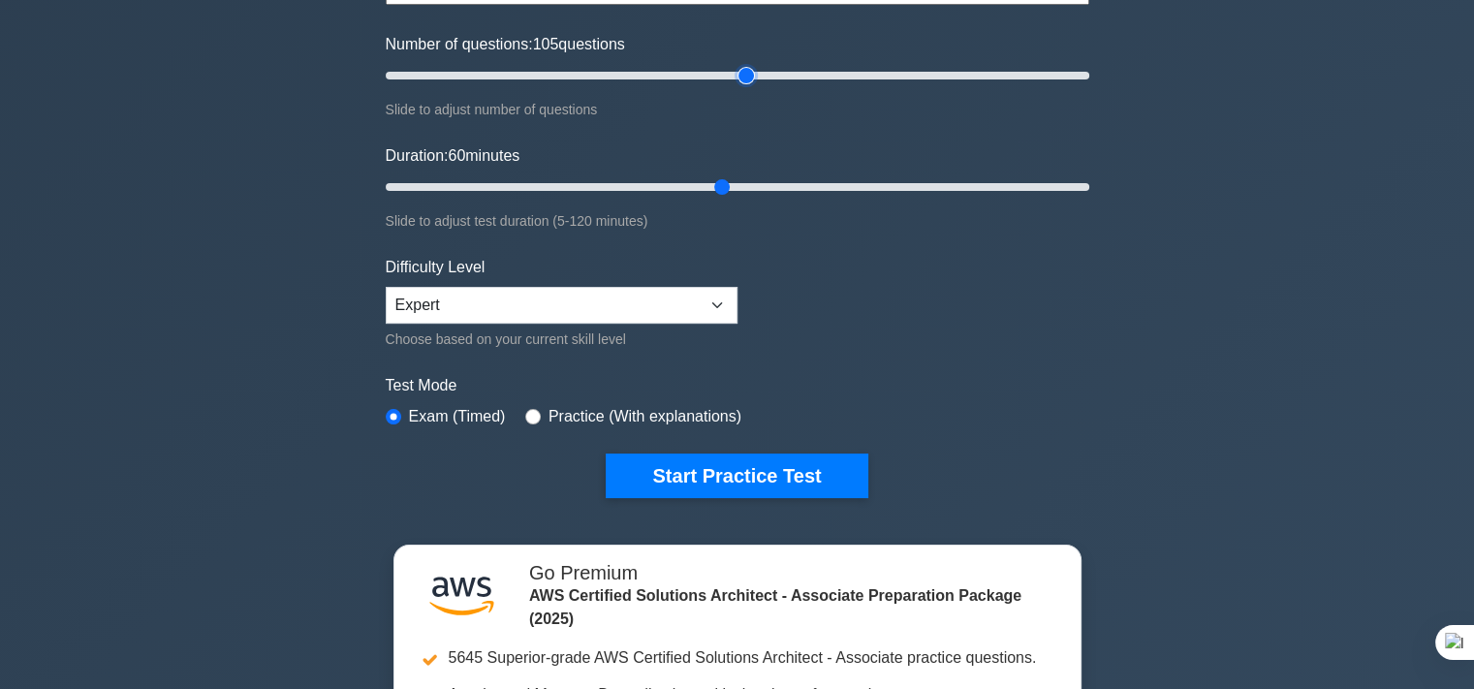
click at [742, 77] on input "Number of questions: 105 questions" at bounding box center [738, 75] width 704 height 23
click at [738, 79] on input "Number of questions: 105 questions" at bounding box center [738, 75] width 704 height 23
drag, startPoint x: 741, startPoint y: 79, endPoint x: 730, endPoint y: 79, distance: 10.7
click at [730, 79] on input "Number of questions: 100 questions" at bounding box center [738, 75] width 704 height 23
drag, startPoint x: 703, startPoint y: 317, endPoint x: 776, endPoint y: 181, distance: 154.4
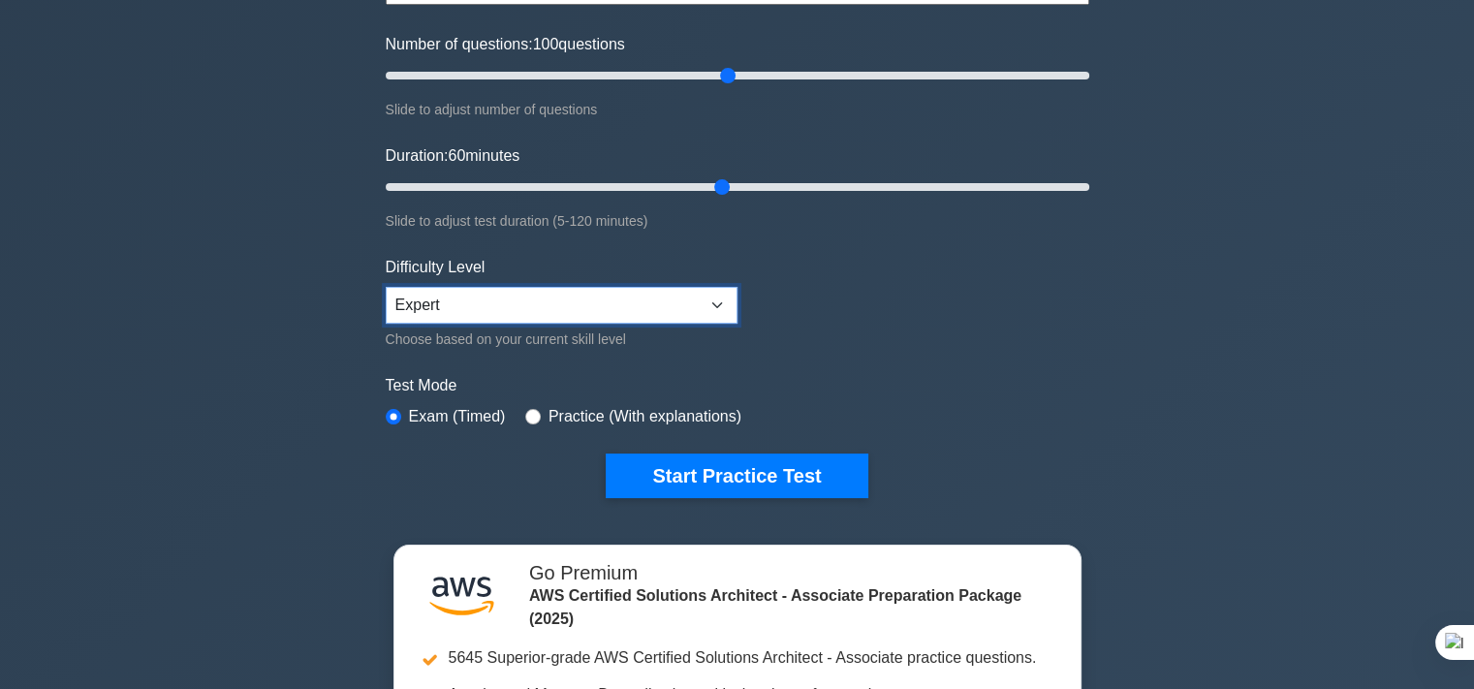
click at [803, 228] on form "Topics Amazon EC2 Amazon S3 Amazon VPC AWS Identity and Access Management (IAM)…" at bounding box center [738, 198] width 704 height 599
drag, startPoint x: 725, startPoint y: 80, endPoint x: 797, endPoint y: 79, distance: 71.7
type input "120"
click at [797, 79] on input "Number of questions: 120 questions" at bounding box center [738, 75] width 704 height 23
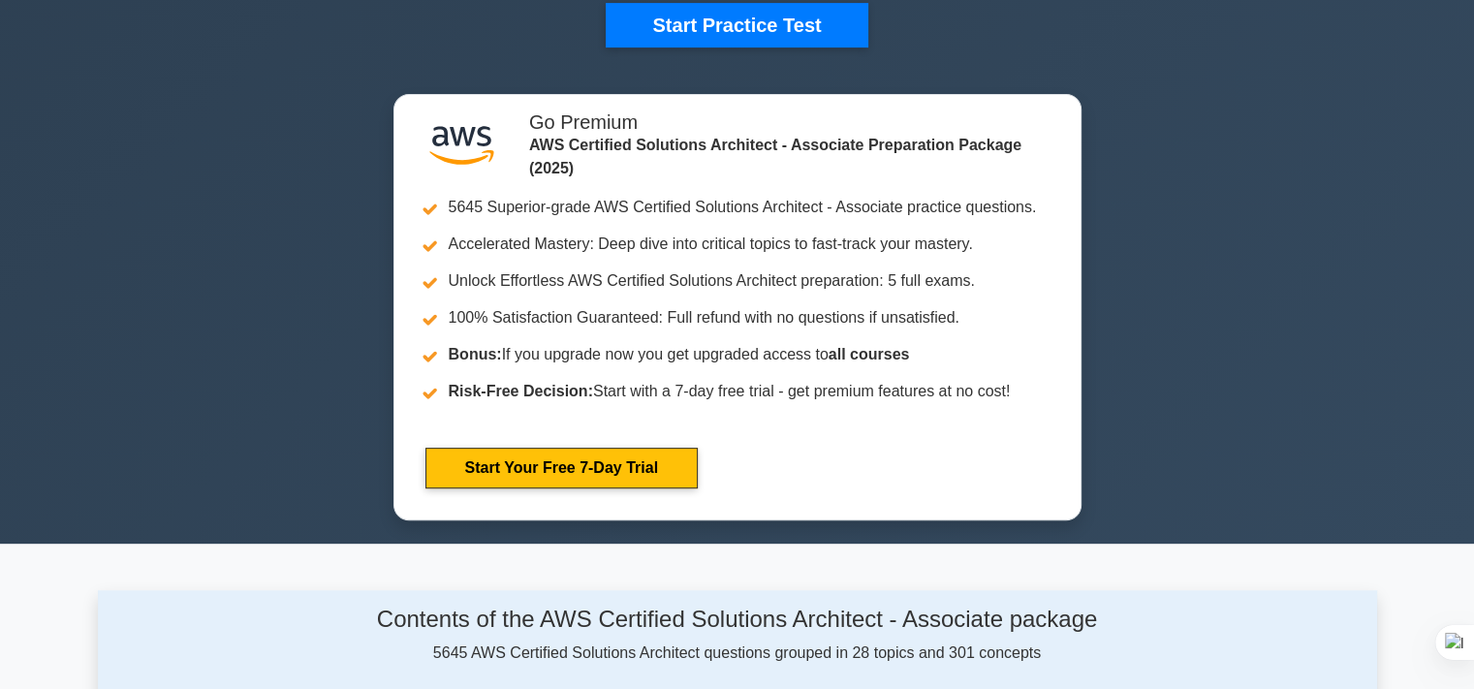
scroll to position [465, 0]
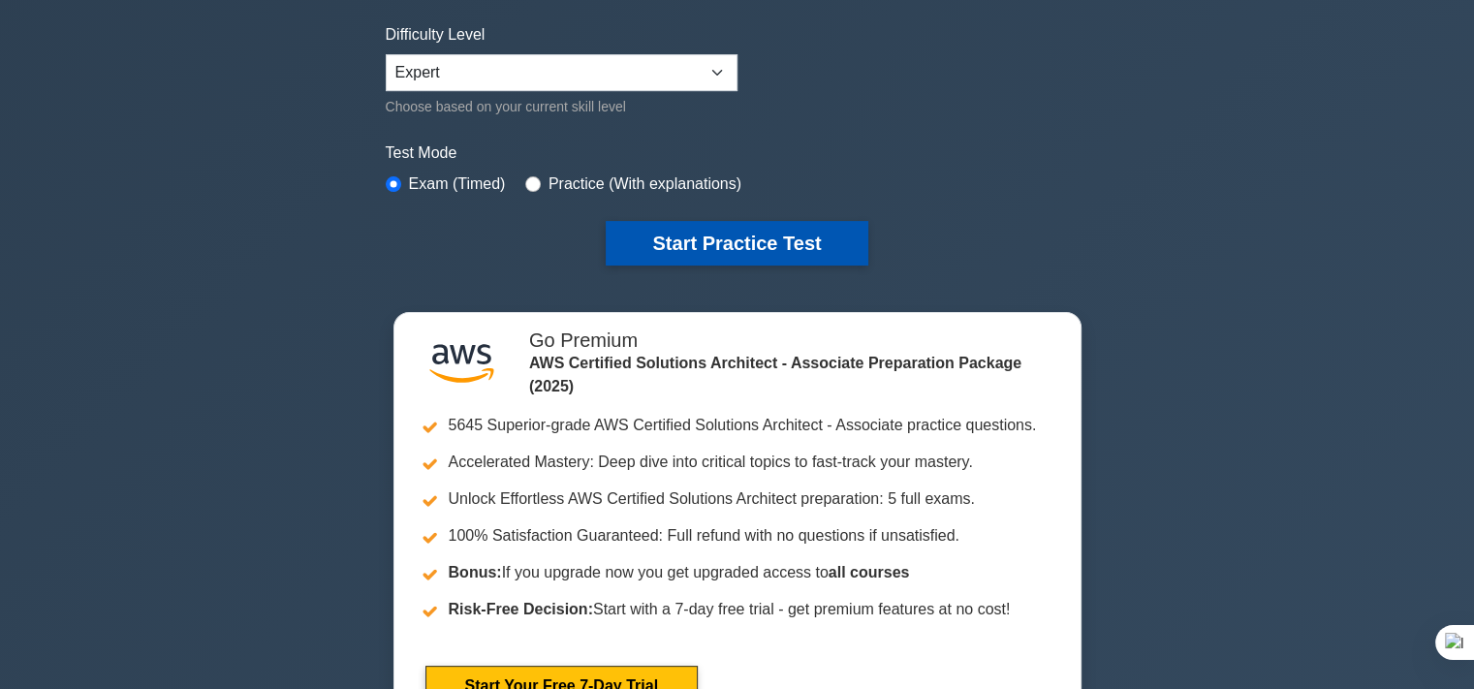
click at [716, 238] on button "Start Practice Test" at bounding box center [737, 243] width 262 height 45
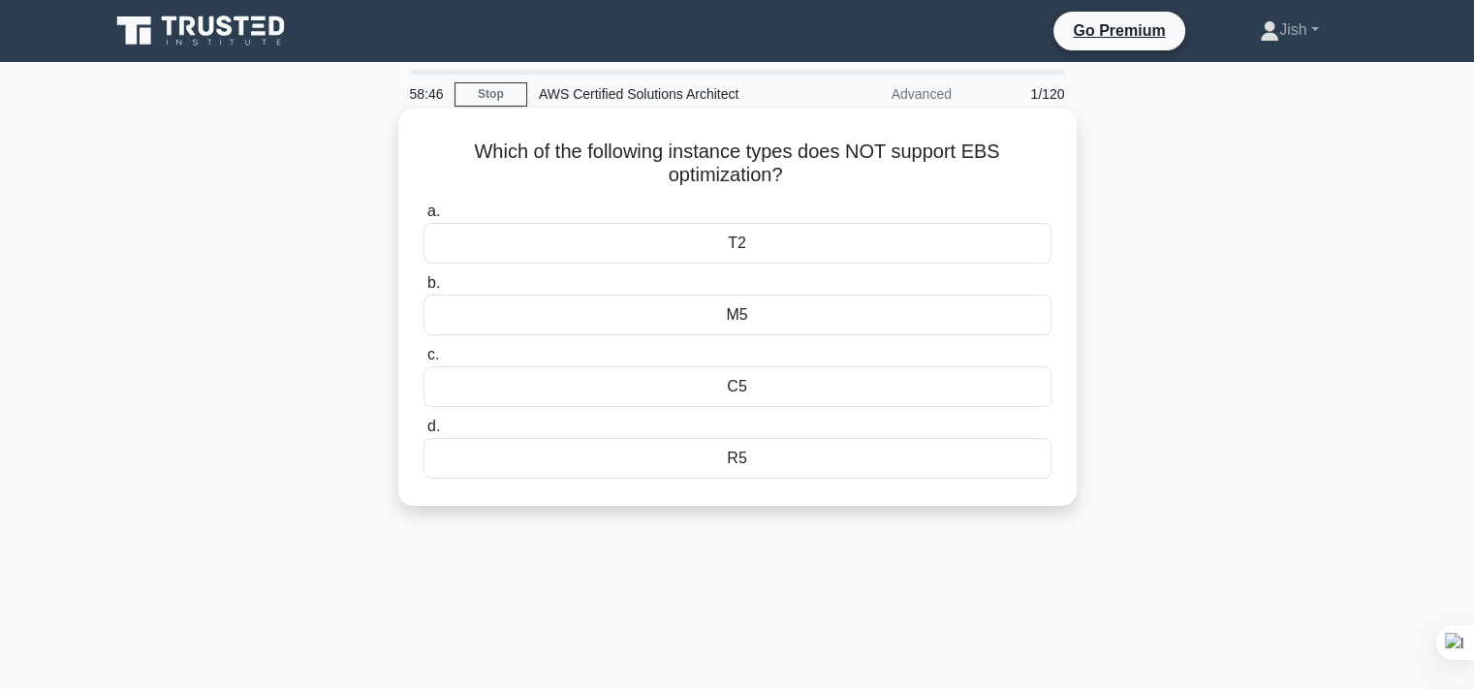
click at [506, 238] on div "T2" at bounding box center [738, 243] width 628 height 41
click at [424, 218] on input "a. T2" at bounding box center [424, 212] width 0 height 13
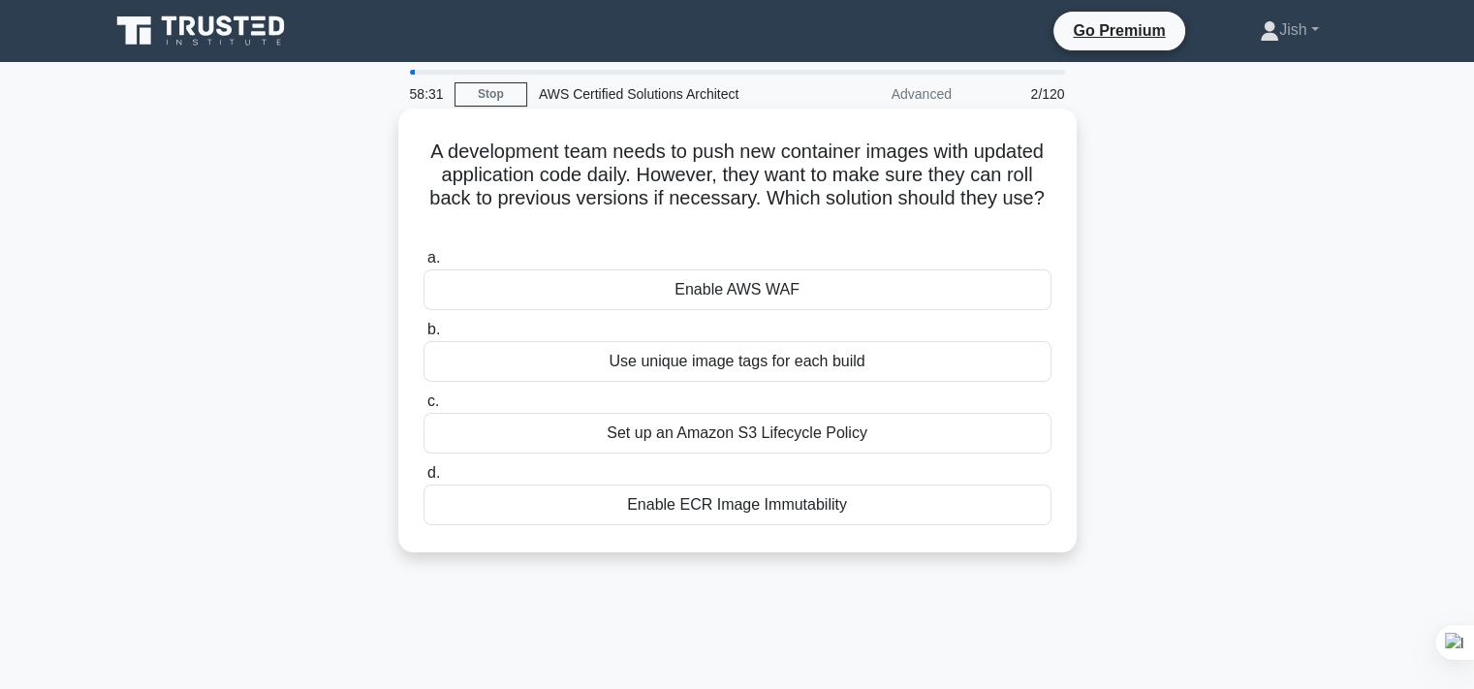
click at [684, 499] on div "Enable ECR Image Immutability" at bounding box center [738, 505] width 628 height 41
click at [424, 480] on input "d. Enable ECR Image Immutability" at bounding box center [424, 473] width 0 height 13
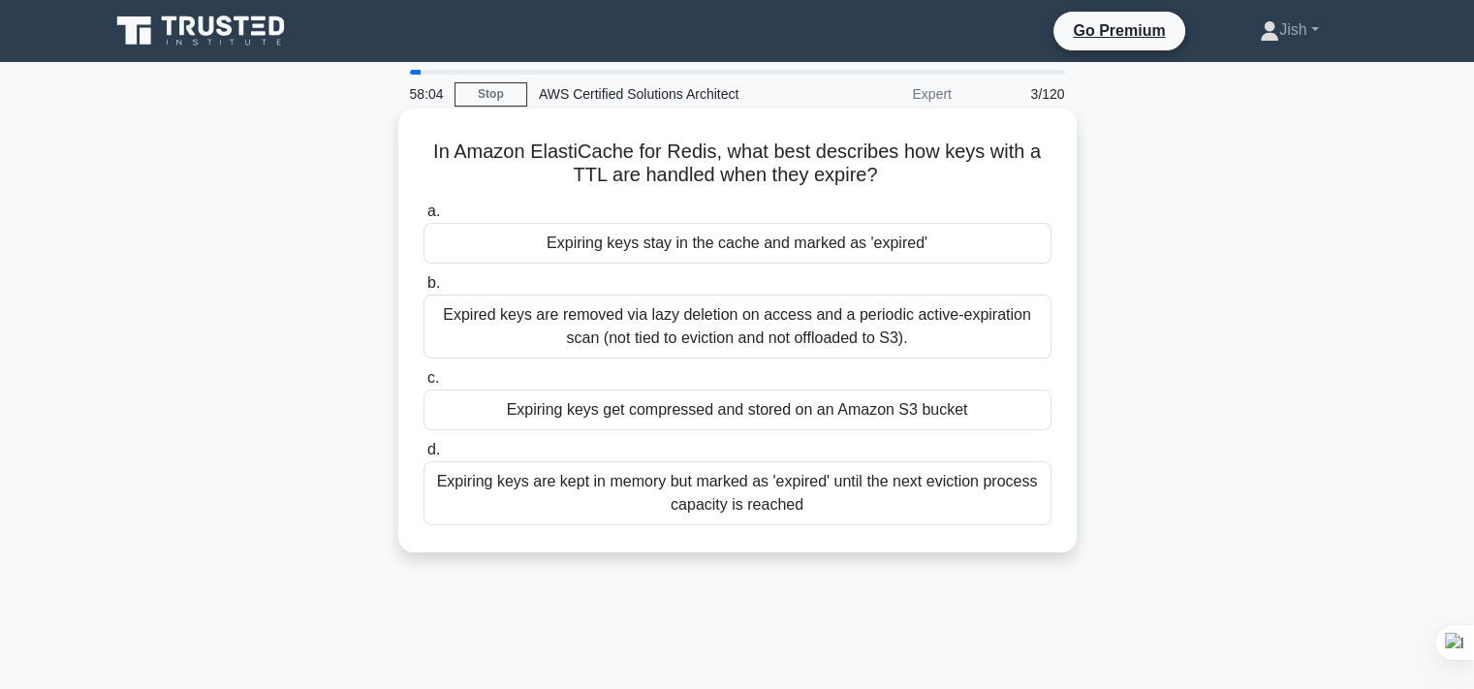
click at [974, 491] on div "Expiring keys are kept in memory but marked as 'expired' until the next evictio…" at bounding box center [738, 493] width 628 height 64
click at [424, 457] on input "d. Expiring keys are kept in memory but marked as 'expired' until the next evic…" at bounding box center [424, 450] width 0 height 13
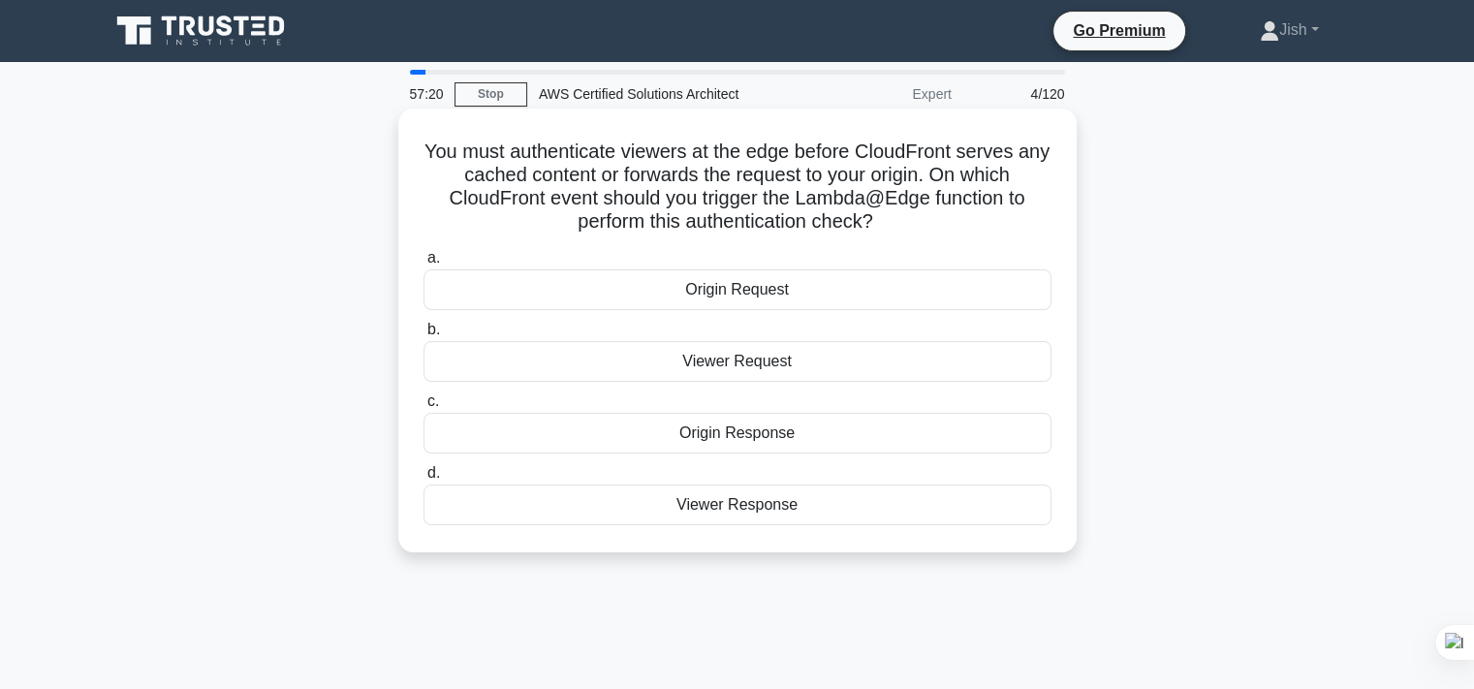
click at [651, 358] on div "Viewer Request" at bounding box center [738, 361] width 628 height 41
click at [424, 336] on input "b. Viewer Request" at bounding box center [424, 330] width 0 height 13
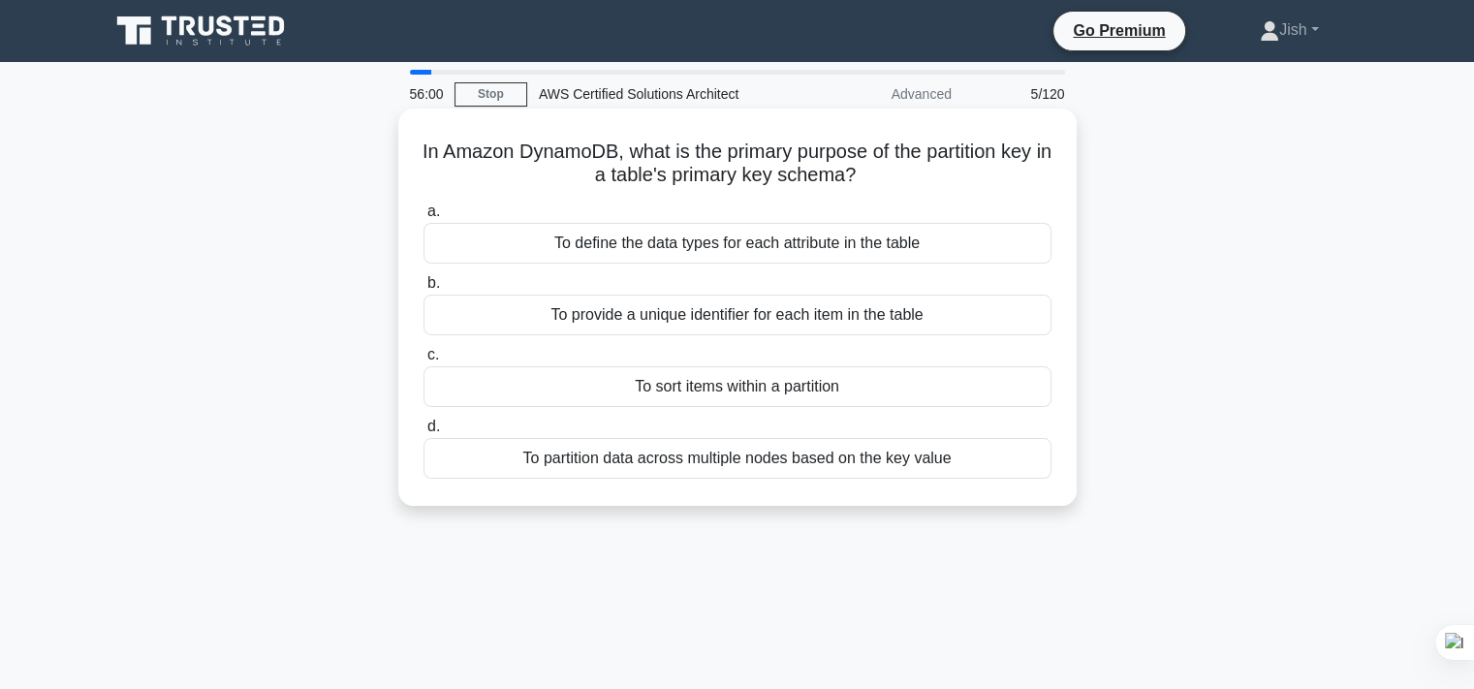
click at [554, 312] on div "To provide a unique identifier for each item in the table" at bounding box center [738, 315] width 628 height 41
click at [424, 290] on input "b. To provide a unique identifier for each item in the table" at bounding box center [424, 283] width 0 height 13
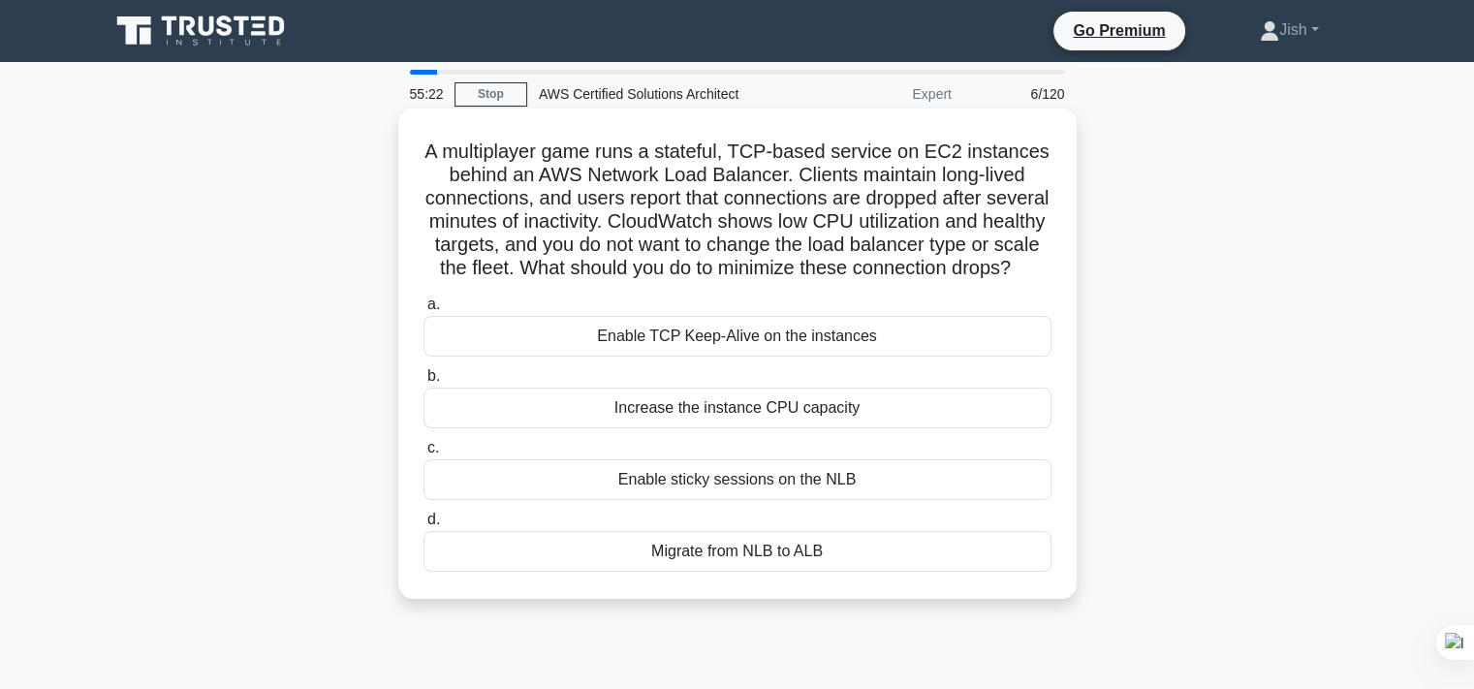
click at [804, 476] on div "Enable sticky sessions on the NLB" at bounding box center [738, 479] width 628 height 41
click at [424, 455] on input "c. Enable sticky sessions on the NLB" at bounding box center [424, 448] width 0 height 13
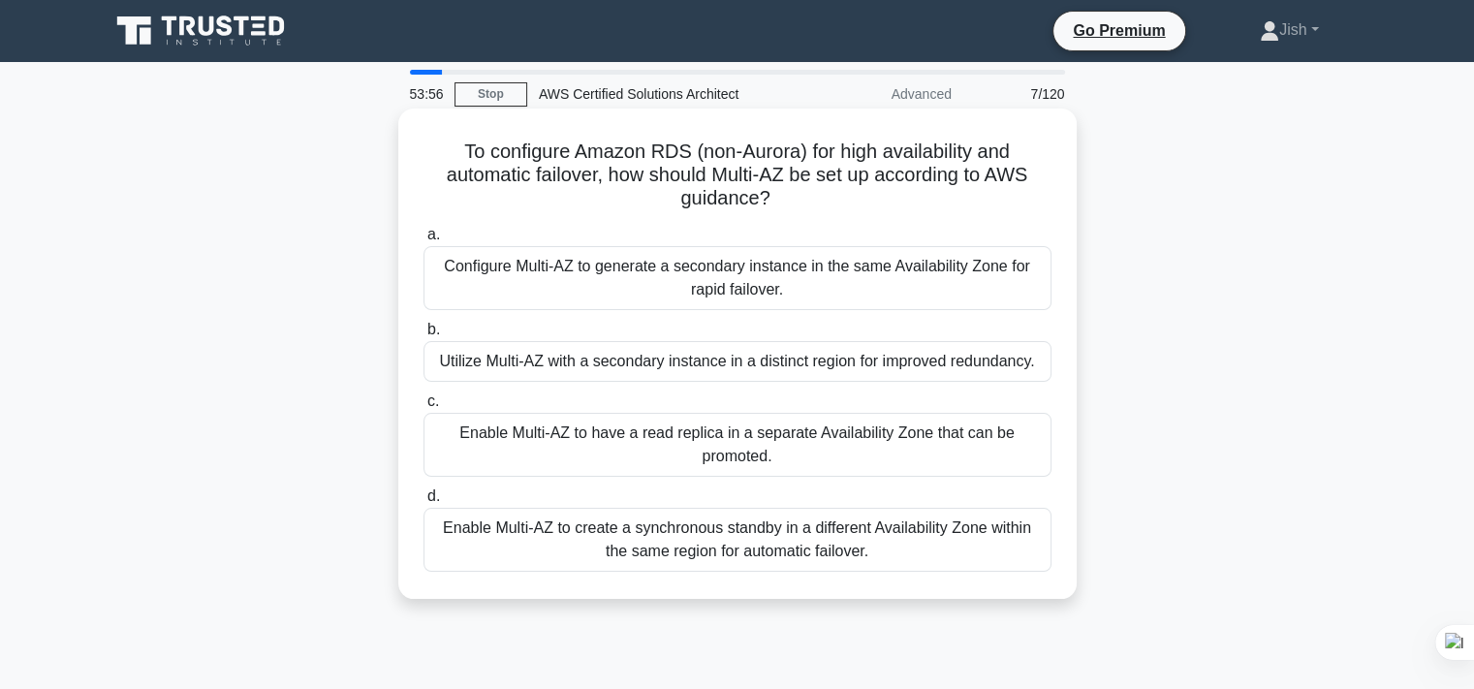
click at [629, 552] on div "Enable Multi-AZ to create a synchronous standby in a different Availability Zon…" at bounding box center [738, 540] width 628 height 64
click at [424, 503] on input "d. Enable Multi-AZ to create a synchronous standby in a different Availability …" at bounding box center [424, 497] width 0 height 13
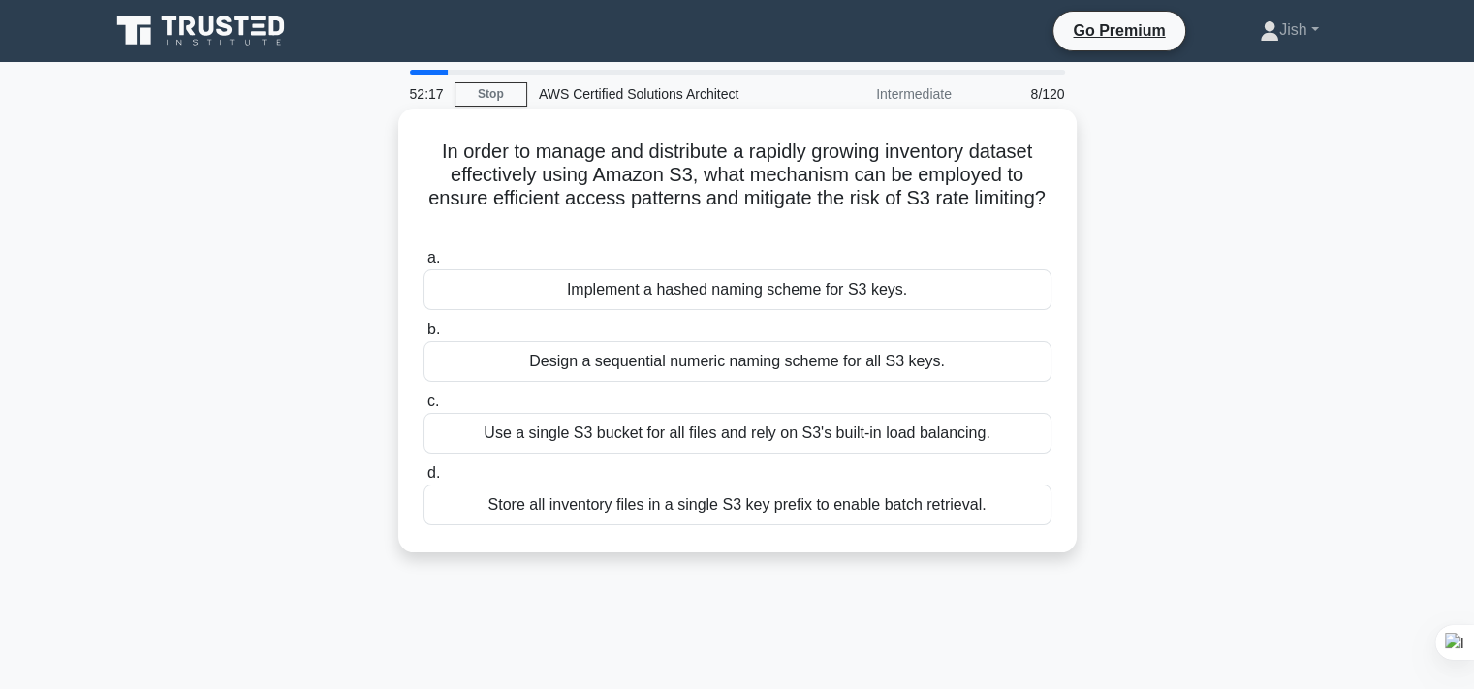
click at [574, 504] on div "Store all inventory files in a single S3 key prefix to enable batch retrieval." at bounding box center [738, 505] width 628 height 41
click at [424, 480] on input "d. Store all inventory files in a single S3 key prefix to enable batch retrieva…" at bounding box center [424, 473] width 0 height 13
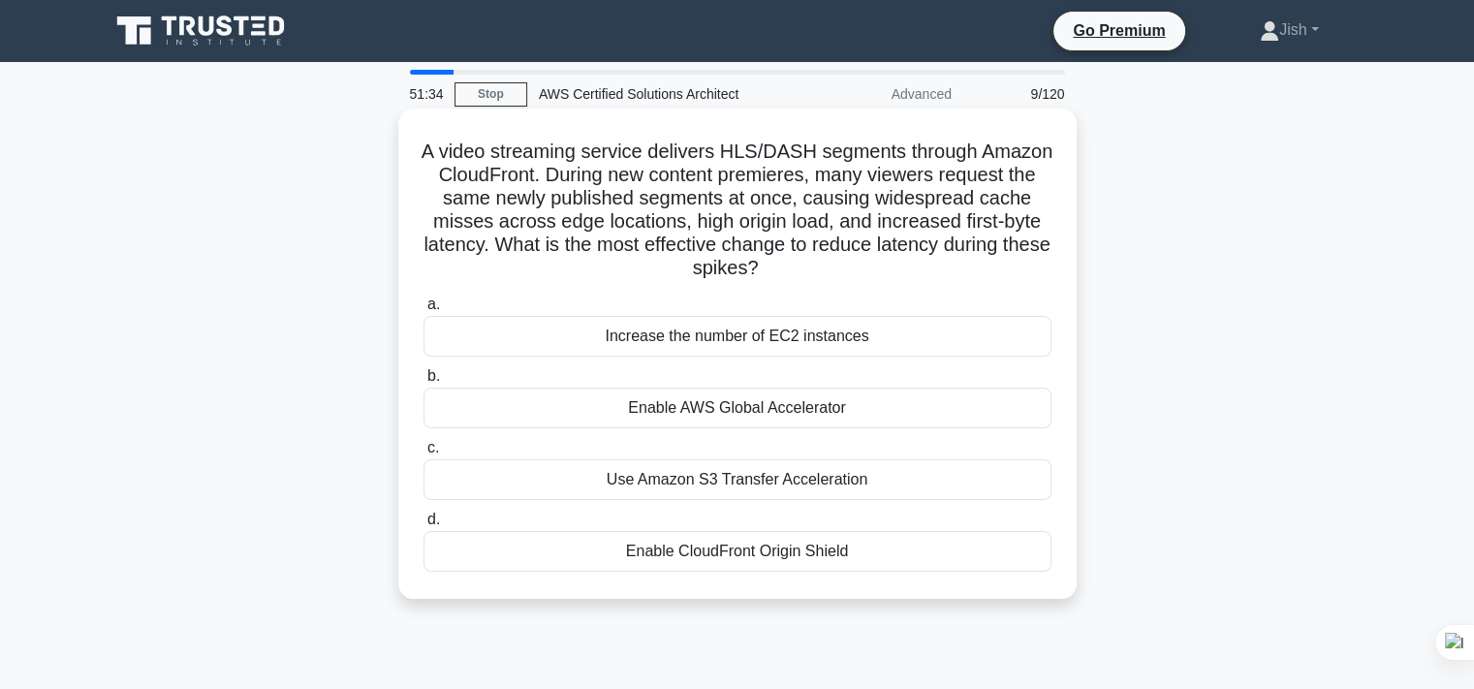
click at [795, 408] on div "Enable AWS Global Accelerator" at bounding box center [738, 408] width 628 height 41
click at [424, 383] on input "b. Enable AWS Global Accelerator" at bounding box center [424, 376] width 0 height 13
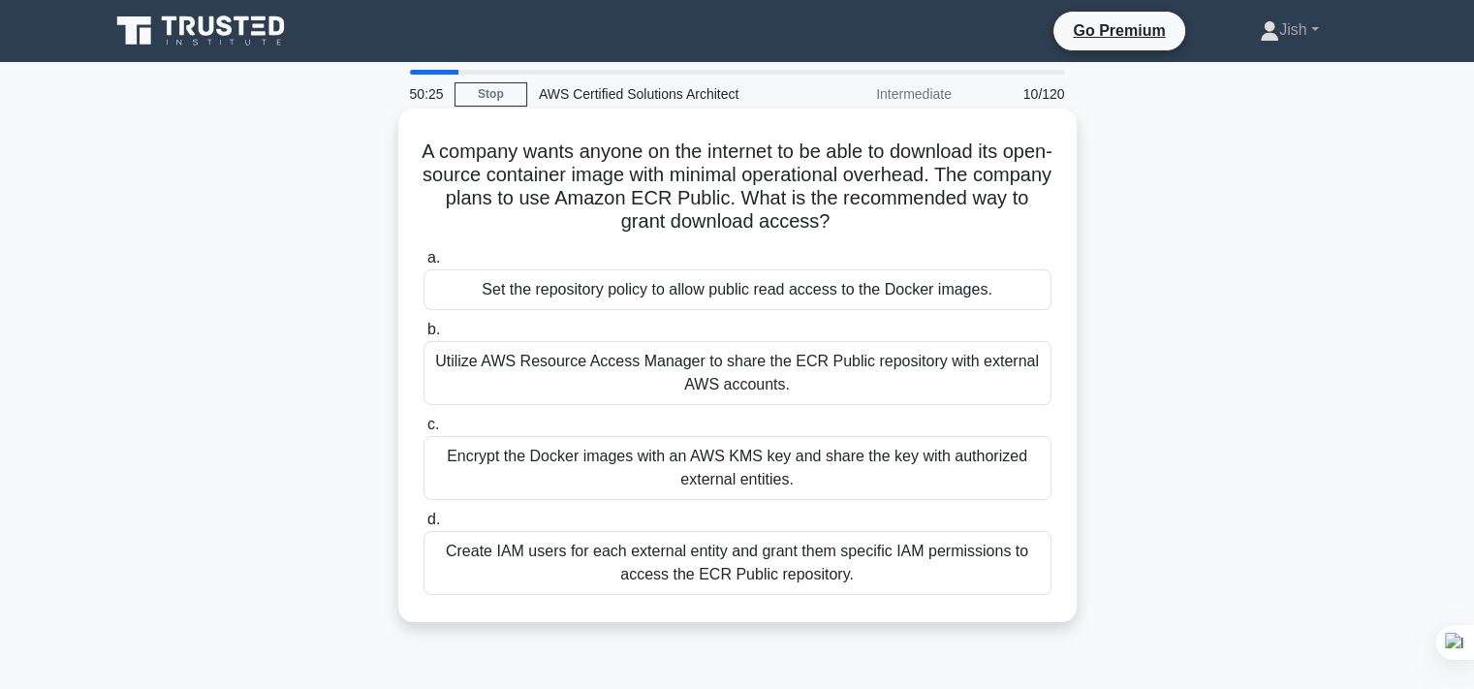
click at [831, 296] on div "Set the repository policy to allow public read access to the Docker images." at bounding box center [738, 289] width 628 height 41
click at [424, 265] on input "a. Set the repository policy to allow public read access to the Docker images." at bounding box center [424, 258] width 0 height 13
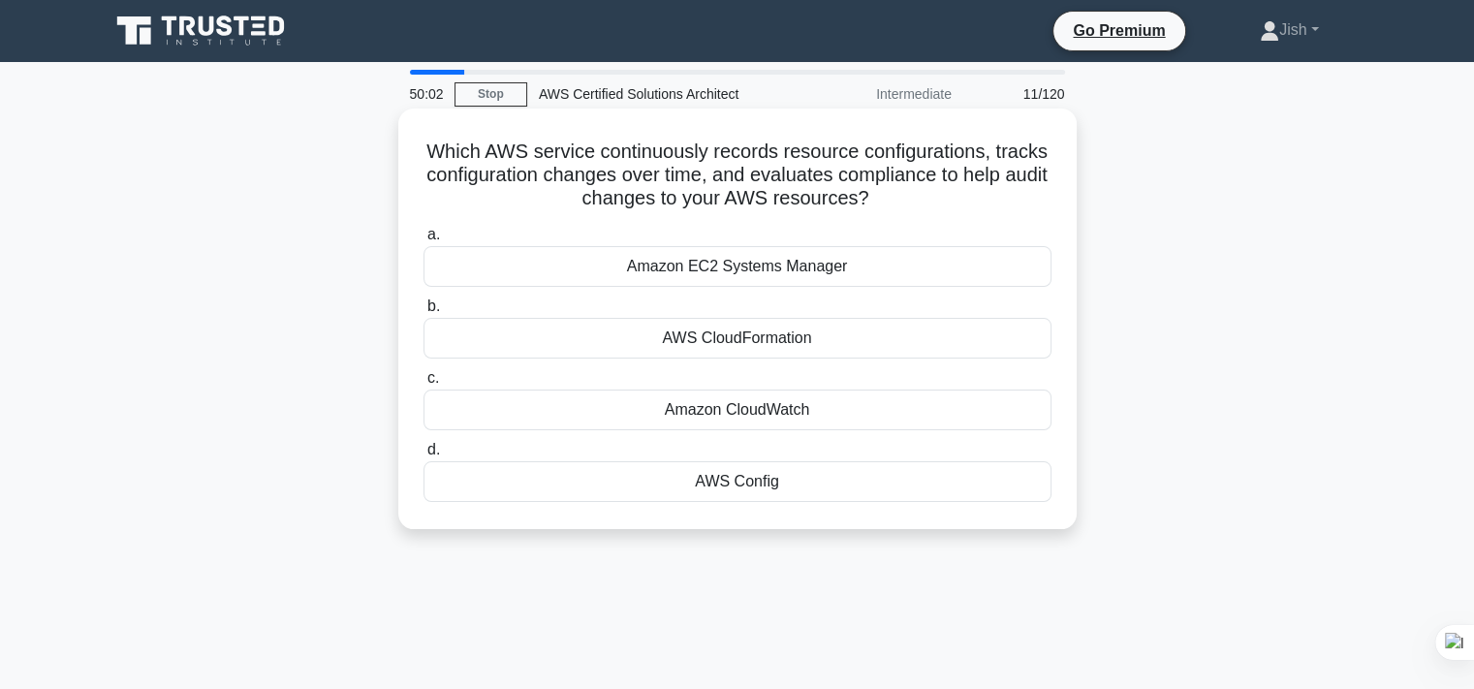
click at [783, 411] on div "Amazon CloudWatch" at bounding box center [738, 410] width 628 height 41
click at [424, 385] on input "c. Amazon CloudWatch" at bounding box center [424, 378] width 0 height 13
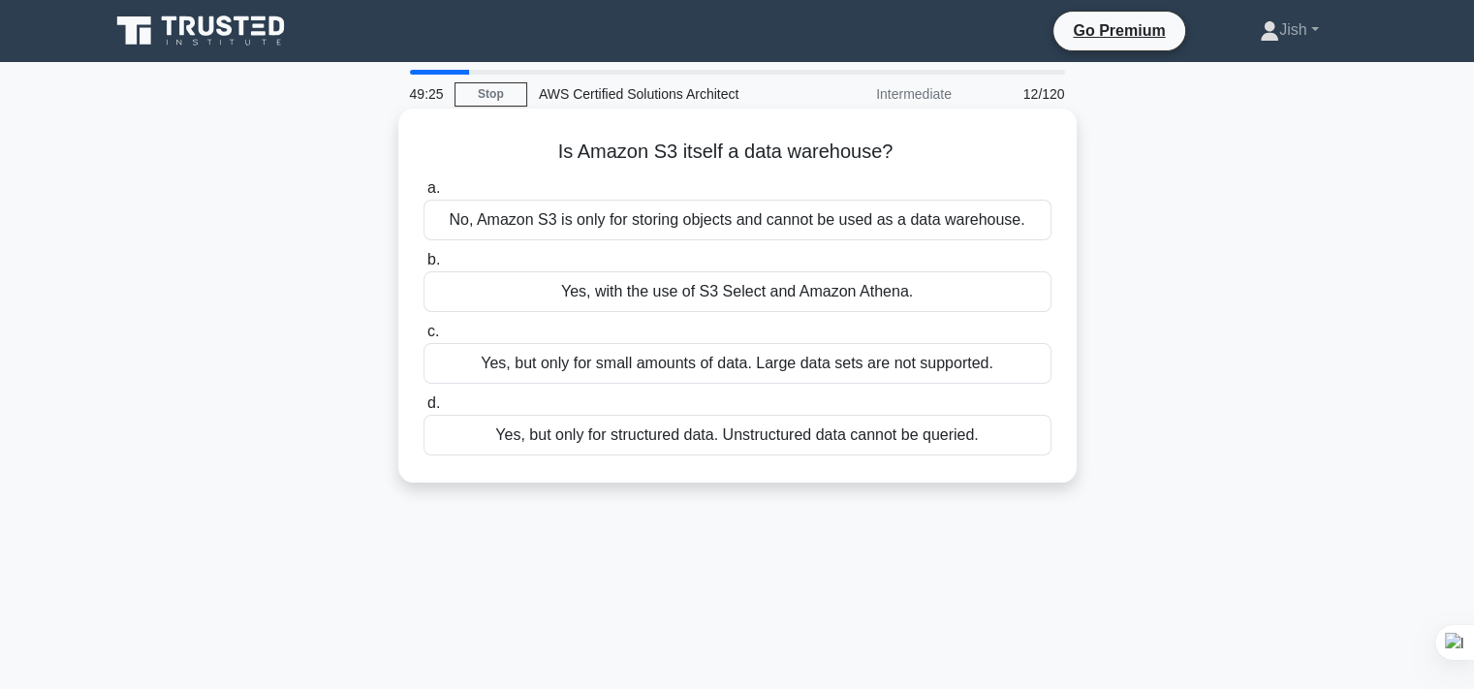
click at [713, 298] on div "Yes, with the use of S3 Select and Amazon Athena." at bounding box center [738, 291] width 628 height 41
click at [424, 267] on input "b. Yes, with the use of S3 Select and Amazon Athena." at bounding box center [424, 260] width 0 height 13
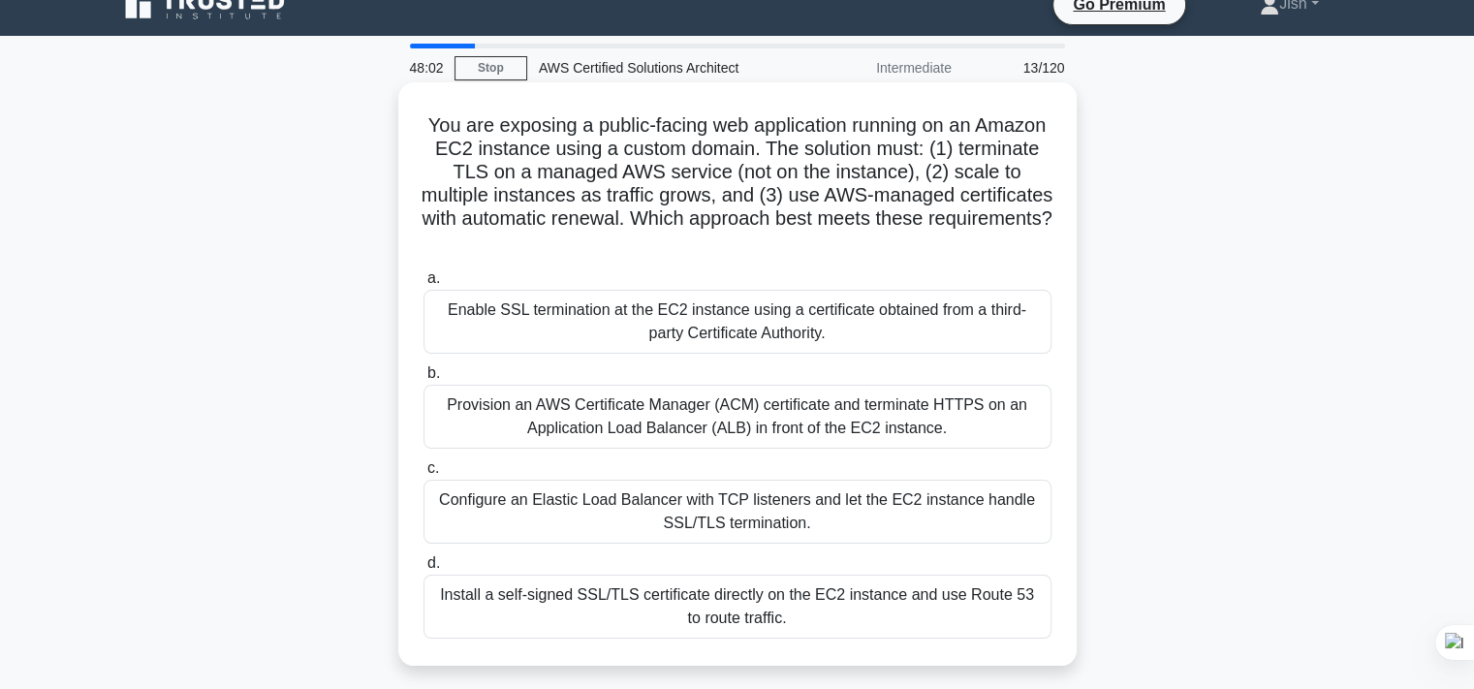
scroll to position [31, 0]
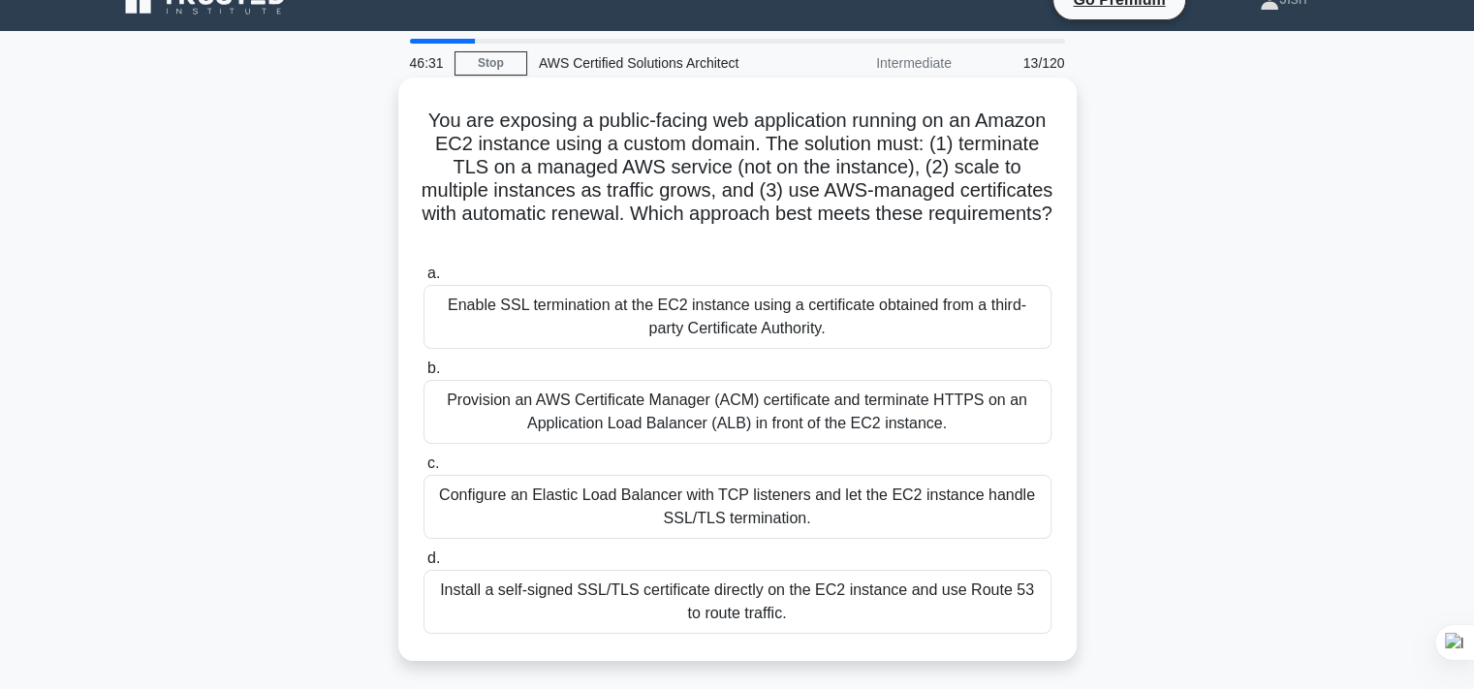
click at [756, 422] on div "Provision an AWS Certificate Manager (ACM) certificate and terminate HTTPS on a…" at bounding box center [738, 412] width 628 height 64
click at [424, 375] on input "b. Provision an AWS Certificate Manager (ACM) certificate and terminate HTTPS o…" at bounding box center [424, 369] width 0 height 13
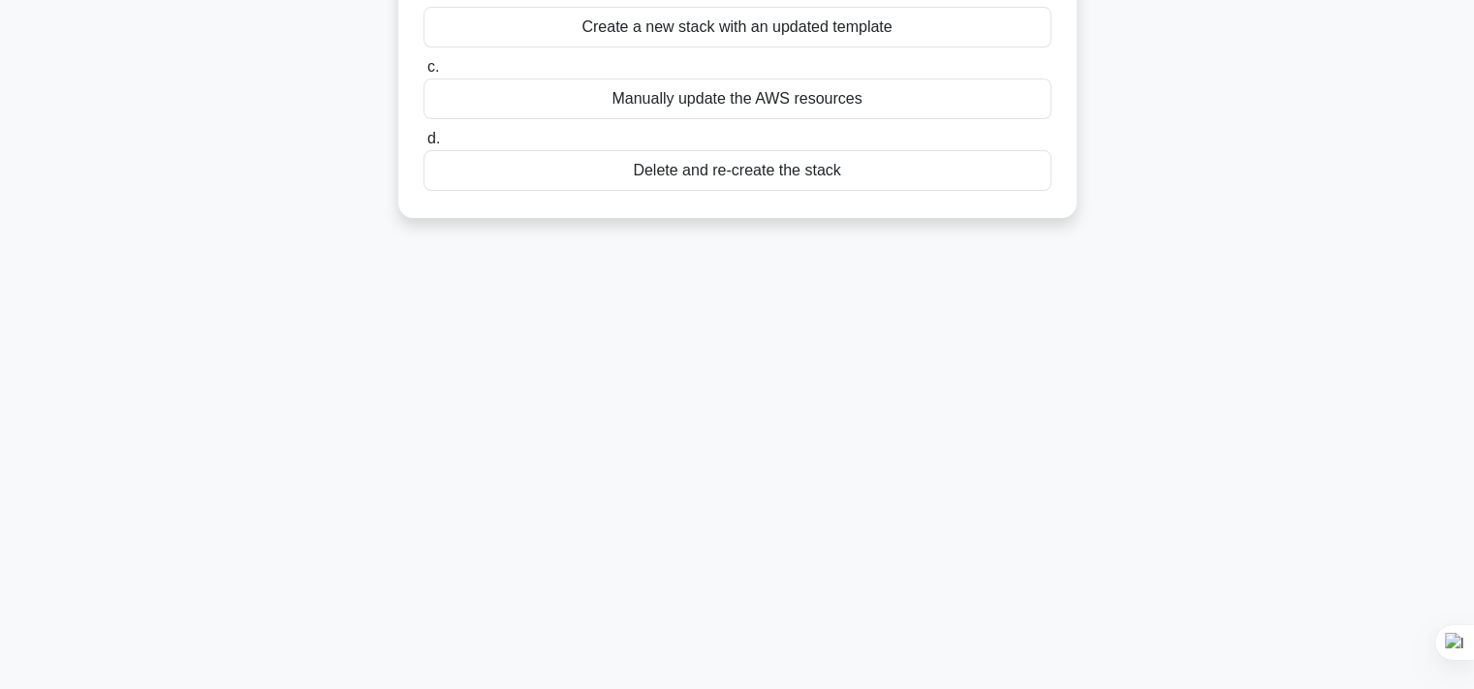
scroll to position [0, 0]
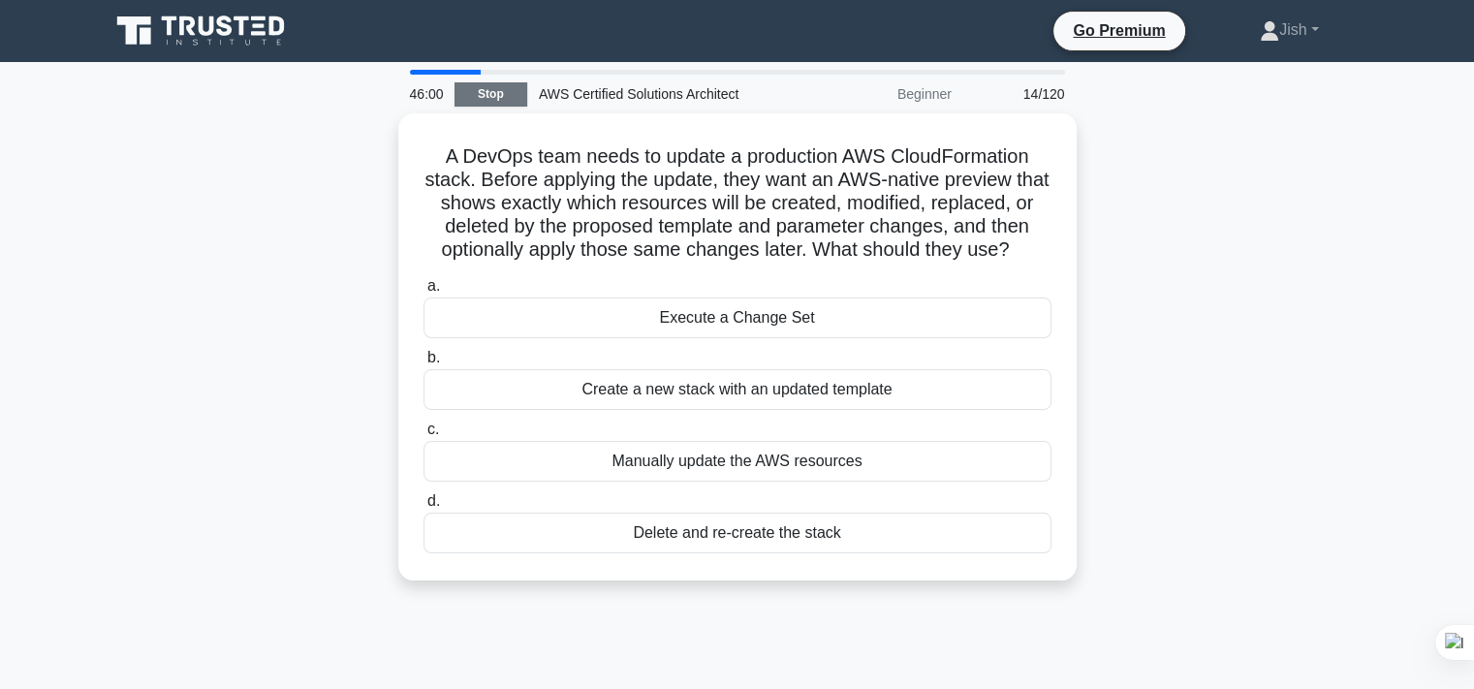
click at [490, 91] on link "Stop" at bounding box center [491, 94] width 73 height 24
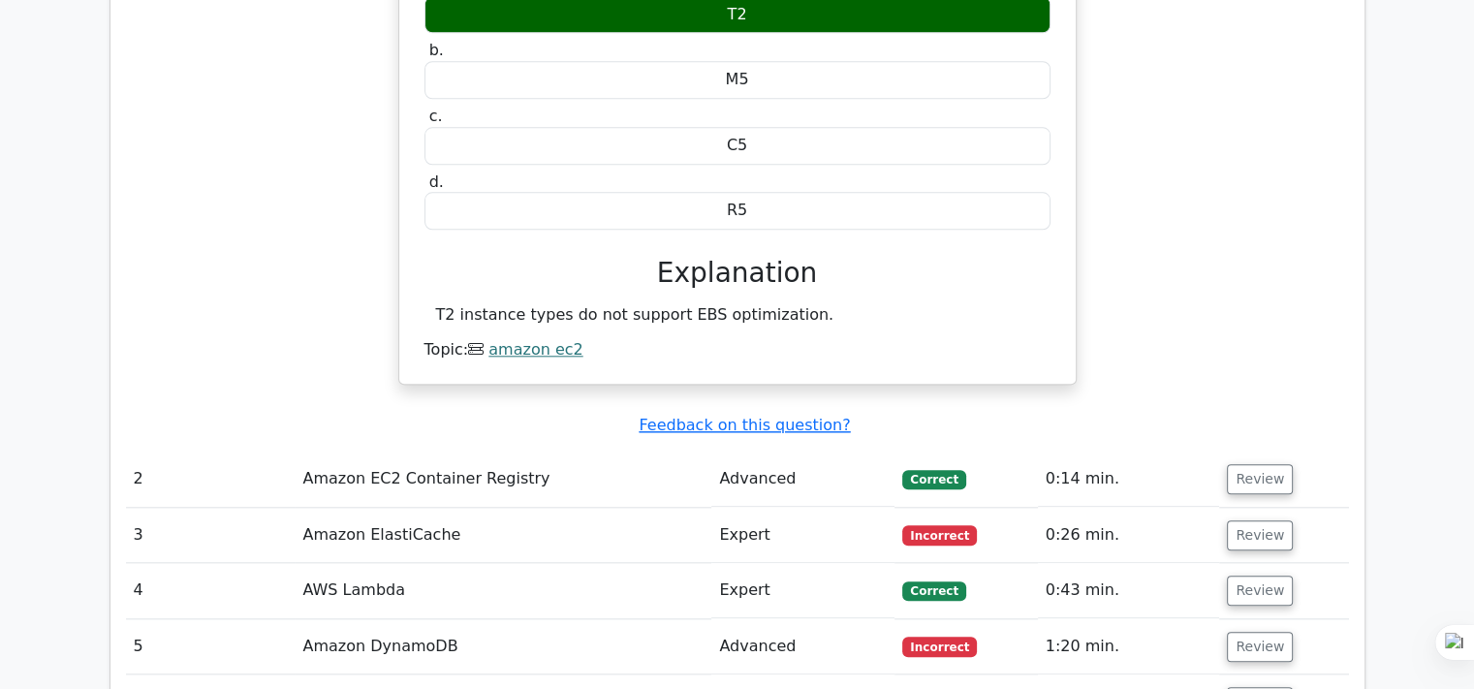
scroll to position [2210, 0]
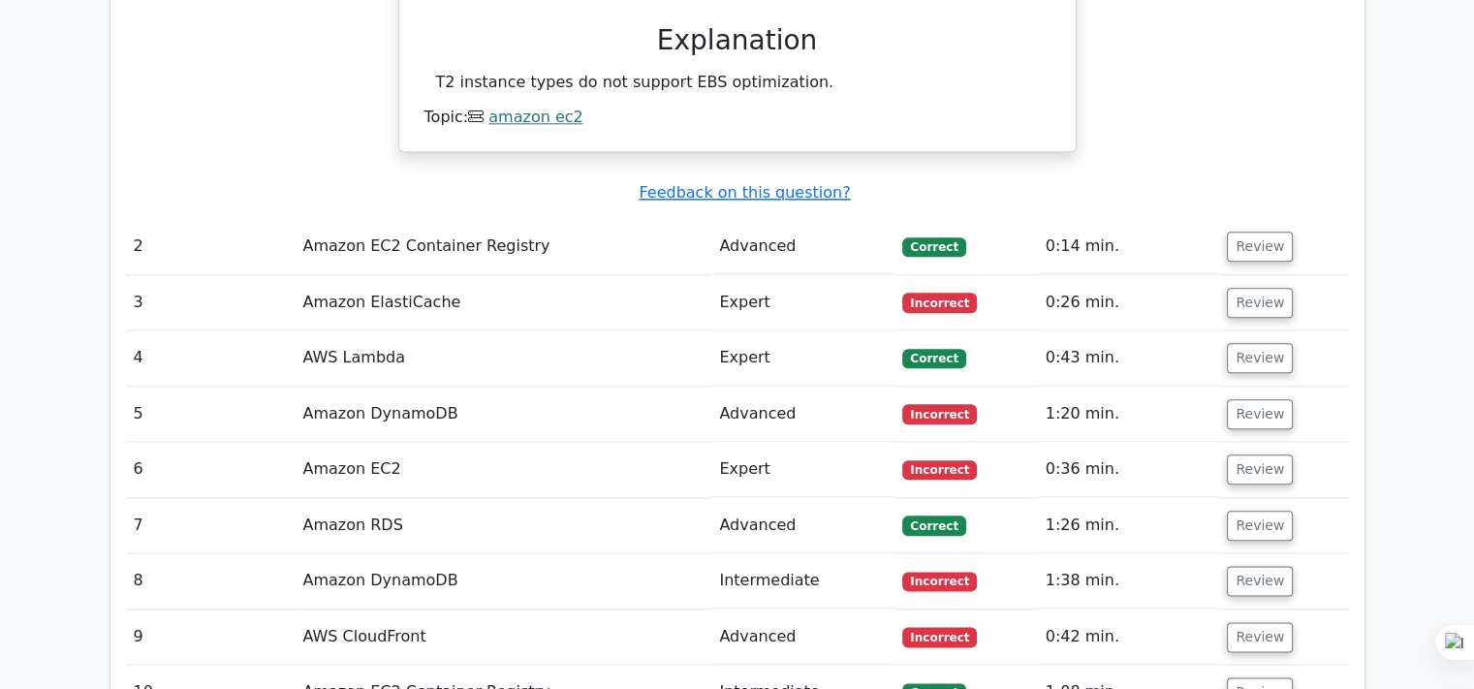
click at [469, 275] on td "Amazon ElastiCache" at bounding box center [503, 302] width 417 height 55
click at [1273, 288] on button "Review" at bounding box center [1260, 303] width 66 height 30
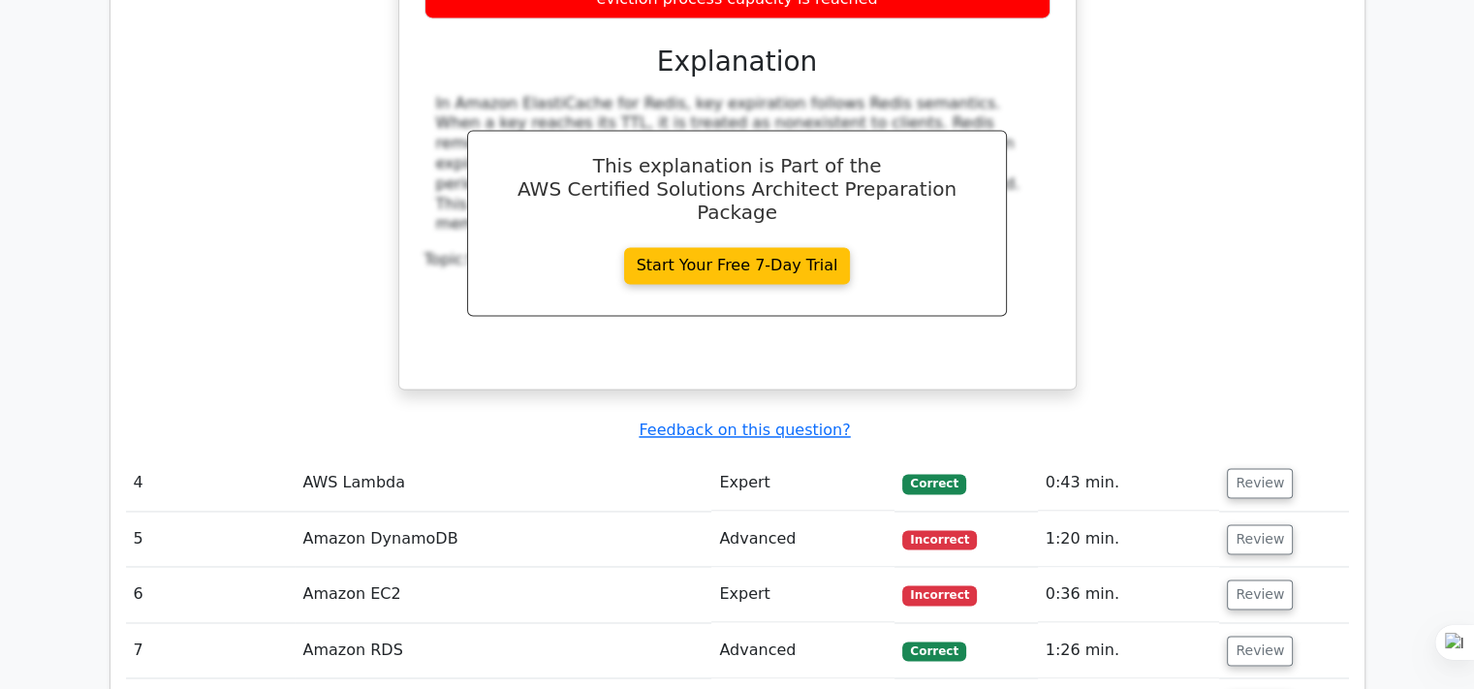
scroll to position [3024, 0]
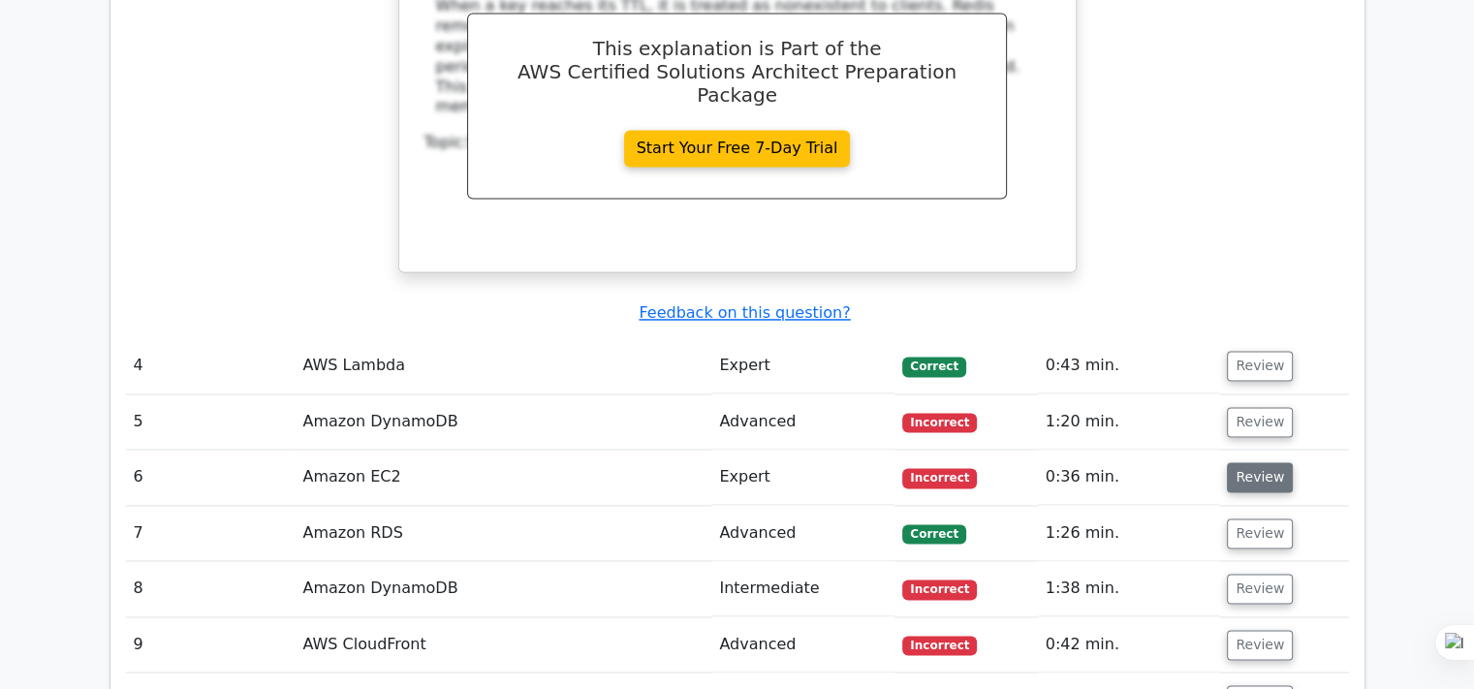
click at [1238, 462] on button "Review" at bounding box center [1260, 477] width 66 height 30
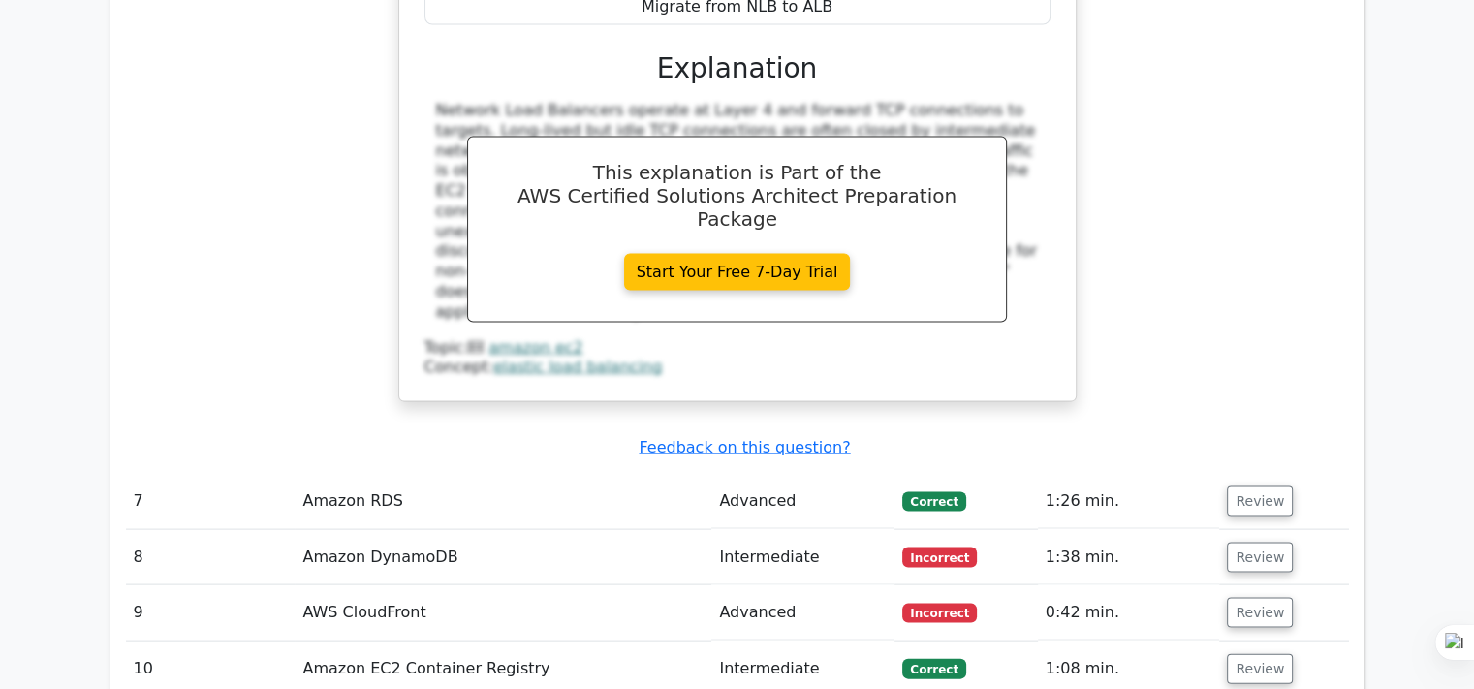
scroll to position [4188, 0]
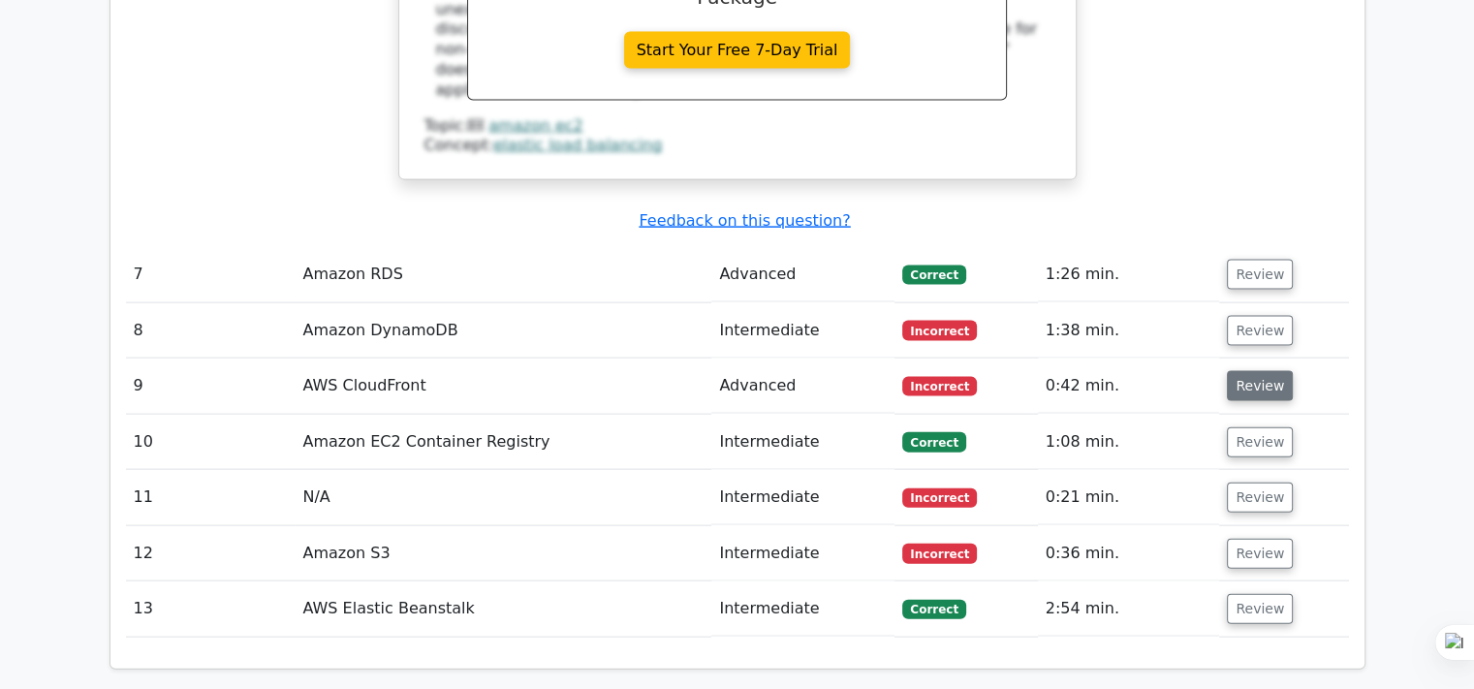
click at [1262, 371] on button "Review" at bounding box center [1260, 386] width 66 height 30
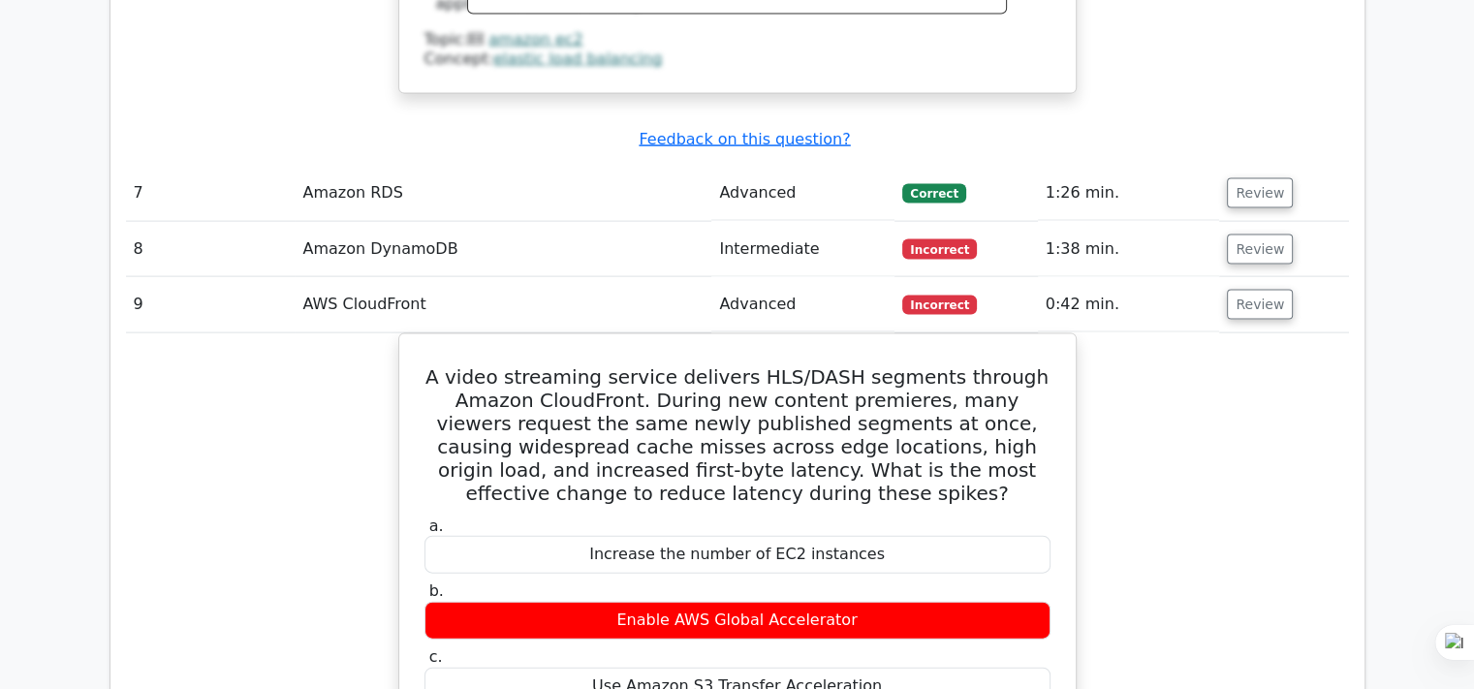
scroll to position [4032, 0]
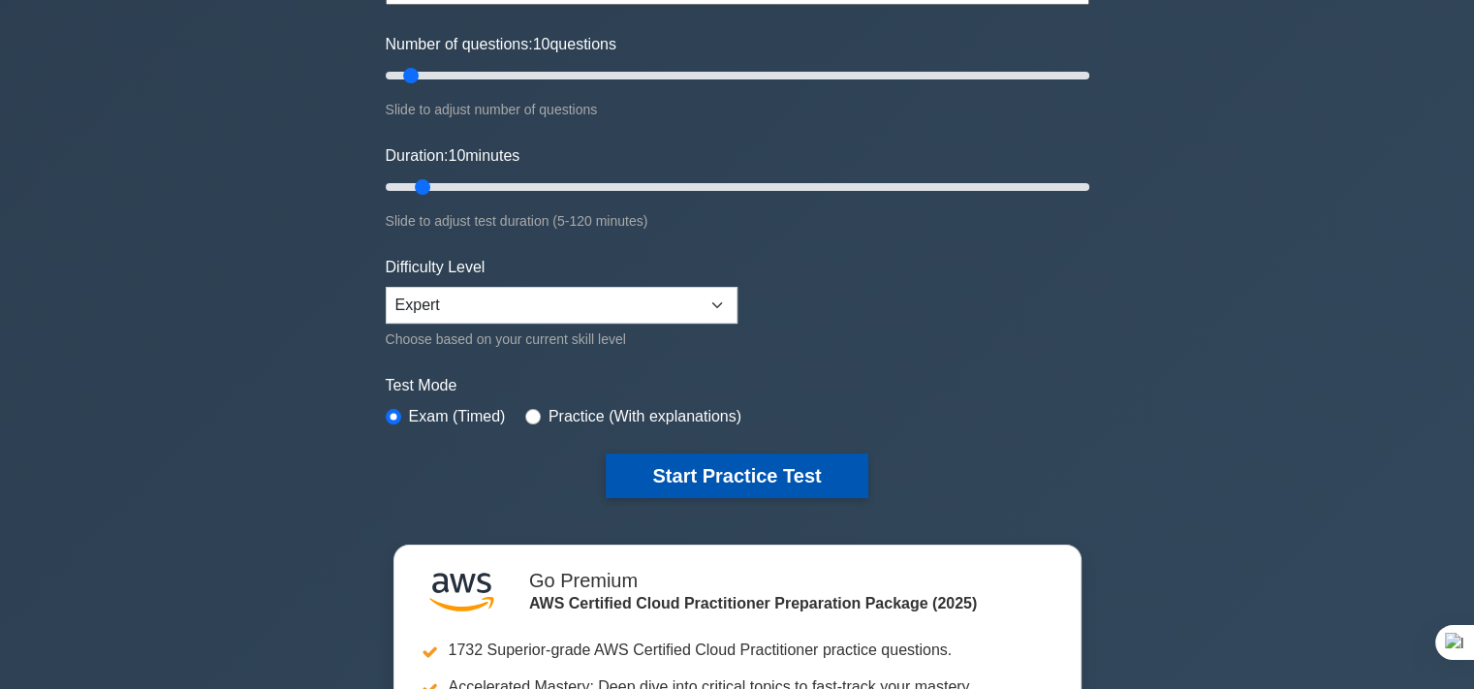
click at [750, 460] on button "Start Practice Test" at bounding box center [737, 476] width 262 height 45
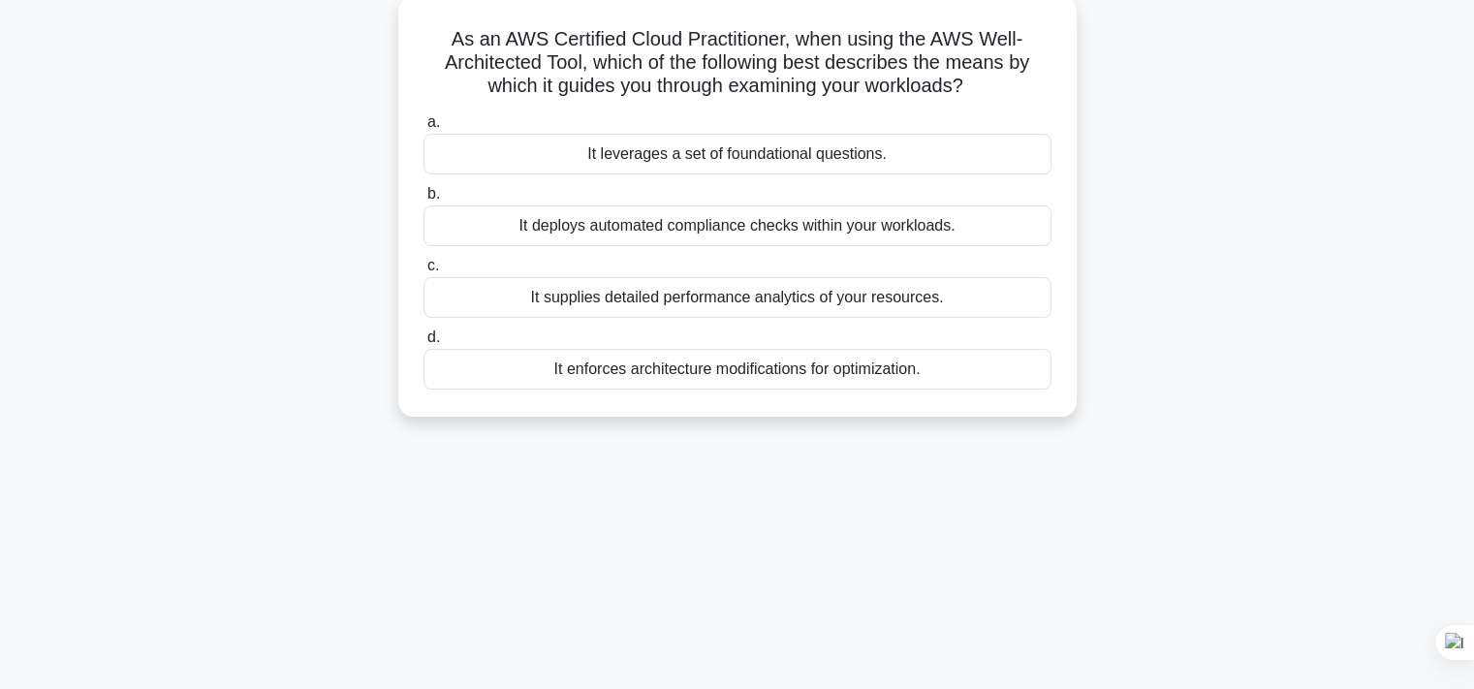
scroll to position [233, 0]
